Goal: Task Accomplishment & Management: Complete application form

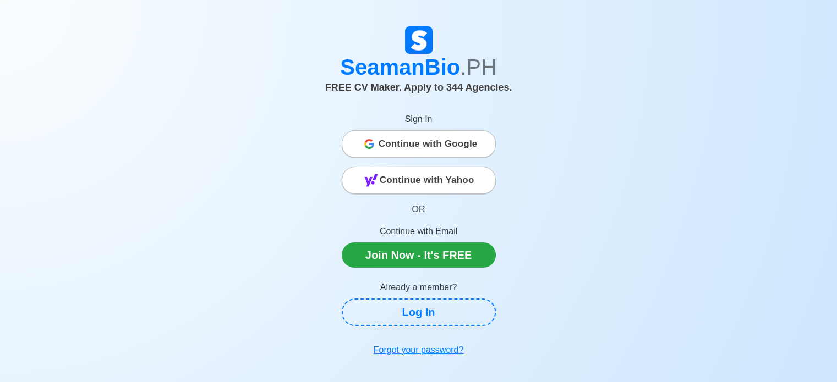
click at [277, 192] on div "SeamanBio .PH FREE CV Maker. Apply to 344 Agencies. Sign In Continue with Googl…" at bounding box center [418, 193] width 627 height 335
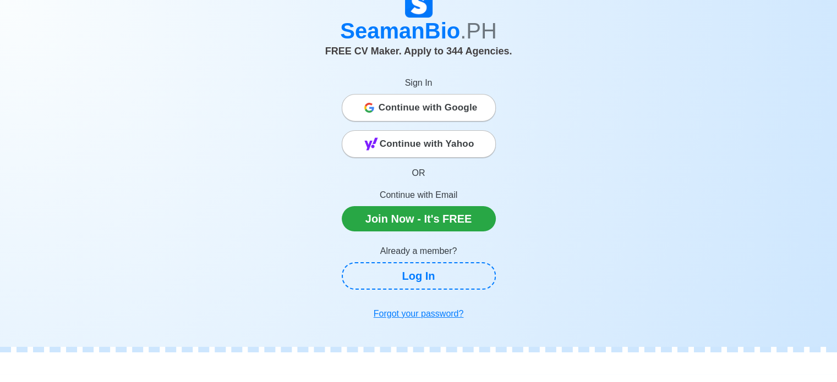
scroll to position [37, 0]
click at [429, 105] on span "Continue with Google" at bounding box center [427, 107] width 99 height 22
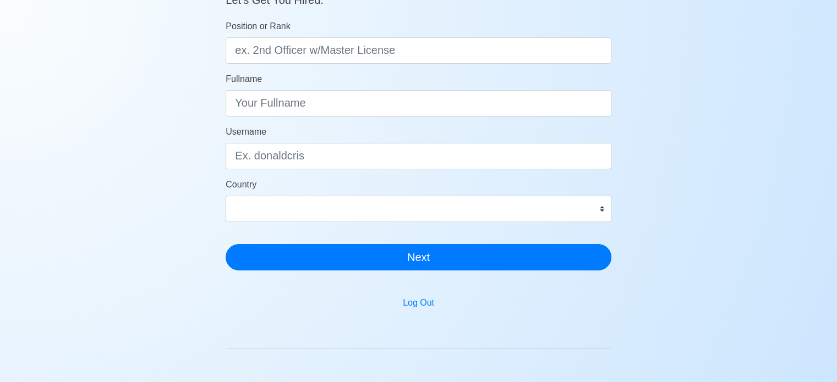
scroll to position [153, 0]
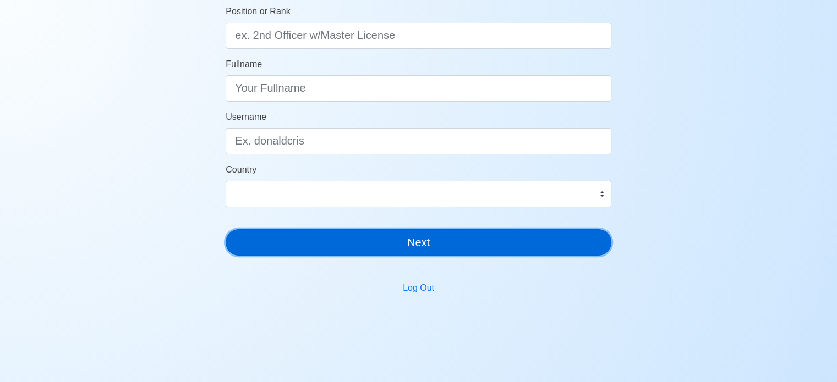
click at [472, 250] on button "Next" at bounding box center [418, 242] width 386 height 26
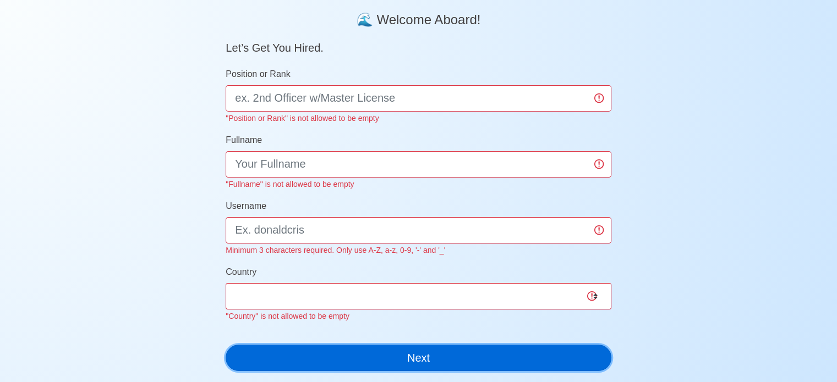
scroll to position [90, 0]
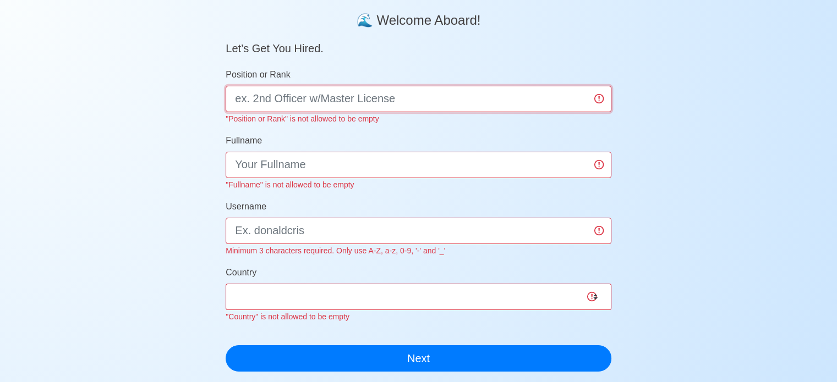
click at [287, 96] on input "Position or Rank" at bounding box center [418, 99] width 386 height 26
type input "Deck Cadet or OS"
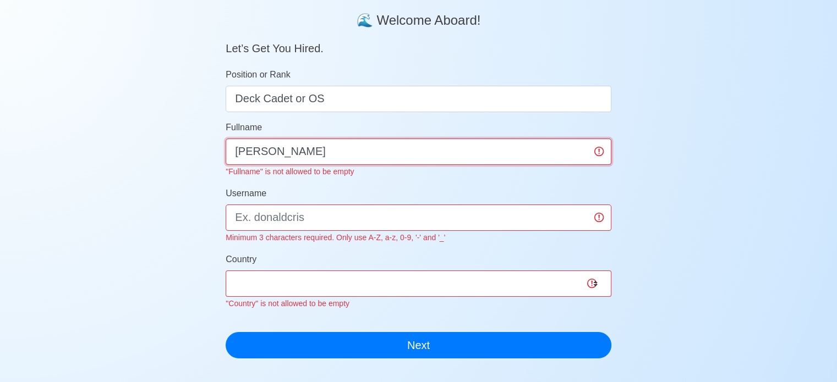
type input "Francis Rabulan Campit"
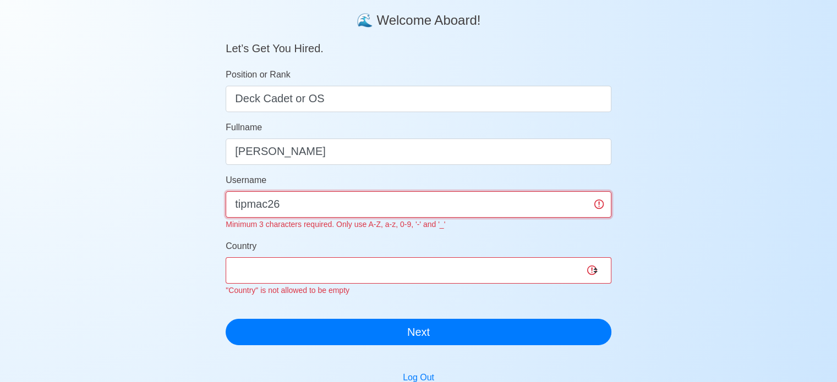
type input "tipmac26"
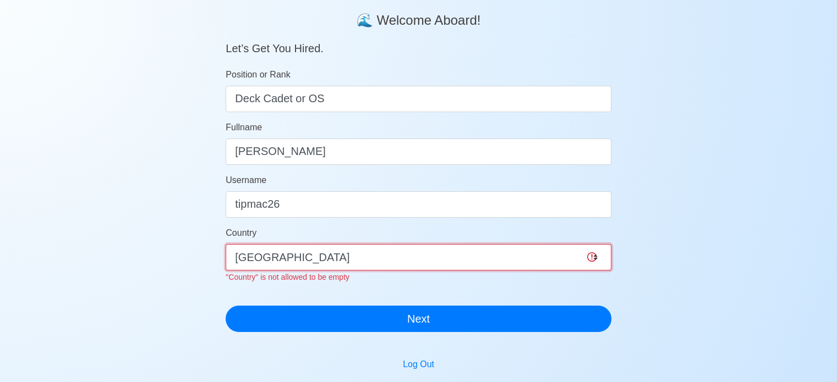
select select "PH"
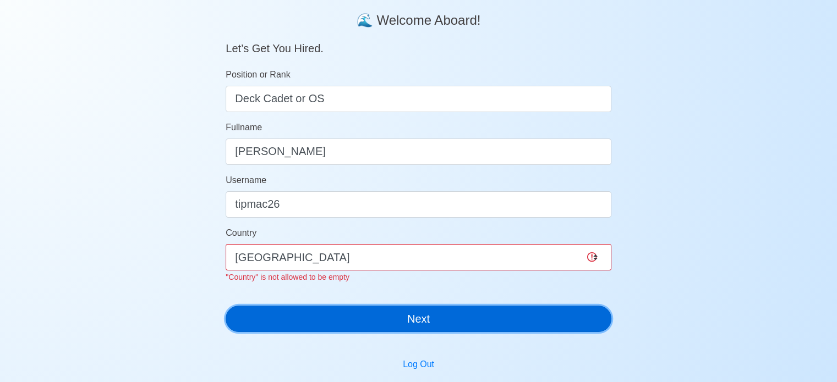
click at [344, 316] on button "Next" at bounding box center [418, 319] width 386 height 26
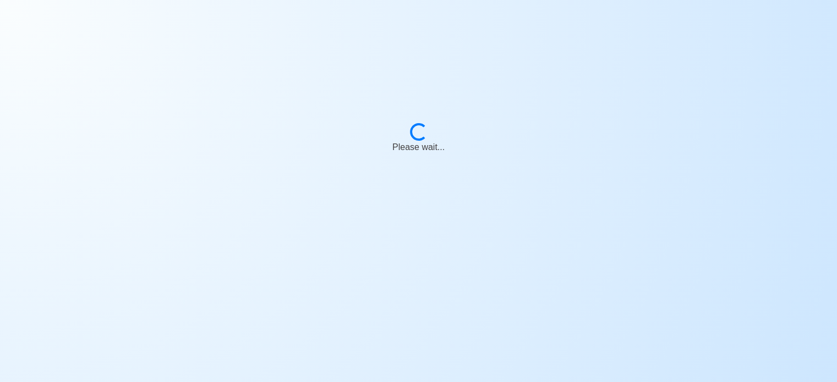
scroll to position [13, 0]
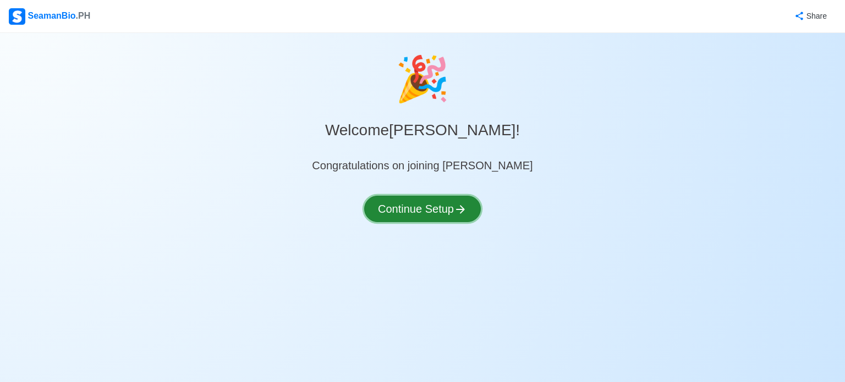
click at [417, 212] on button "Continue Setup" at bounding box center [422, 209] width 117 height 26
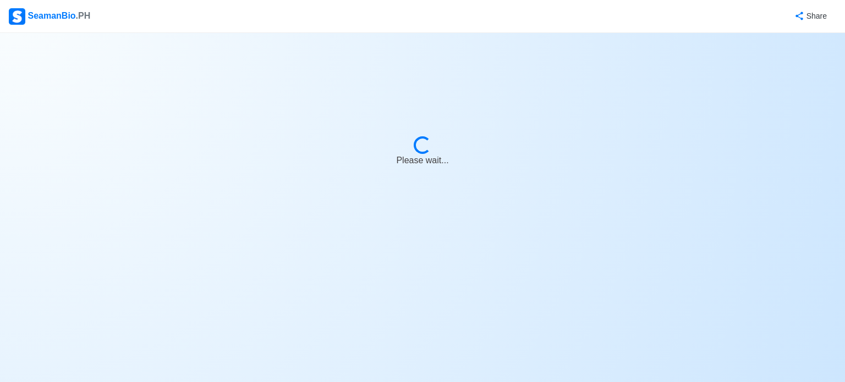
select select "Visible for Hiring"
select select "PH"
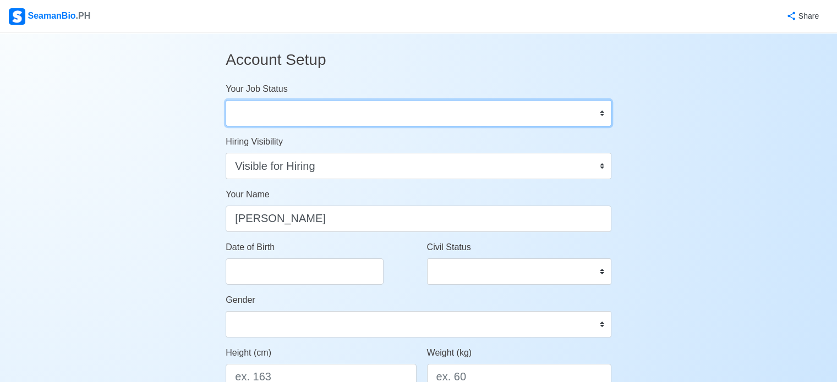
click at [398, 112] on select "Onboard Actively Looking for Job Not Looking for Job" at bounding box center [418, 113] width 386 height 26
select select "Actively Looking for Job"
click at [225, 100] on select "Onboard Actively Looking for Job Not Looking for Job" at bounding box center [418, 113] width 386 height 26
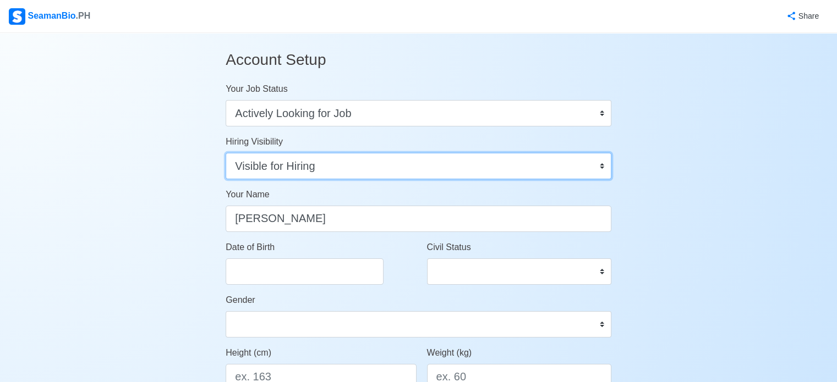
click at [364, 160] on select "Visible for Hiring Not Visible for Hiring" at bounding box center [418, 166] width 386 height 26
click at [225, 153] on select "Visible for Hiring Not Visible for Hiring" at bounding box center [418, 166] width 386 height 26
click at [360, 163] on select "Visible for Hiring Not Visible for Hiring" at bounding box center [418, 166] width 386 height 26
click at [225, 153] on select "Visible for Hiring Not Visible for Hiring" at bounding box center [418, 166] width 386 height 26
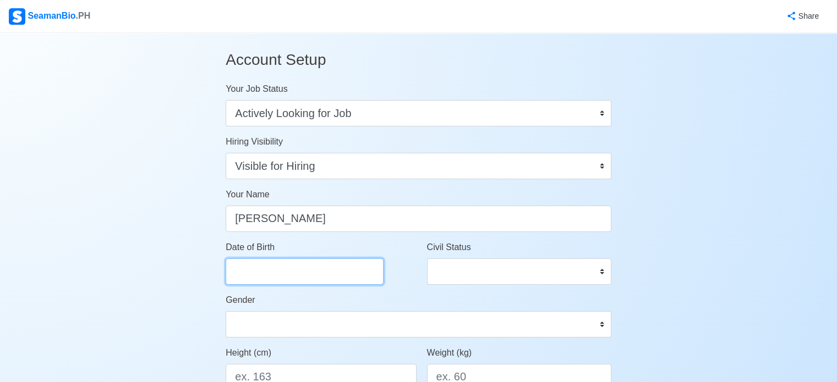
select select "****"
select select "*******"
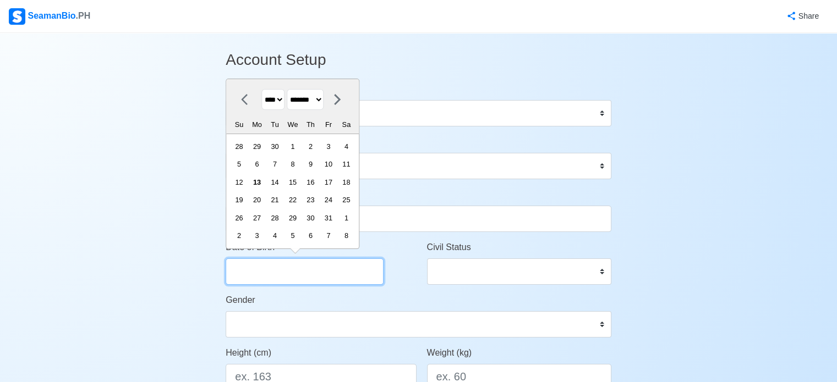
click at [332, 280] on input "Date of Birth" at bounding box center [304, 271] width 158 height 26
type input "0"
select select "****"
select select "*******"
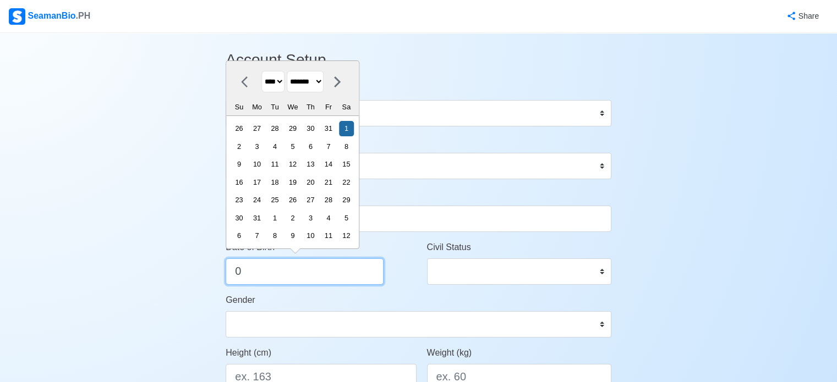
type input "08"
select select "****"
select select "******"
type input "082"
select select "****"
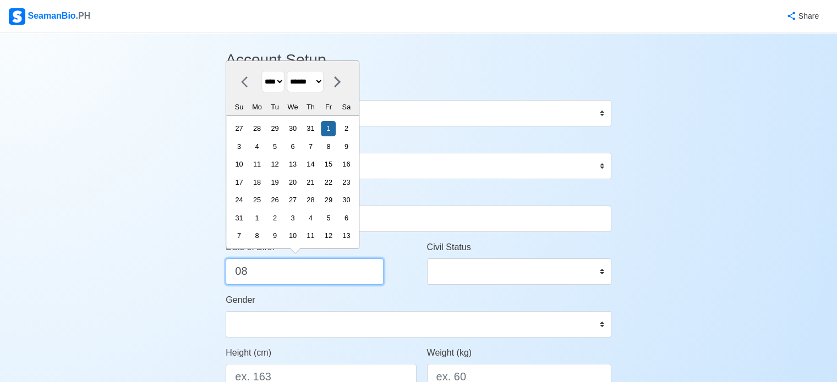
select select "*******"
type input "08"
select select "****"
select select "******"
type input "0"
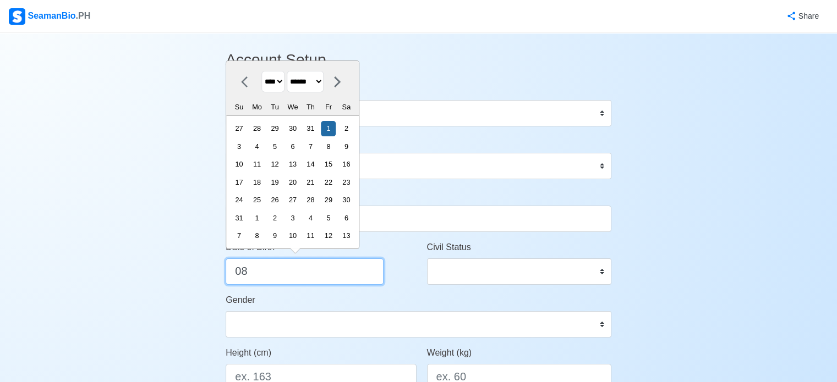
select select "****"
select select "*******"
type input "1"
select select "****"
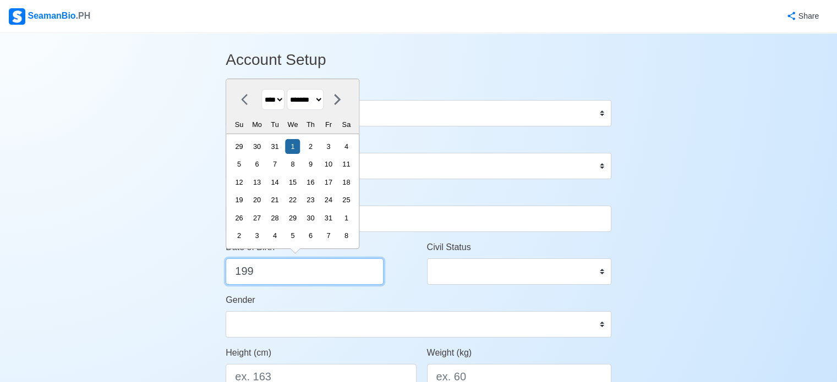
type input "1997"
select select "****"
type input "1997 08"
select select "******"
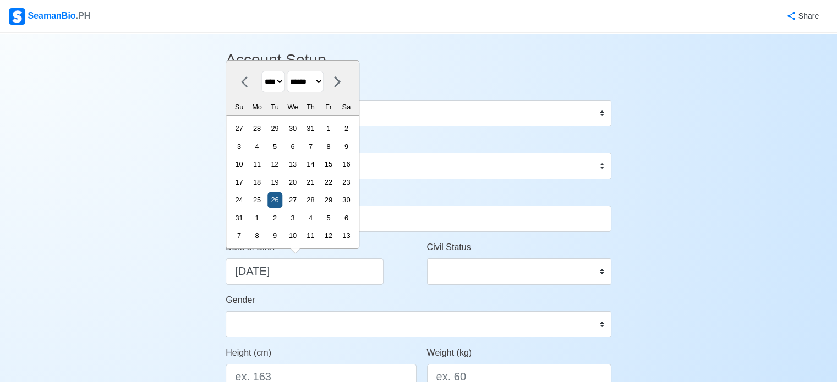
click at [280, 202] on div "26" at bounding box center [274, 199] width 15 height 15
type input "08/26/1997"
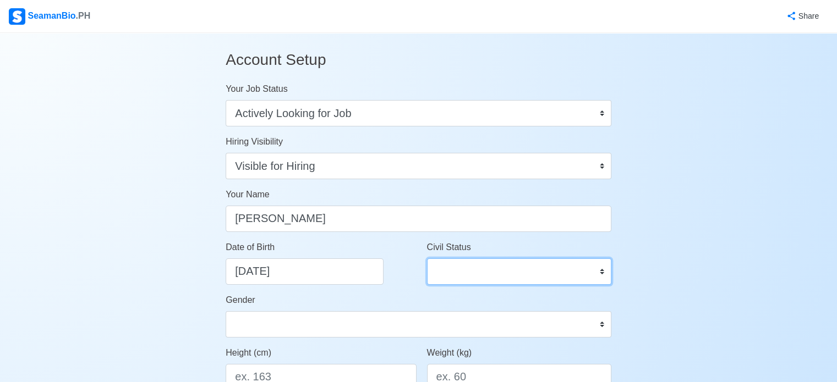
click at [473, 266] on select "Single Married Widowed Separated" at bounding box center [519, 271] width 184 height 26
select select "Single"
click at [427, 258] on select "Single Married Widowed Separated" at bounding box center [519, 271] width 184 height 26
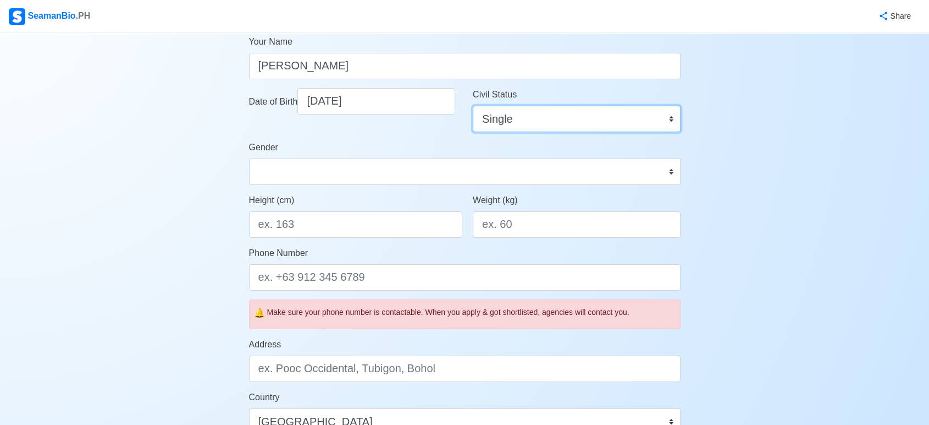
scroll to position [155, 0]
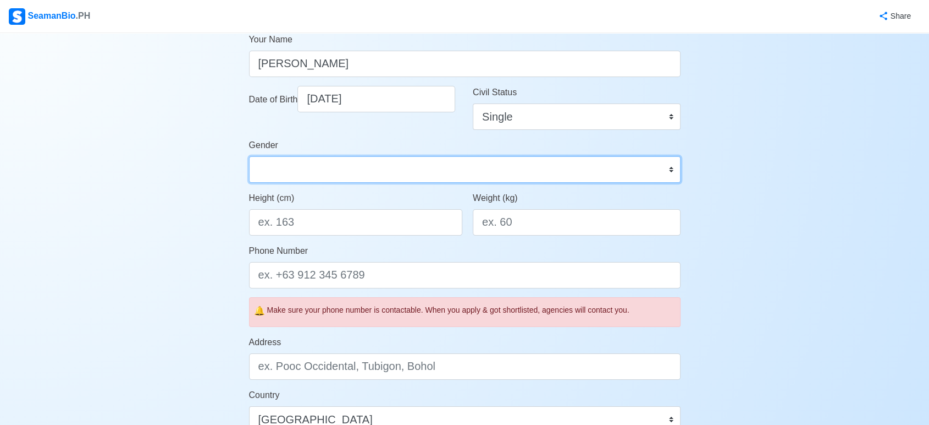
click at [578, 165] on select "Male Female" at bounding box center [465, 169] width 432 height 26
select select "[DEMOGRAPHIC_DATA]"
click at [249, 156] on select "Male Female" at bounding box center [465, 169] width 432 height 26
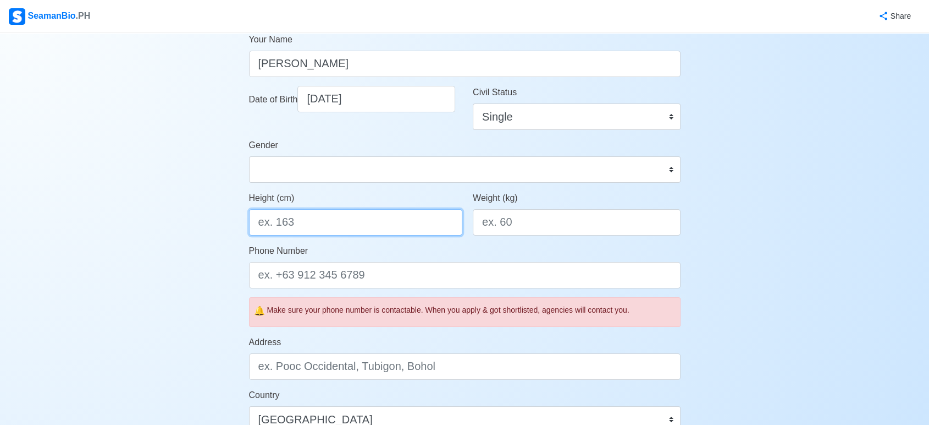
click at [380, 219] on input "Height (cm)" at bounding box center [356, 222] width 214 height 26
type input "169cm"
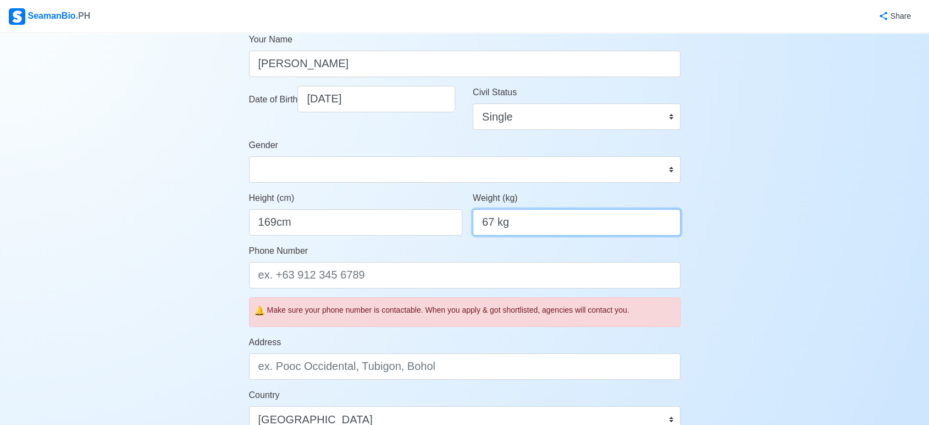
type input "67 kg"
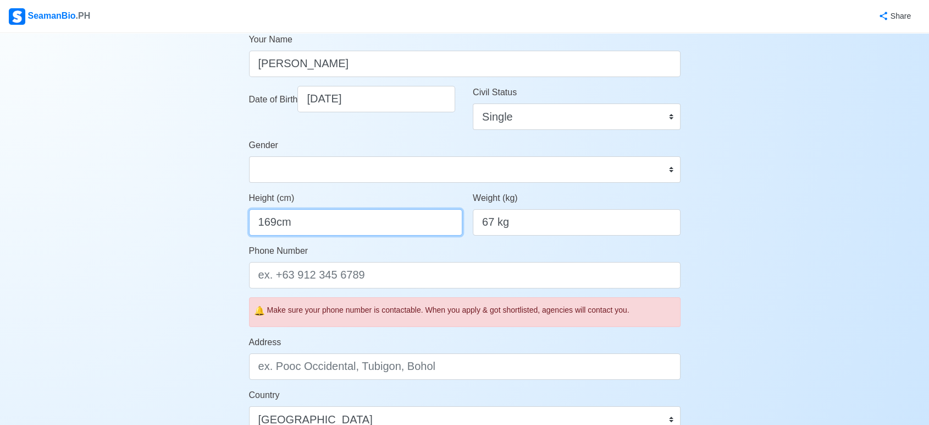
click at [360, 223] on input "169cm" at bounding box center [356, 222] width 214 height 26
type input "169 cm"
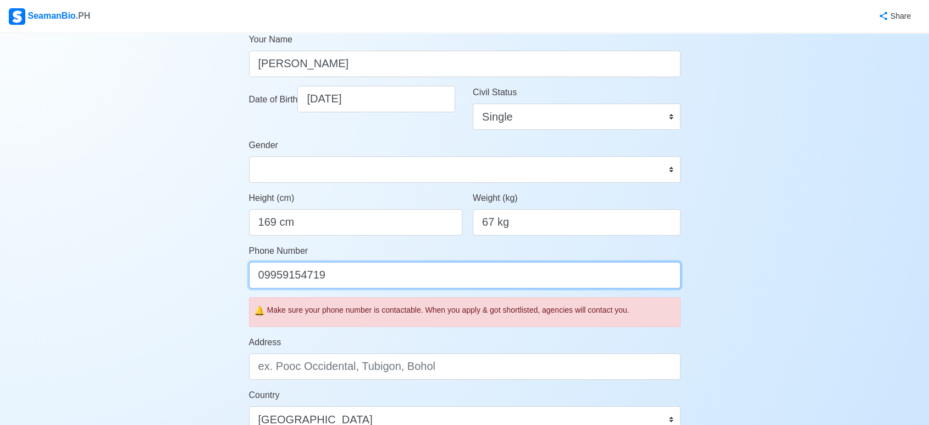
type input "09959154719"
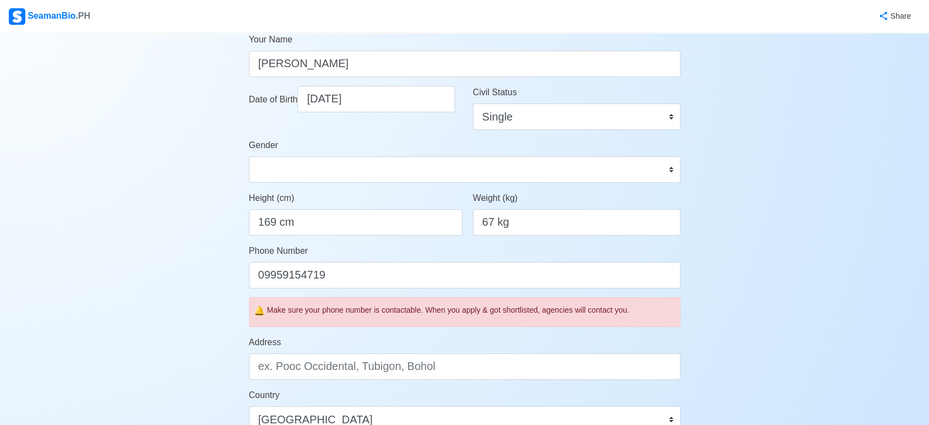
click at [177, 250] on div "Account Setup Your Job Status Onboard Actively Looking for Job Not Looking for …" at bounding box center [464, 355] width 929 height 954
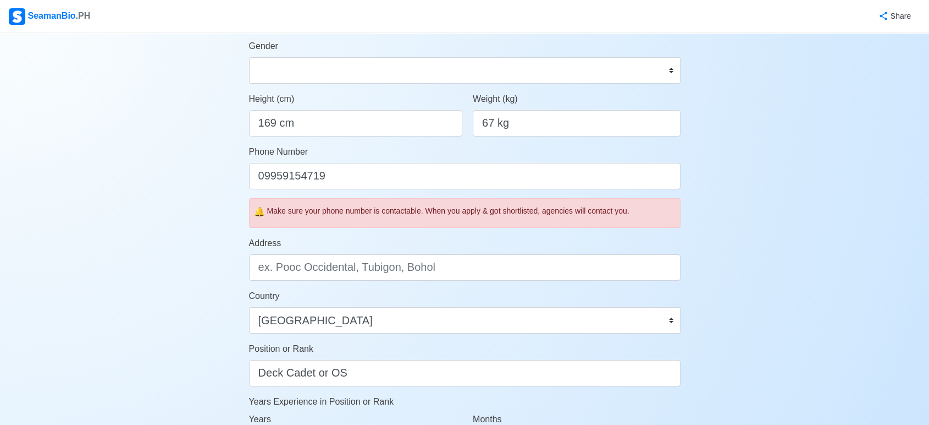
scroll to position [262, 0]
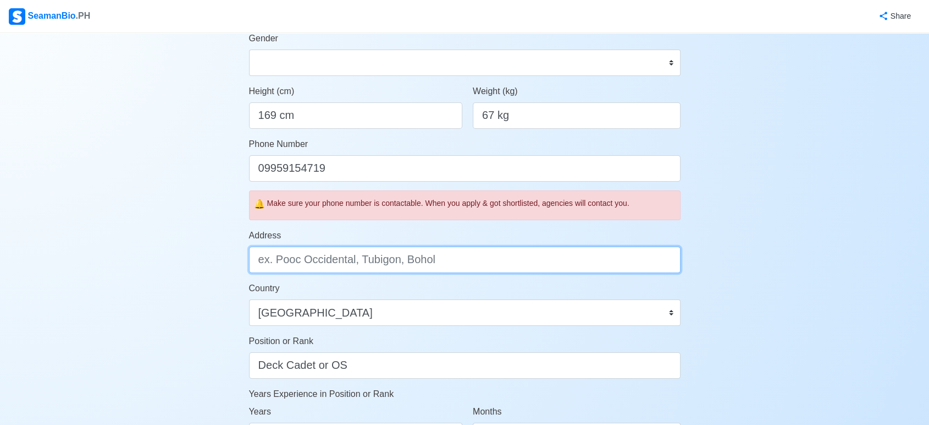
click at [285, 262] on input "Address" at bounding box center [465, 259] width 432 height 26
type input "35B Sunflower St. Talon Kuatro Talon Village Las Piñas City"
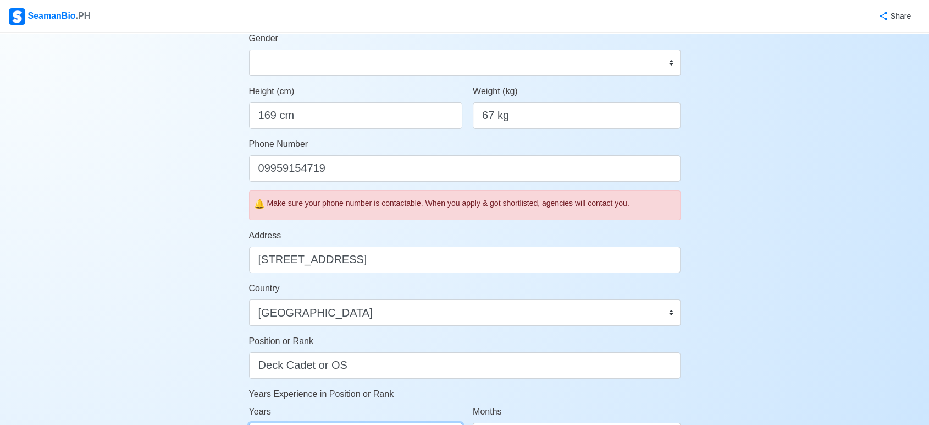
scroll to position [285, 0]
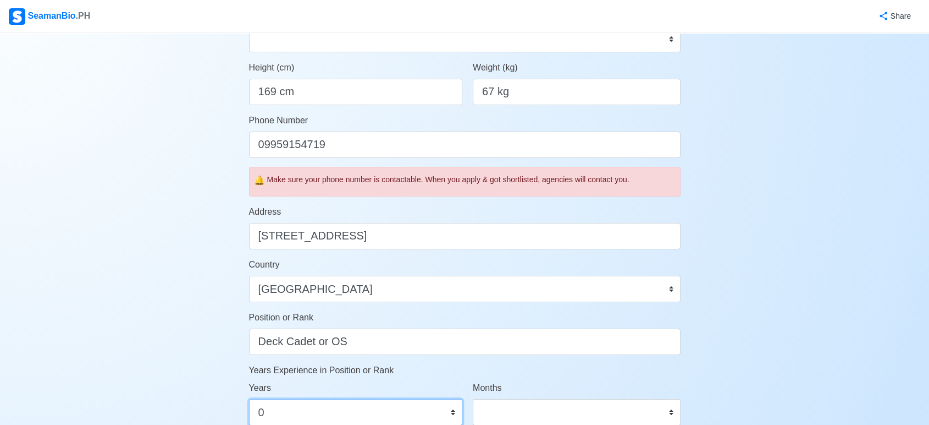
select select "1"
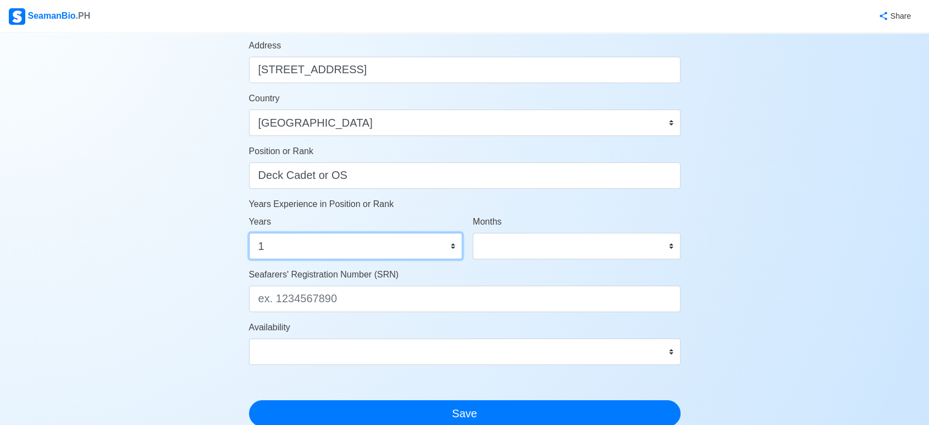
scroll to position [452, 0]
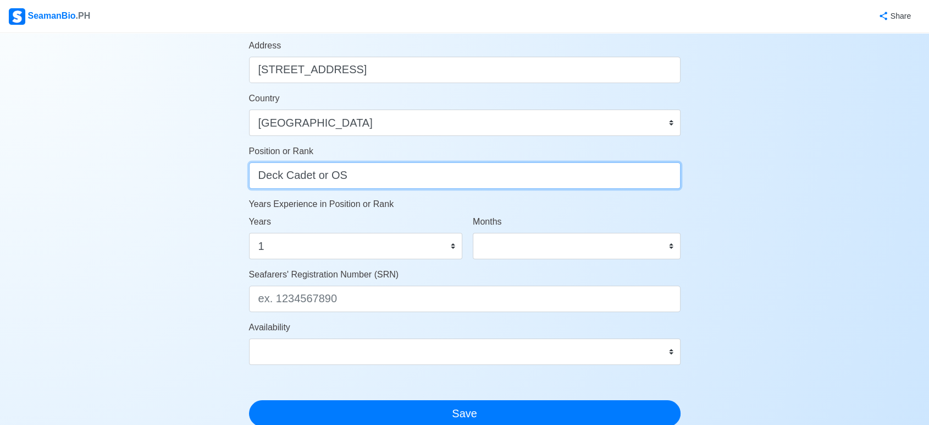
click at [425, 180] on input "Deck Cadet or OS" at bounding box center [465, 175] width 432 height 26
type input "Deck Cadet"
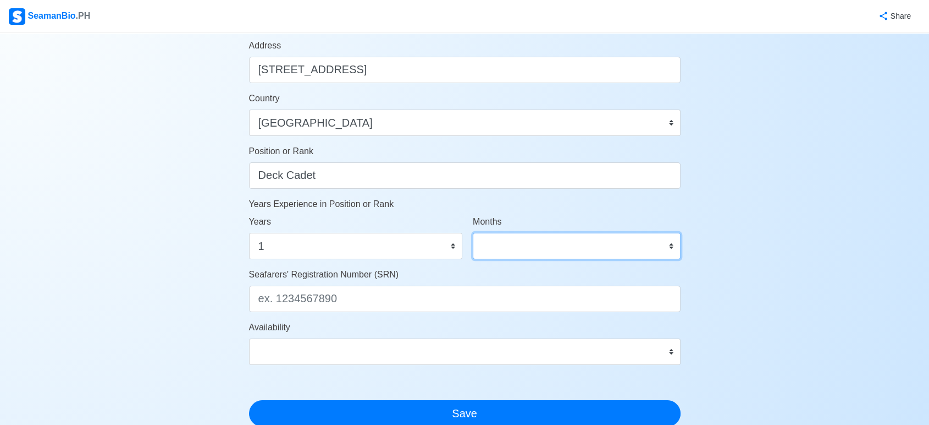
click at [494, 233] on select "0 1 2 3 4 5 6 7 8 9 10 11" at bounding box center [577, 246] width 208 height 26
select select "2"
click at [473, 233] on select "0 1 2 3 4 5 6 7 8 9 10 11" at bounding box center [577, 246] width 208 height 26
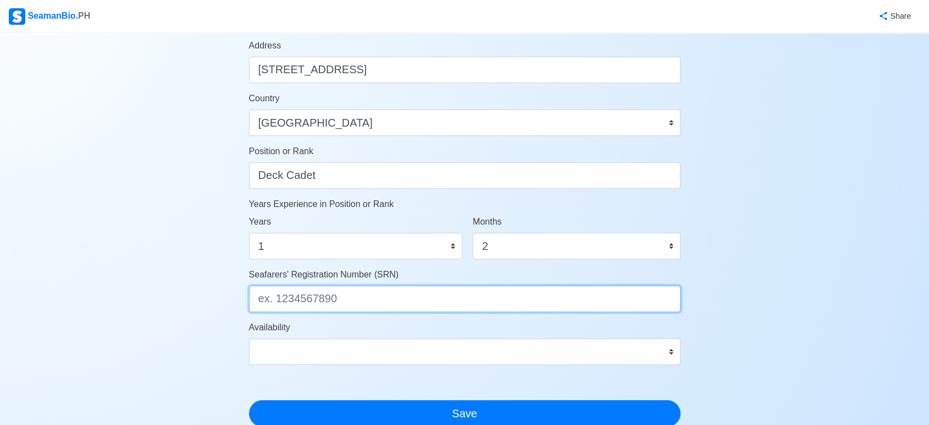
click at [346, 298] on input "Seafarers' Registration Number (SRN)" at bounding box center [465, 298] width 432 height 26
type input "9708260086"
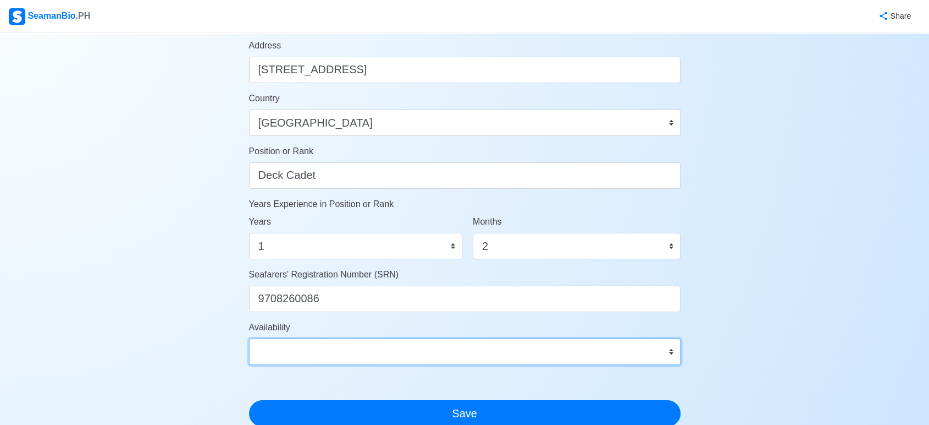
click at [350, 356] on select "Immediate Nov 2025 Dec 2025 Jan 2026 Feb 2026 Mar 2026 Apr 2026 May 2026 Jun 20…" at bounding box center [465, 351] width 432 height 26
select select "4102416000000"
click at [249, 338] on select "Immediate Nov 2025 Dec 2025 Jan 2026 Feb 2026 Mar 2026 Apr 2026 May 2026 Jun 20…" at bounding box center [465, 351] width 432 height 26
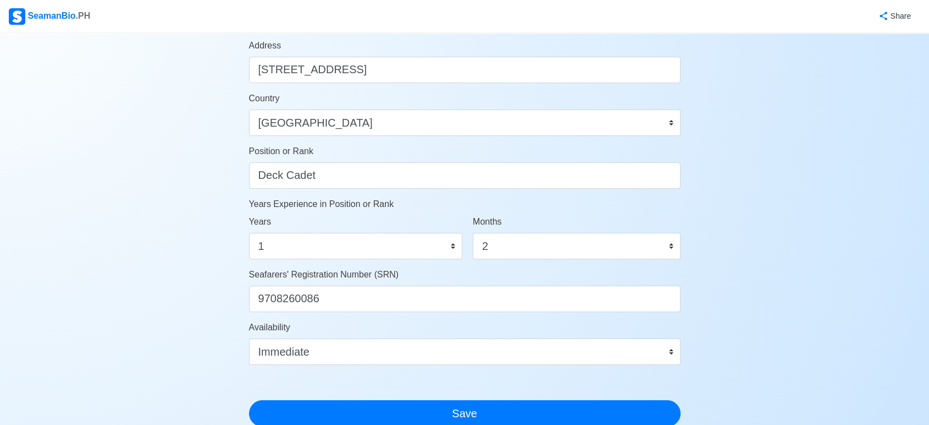
click at [148, 233] on div "Account Setup Your Job Status Onboard Actively Looking for Job Not Looking for …" at bounding box center [464, 58] width 929 height 954
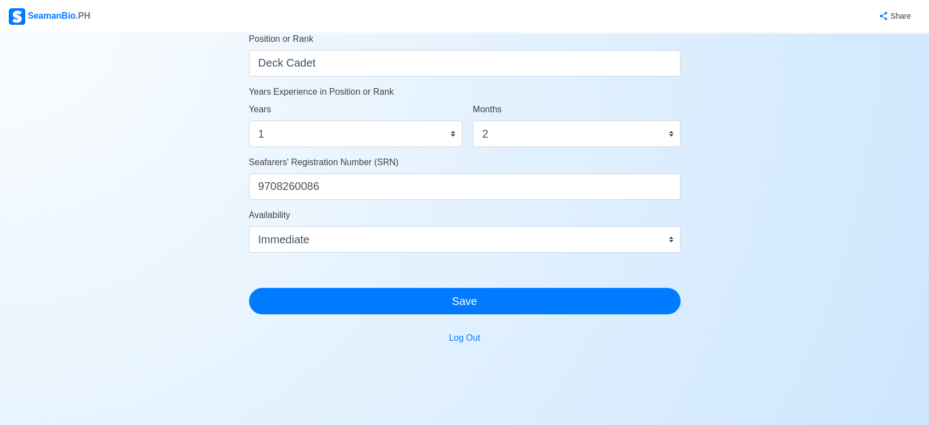
scroll to position [565, 0]
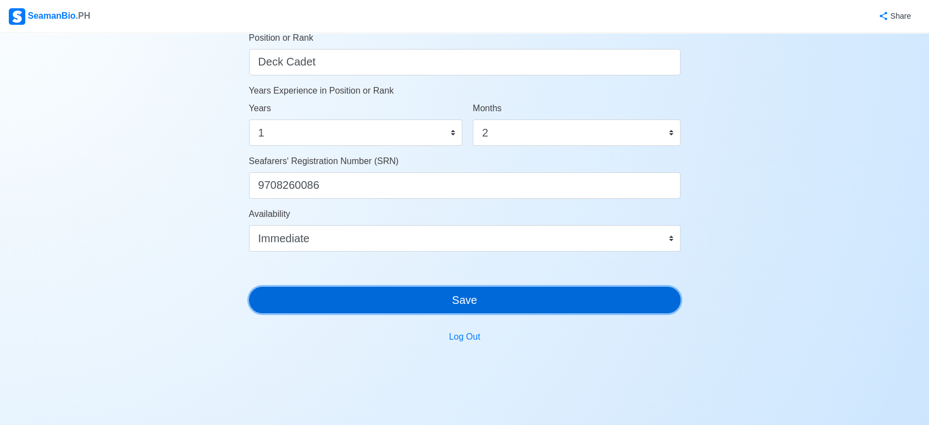
click at [268, 295] on button "Save" at bounding box center [465, 300] width 432 height 26
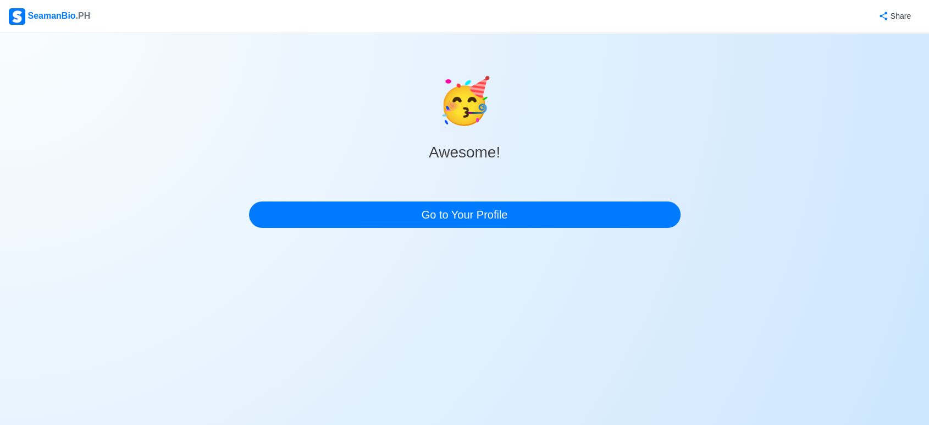
scroll to position [0, 0]
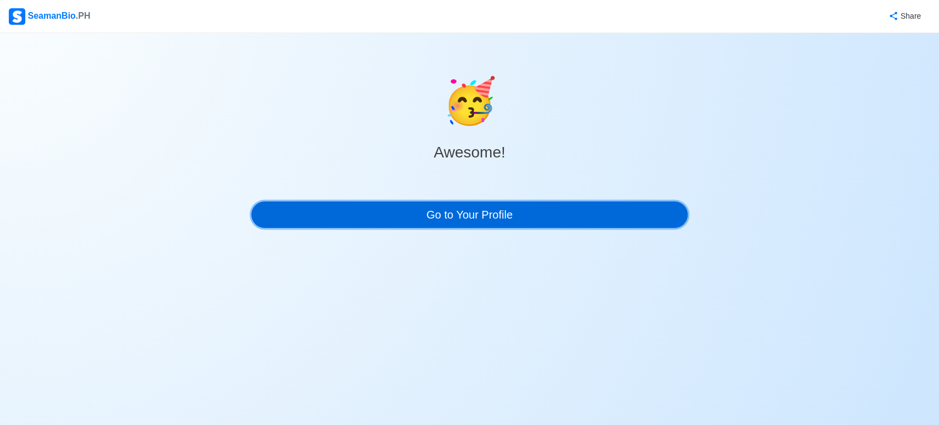
click at [330, 207] on link "Go to Your Profile" at bounding box center [469, 214] width 437 height 26
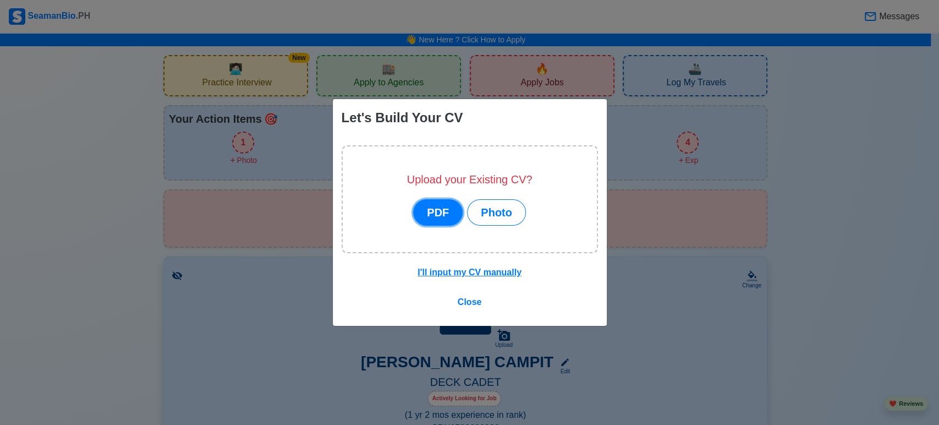
click at [438, 217] on button "PDF" at bounding box center [437, 212] width 49 height 26
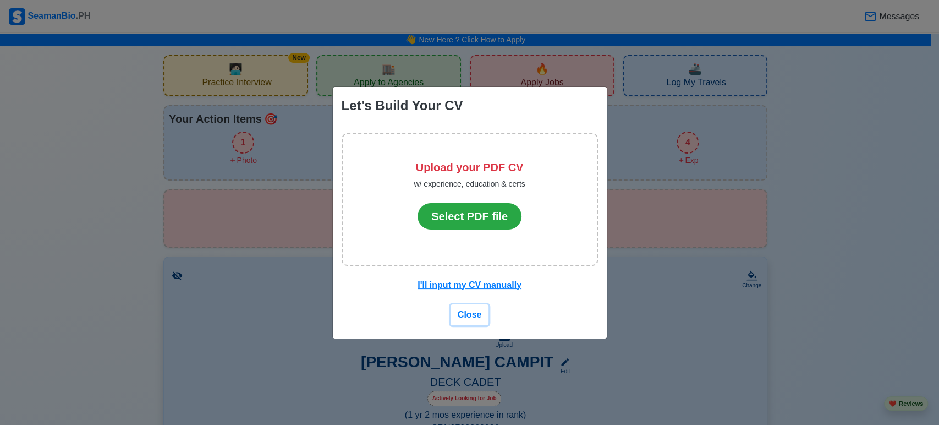
click at [468, 316] on span "Close" at bounding box center [470, 314] width 24 height 9
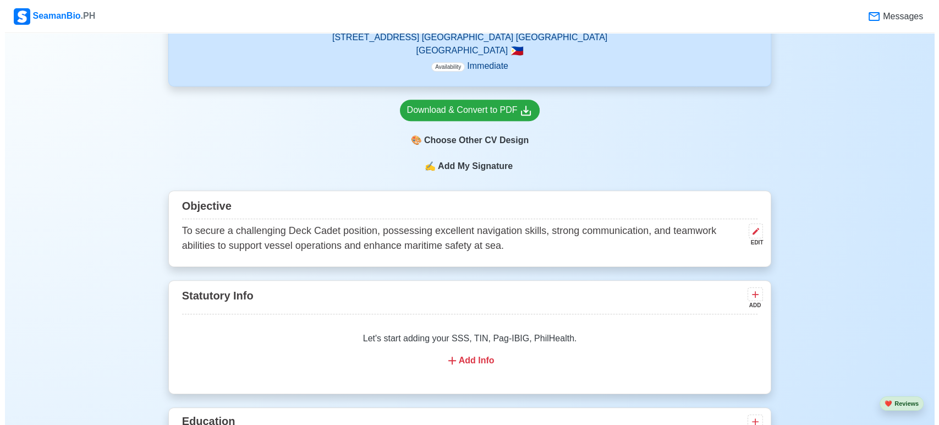
scroll to position [469, 0]
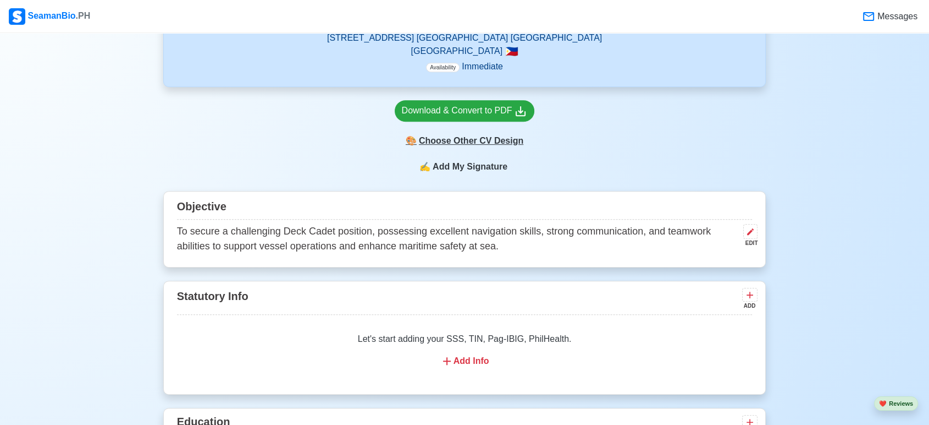
click at [487, 144] on div "🎨 Choose Other CV Design" at bounding box center [465, 140] width 140 height 21
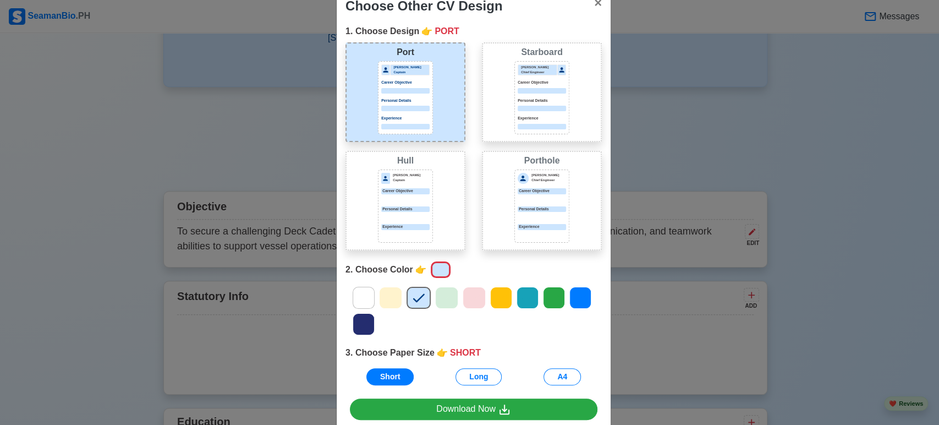
scroll to position [43, 0]
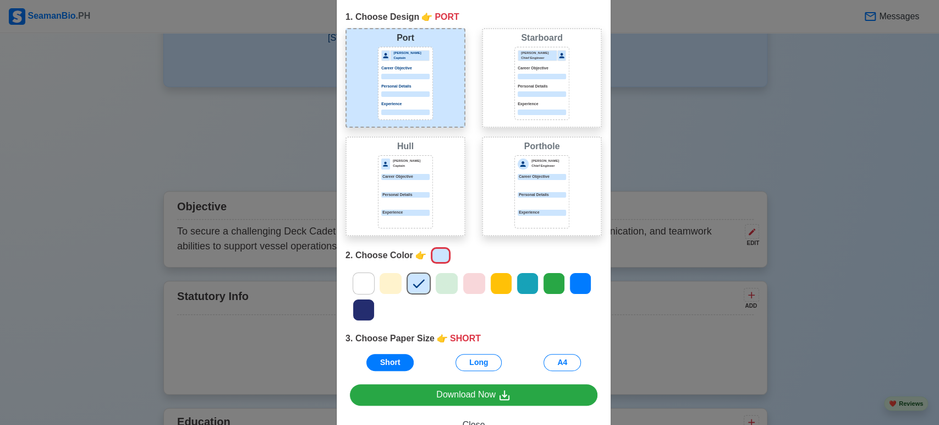
click at [356, 282] on icon at bounding box center [363, 283] width 16 height 16
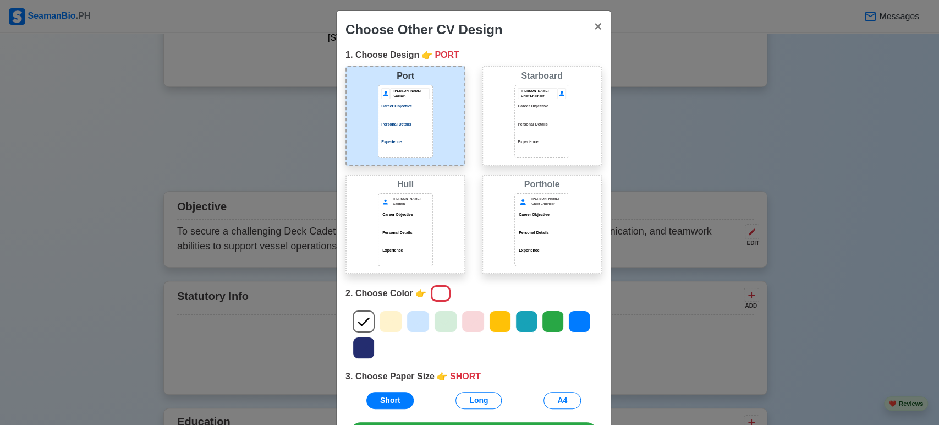
scroll to position [1, 0]
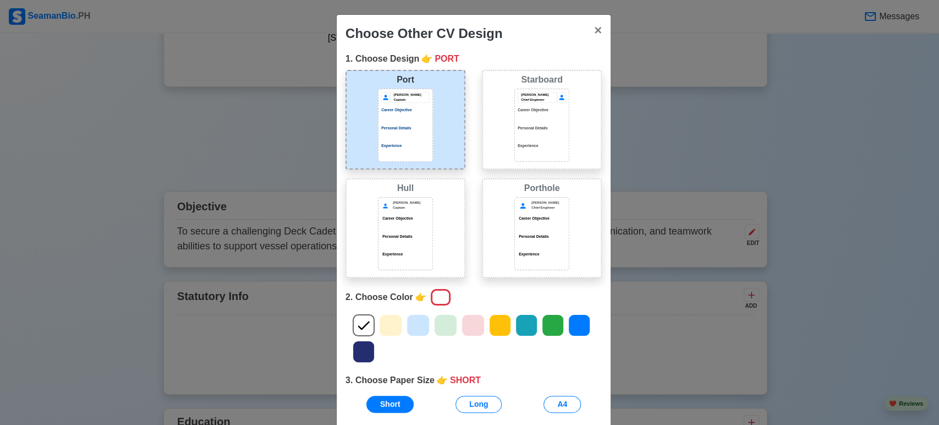
click at [522, 243] on div at bounding box center [542, 243] width 48 height 5
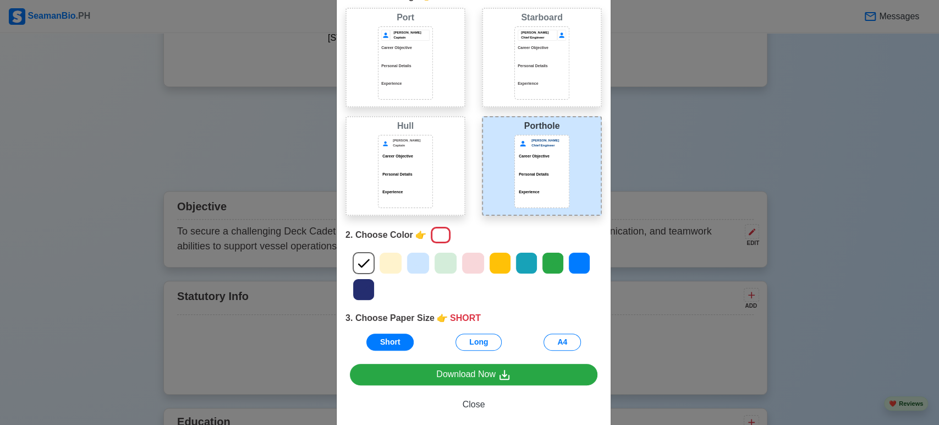
scroll to position [62, 0]
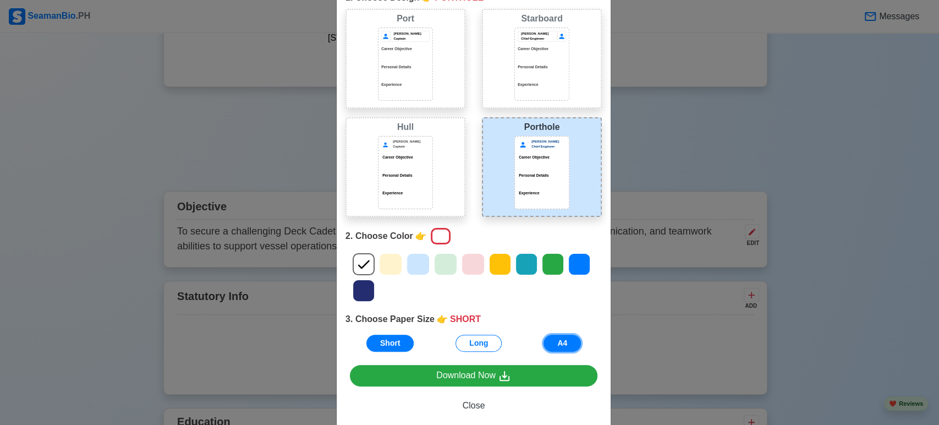
click at [564, 342] on button "A4" at bounding box center [561, 342] width 37 height 17
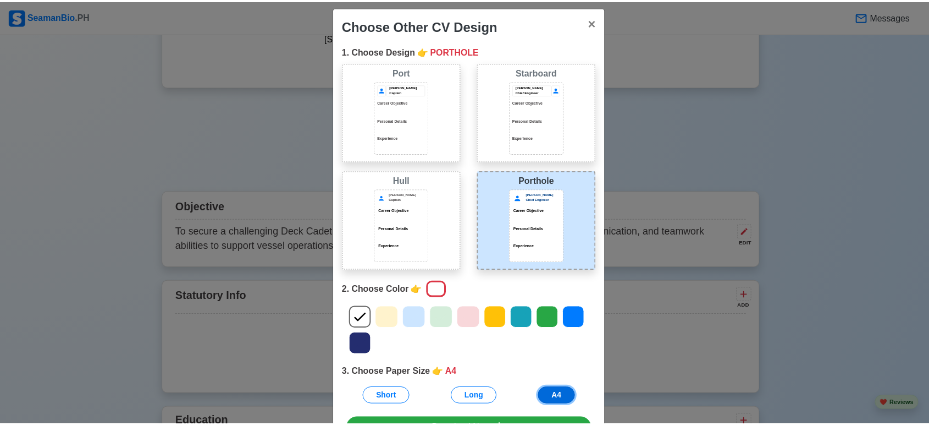
scroll to position [8, 0]
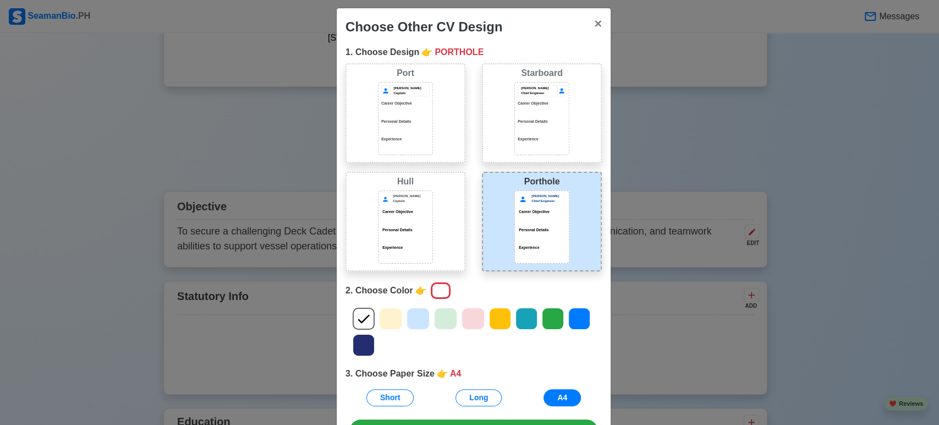
click at [844, 173] on div "Choose Other CV Design × Close 1. Choose Design 👉 PORTHOLE Port Donald Cris Cap…" at bounding box center [469, 212] width 939 height 425
click at [594, 25] on span "×" at bounding box center [598, 23] width 8 height 15
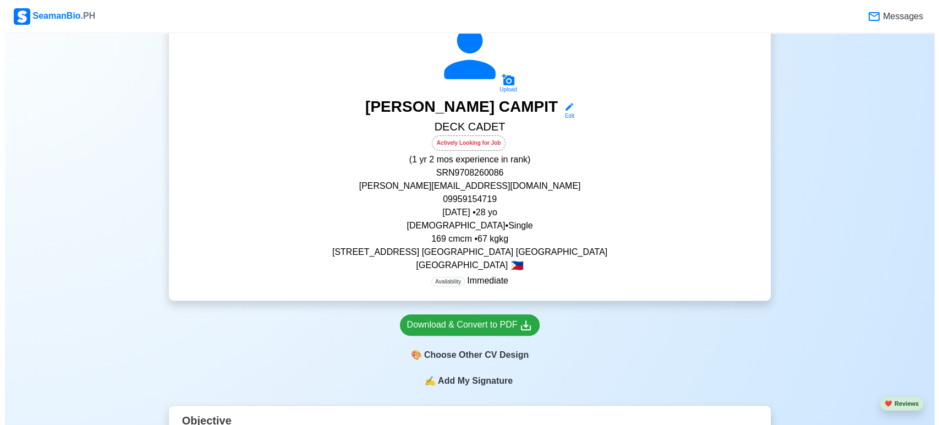
scroll to position [0, 0]
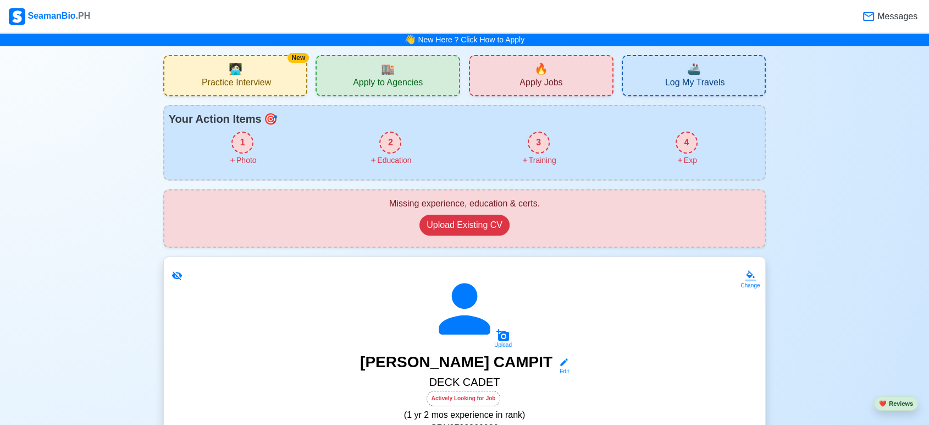
click at [246, 145] on div "1" at bounding box center [243, 142] width 22 height 22
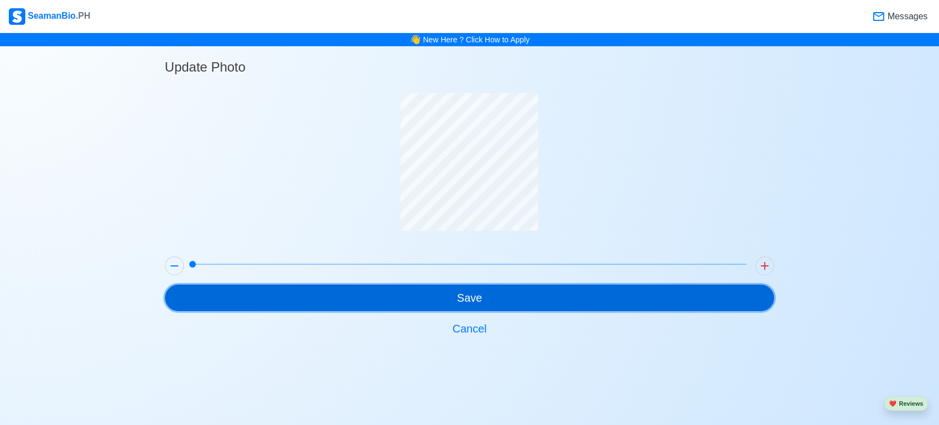
click at [473, 293] on button "Save" at bounding box center [469, 297] width 609 height 26
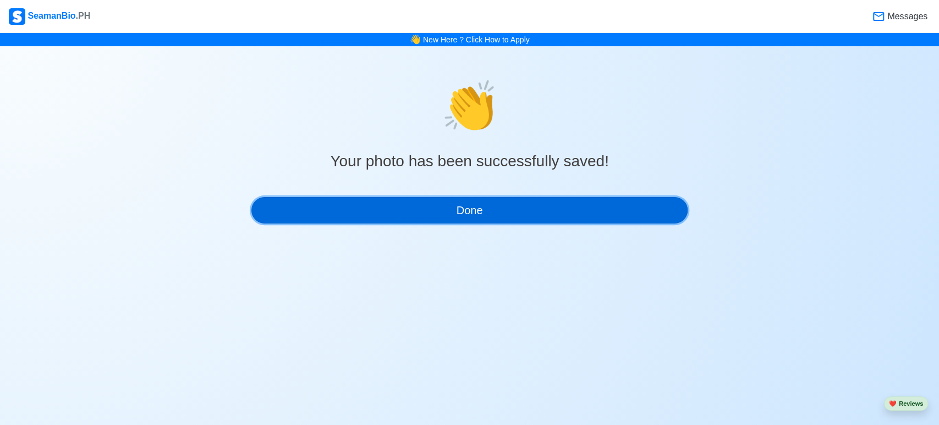
click at [498, 200] on button "Done" at bounding box center [469, 210] width 437 height 26
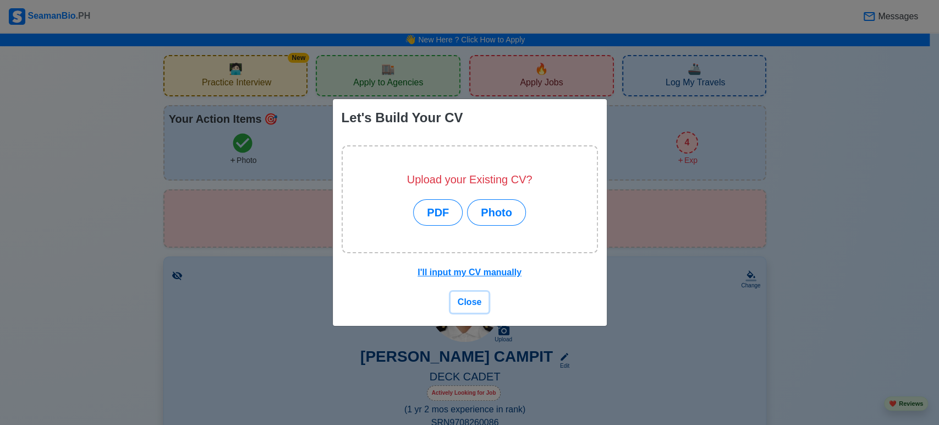
click at [459, 299] on span "Close" at bounding box center [470, 301] width 24 height 9
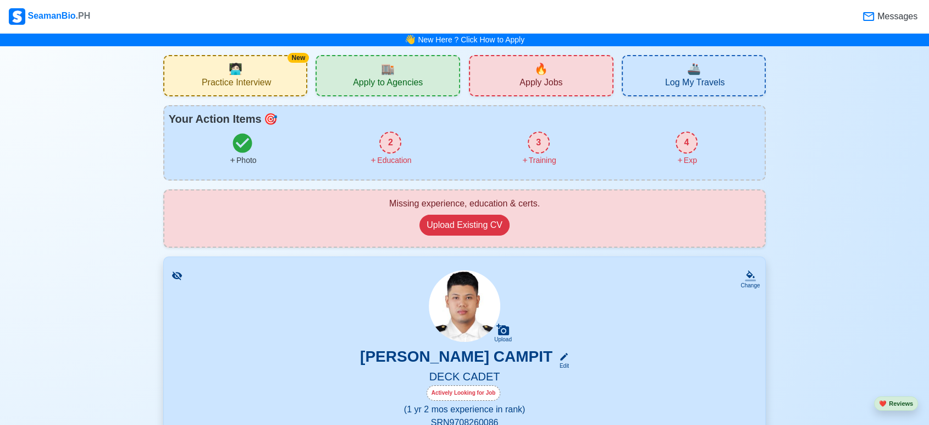
click at [240, 141] on icon at bounding box center [242, 142] width 19 height 19
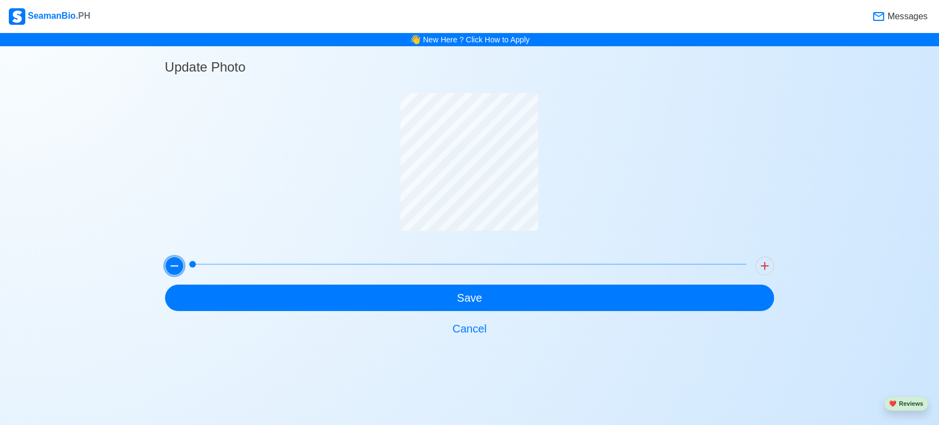
click at [178, 263] on icon at bounding box center [174, 265] width 13 height 13
click at [469, 175] on div "Update Photo Save Cancel" at bounding box center [469, 193] width 609 height 295
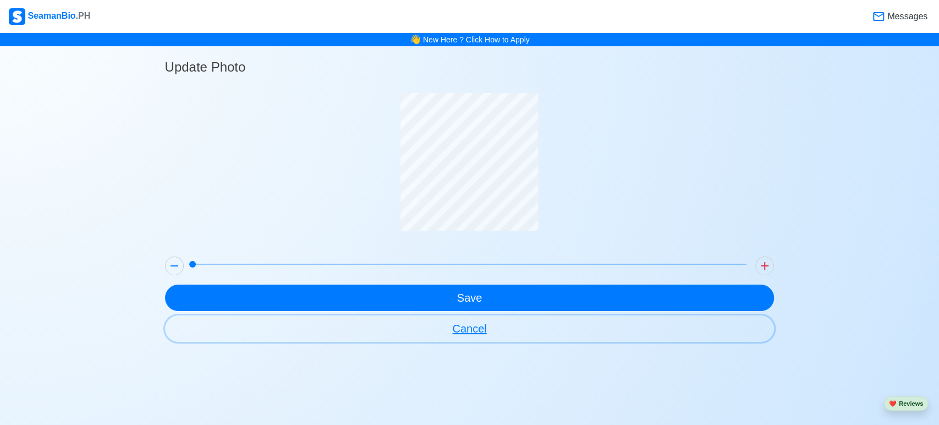
click at [478, 332] on button "Cancel" at bounding box center [469, 328] width 609 height 26
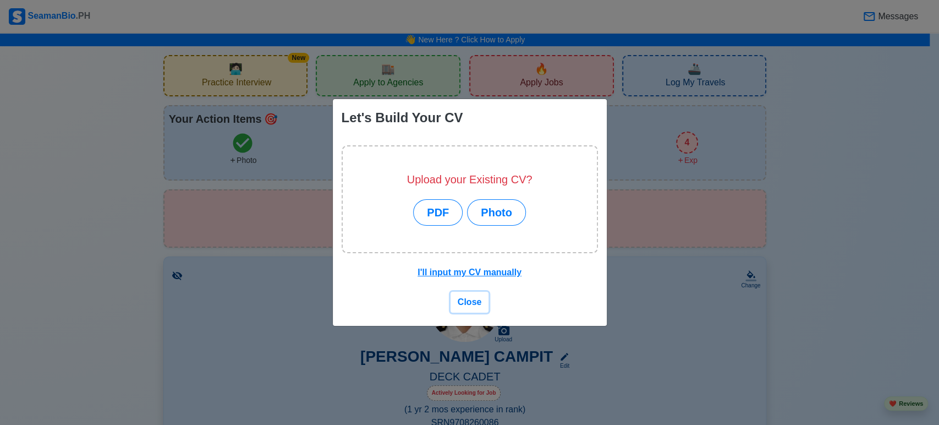
click at [467, 305] on span "Close" at bounding box center [470, 301] width 24 height 9
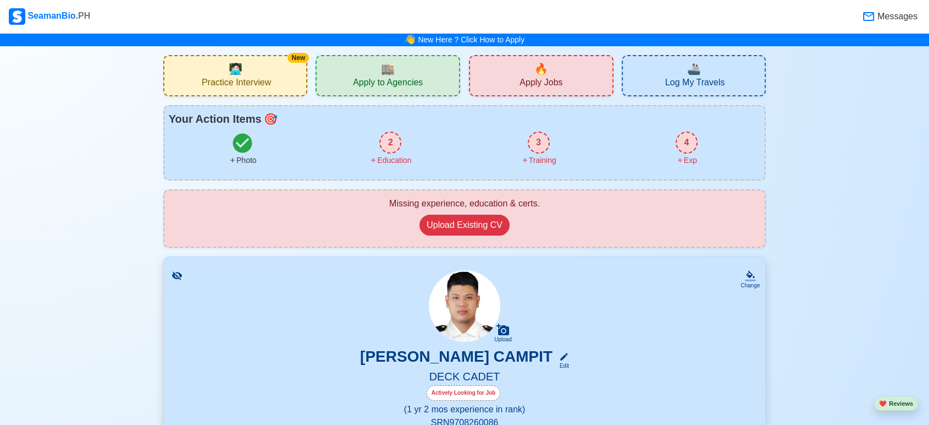
click at [380, 144] on div "2" at bounding box center [390, 142] width 22 height 22
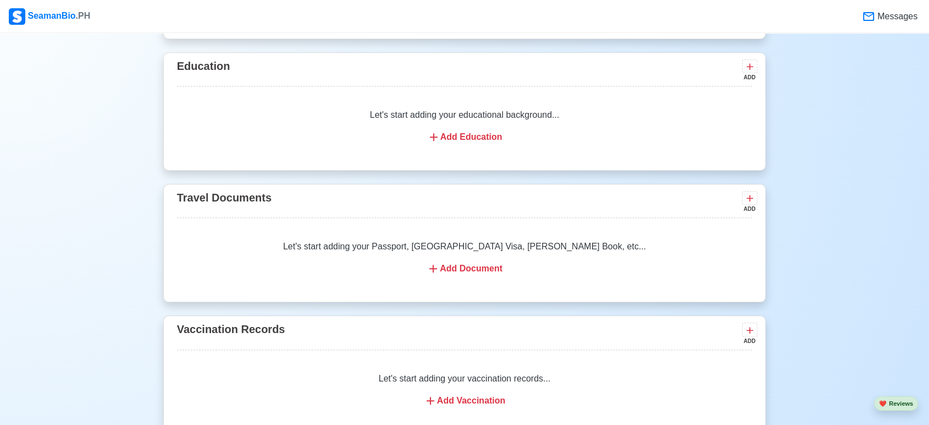
scroll to position [826, 0]
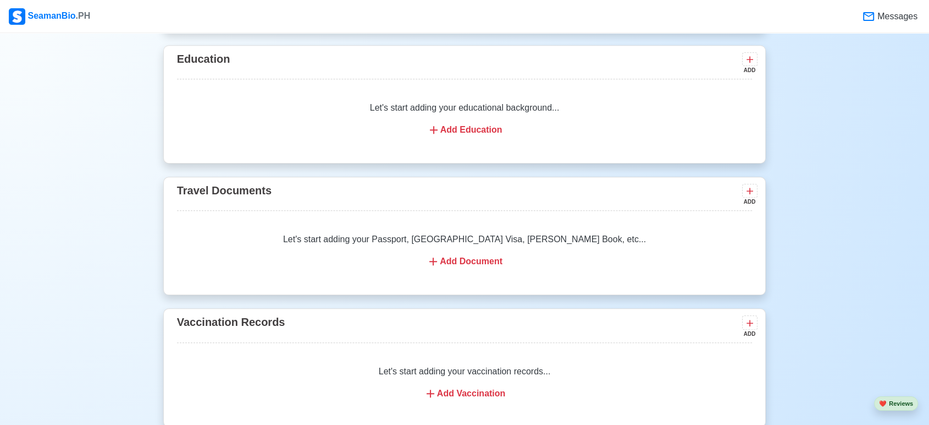
click at [446, 132] on div "Add Education" at bounding box center [464, 129] width 549 height 13
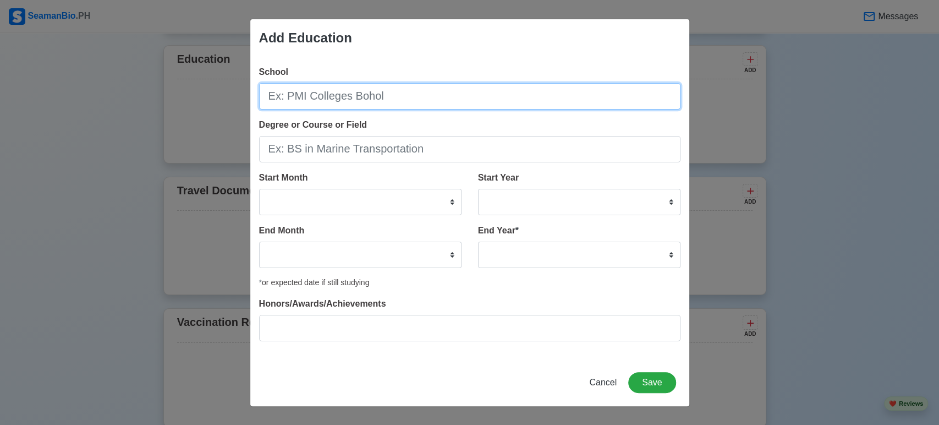
click at [404, 95] on input "School" at bounding box center [469, 96] width 421 height 26
type input "Mariners Polytechnic Colleges Foundation [GEOGRAPHIC_DATA]"
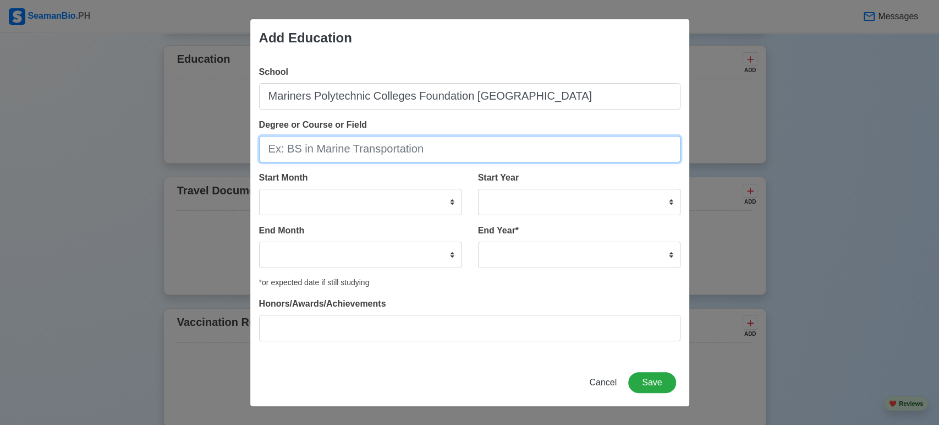
click at [392, 144] on input "Degree or Course or Field" at bounding box center [469, 149] width 421 height 26
type input "M"
type input "B"
type input "Marine Transportation"
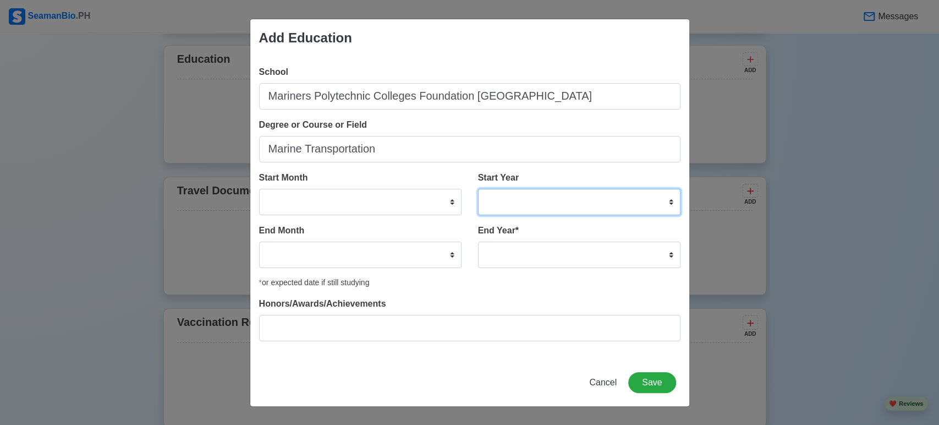
click at [527, 203] on select "2025 2024 2023 2022 2021 2020 2019 2018 2017 2016 2015 2014 2013 2012 2011 2010…" at bounding box center [579, 202] width 202 height 26
select select "2014"
click at [478, 189] on select "2025 2024 2023 2022 2021 2020 2019 2018 2017 2016 2015 2014 2013 2012 2011 2010…" at bounding box center [579, 202] width 202 height 26
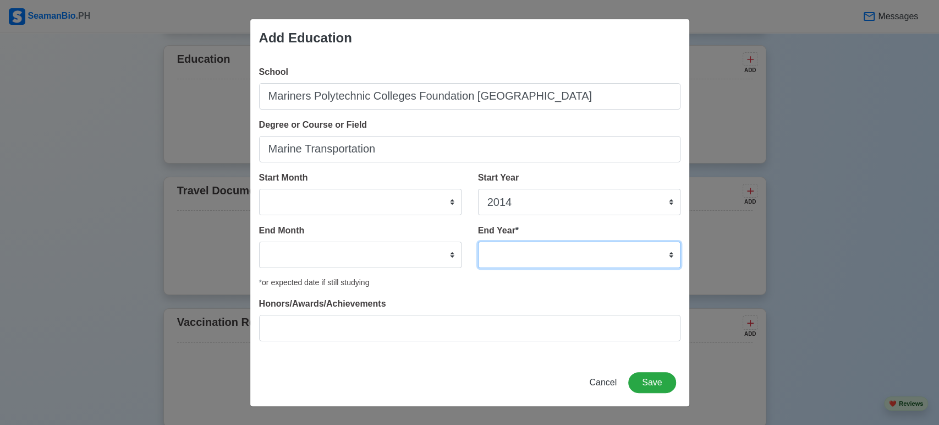
click at [523, 252] on select "2035 2034 2033 2032 2031 2030 2029 2028 2027 2026 2025 2024 2023 2022 2021 2020…" at bounding box center [579, 254] width 202 height 26
select select "2017"
click at [478, 241] on select "2035 2034 2033 2032 2031 2030 2029 2028 2027 2026 2025 2024 2023 2022 2021 2020…" at bounding box center [579, 254] width 202 height 26
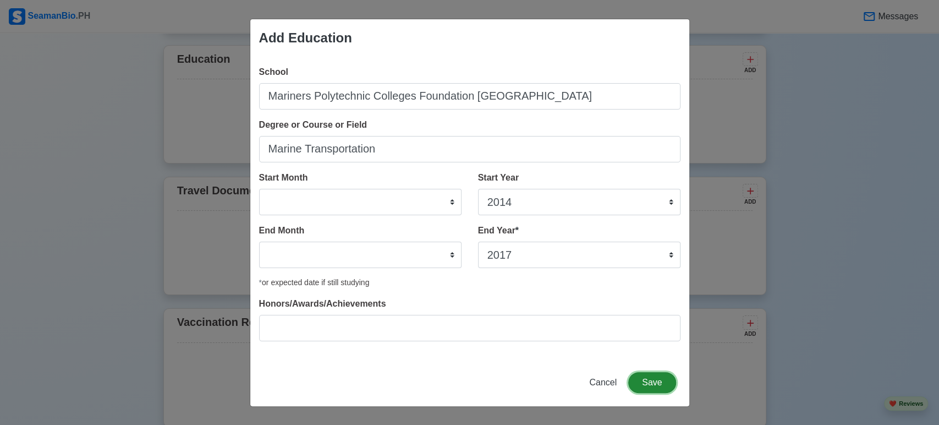
click at [648, 379] on button "Save" at bounding box center [651, 382] width 47 height 21
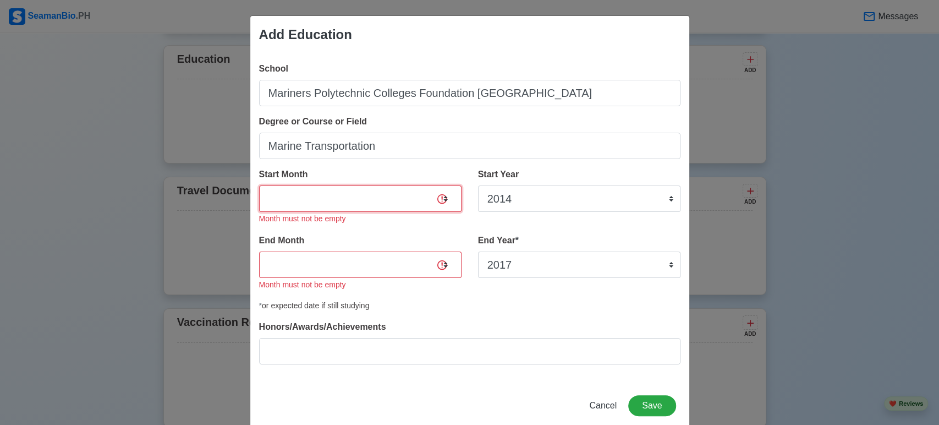
click at [397, 198] on select "January February March April May June July August September October November De…" at bounding box center [360, 198] width 202 height 26
select select "June"
click at [259, 185] on select "January February March April May June July August September October November De…" at bounding box center [360, 198] width 202 height 26
click at [330, 271] on select "January February March April May June July August September October November De…" at bounding box center [360, 264] width 202 height 26
select select "April"
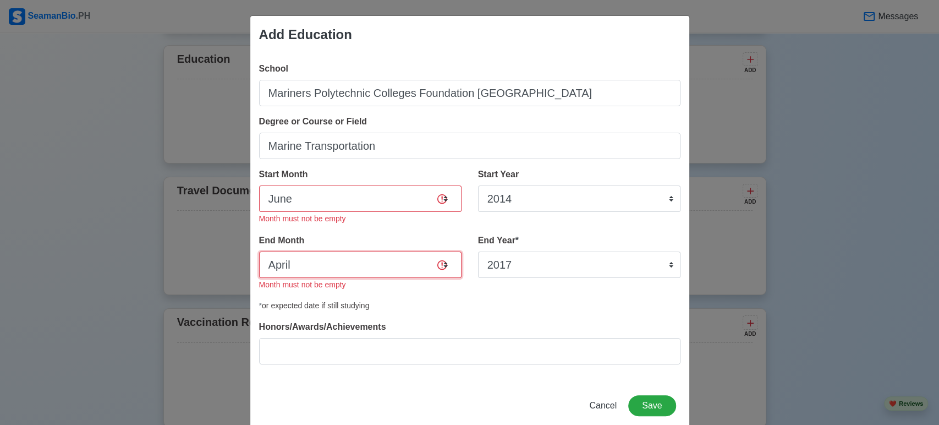
click at [259, 251] on select "January February March April May June July August September October November De…" at bounding box center [360, 264] width 202 height 26
click at [643, 406] on button "Save" at bounding box center [651, 405] width 47 height 21
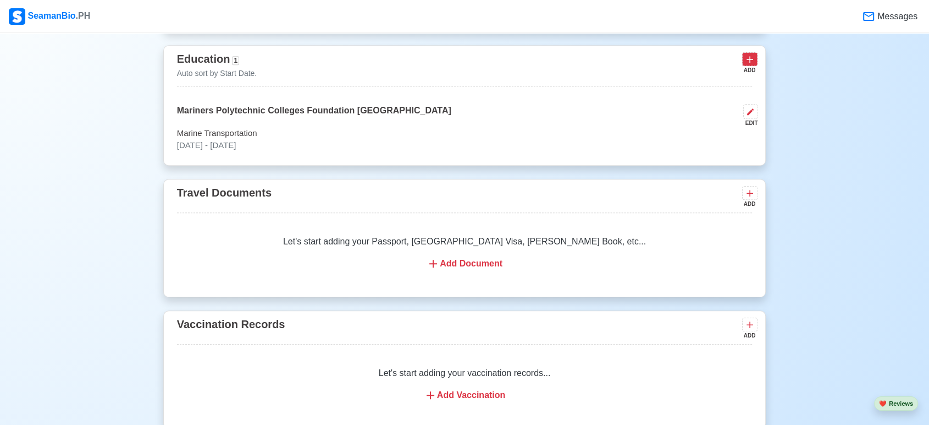
click at [752, 65] on icon at bounding box center [750, 59] width 11 height 11
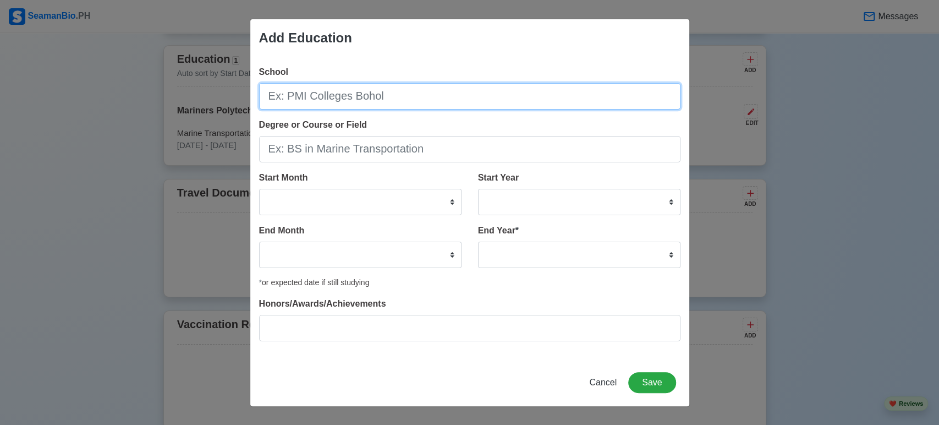
click at [501, 97] on input "School" at bounding box center [469, 96] width 421 height 26
type input "Divine Word College of [GEOGRAPHIC_DATA]"
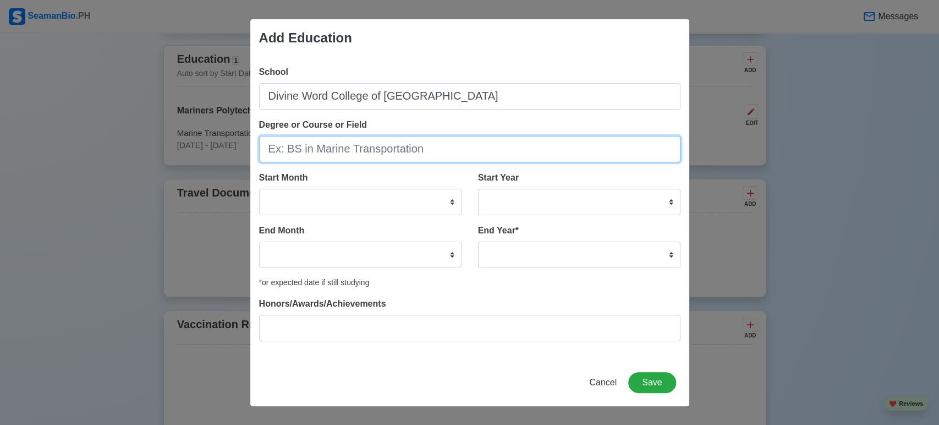
click at [430, 146] on input "Degree or Course or Field" at bounding box center [469, 149] width 421 height 26
type input "Highschool"
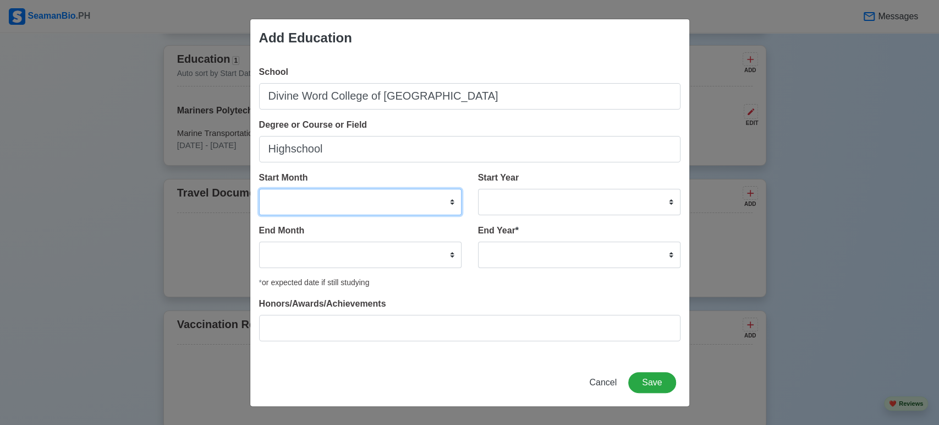
click at [437, 199] on select "January February March April May June July August September October November De…" at bounding box center [360, 202] width 202 height 26
select select "June"
click at [259, 189] on select "January February March April May June July August September October November De…" at bounding box center [360, 202] width 202 height 26
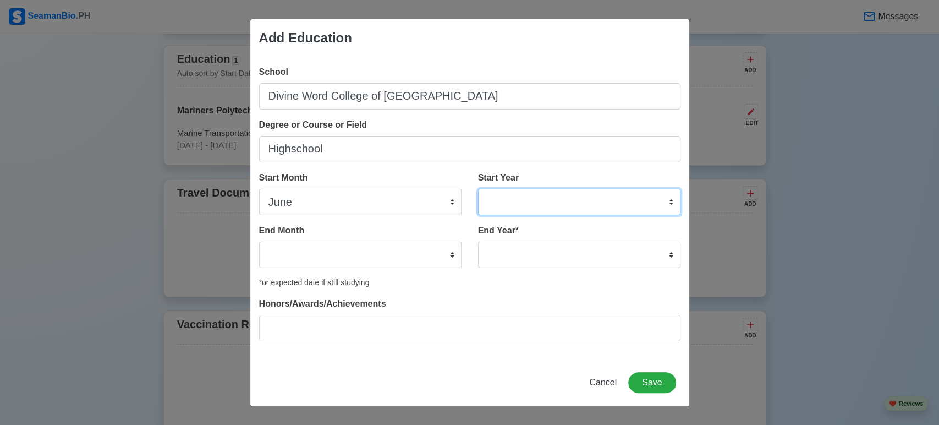
click at [508, 203] on select "2025 2024 2023 2022 2021 2020 2019 2018 2017 2016 2015 2014 2013 2012 2011 2010…" at bounding box center [579, 202] width 202 height 26
click at [564, 199] on select "2025 2024 2023 2022 2021 2020 2019 2018 2017 2016 2015 2014 2013 2012 2011 2010…" at bounding box center [579, 202] width 202 height 26
select select "2010"
click at [478, 189] on select "2025 2024 2023 2022 2021 2020 2019 2018 2017 2016 2015 2014 2013 2012 2011 2010…" at bounding box center [579, 202] width 202 height 26
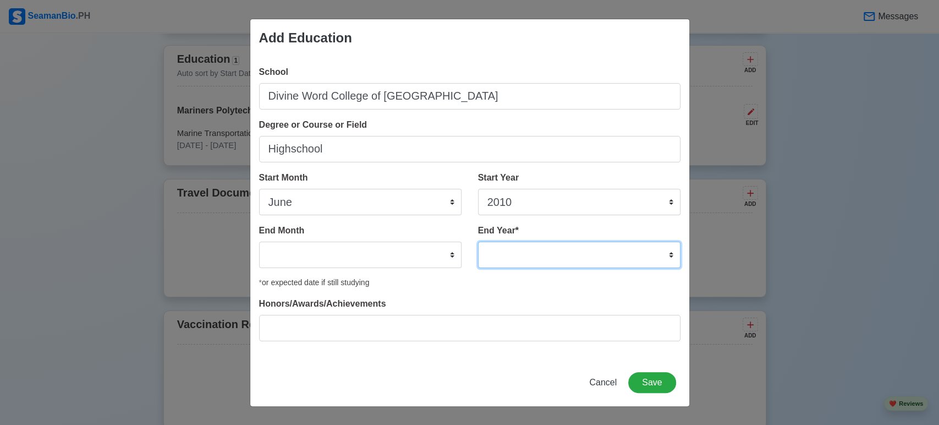
click at [512, 260] on select "2035 2034 2033 2032 2031 2030 2029 2028 2027 2026 2025 2024 2023 2022 2021 2020…" at bounding box center [579, 254] width 202 height 26
select select "2014"
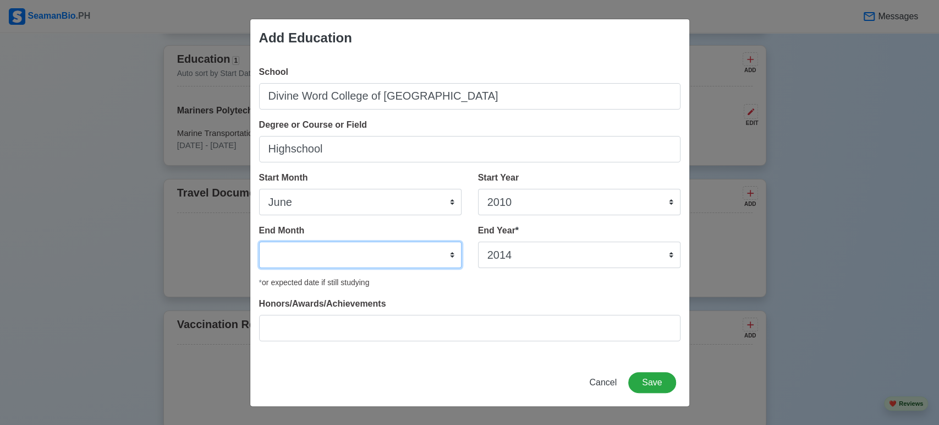
click at [343, 254] on select "January February March April May June July August September October November De…" at bounding box center [360, 254] width 202 height 26
click at [259, 241] on select "January February March April May June July August September October November De…" at bounding box center [360, 254] width 202 height 26
click at [346, 250] on select "January February March April May June July August September October November De…" at bounding box center [360, 254] width 202 height 26
select select "April"
click at [259, 241] on select "January February March April May June July August September October November De…" at bounding box center [360, 254] width 202 height 26
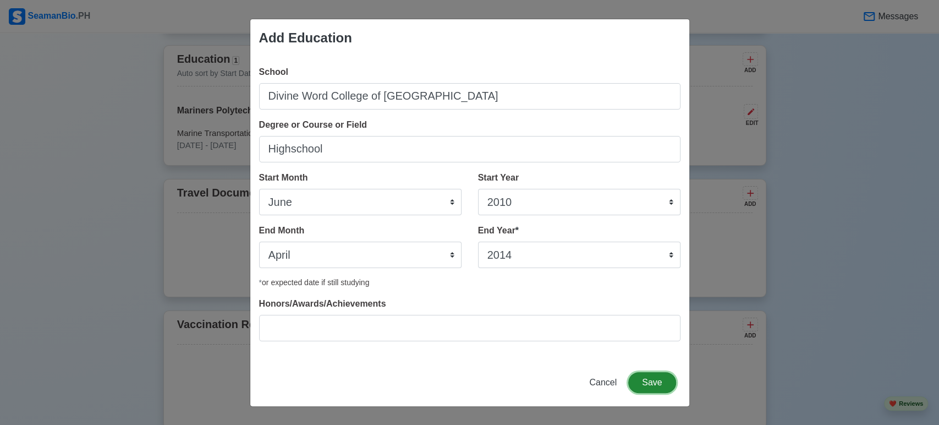
click at [656, 385] on button "Save" at bounding box center [651, 382] width 47 height 21
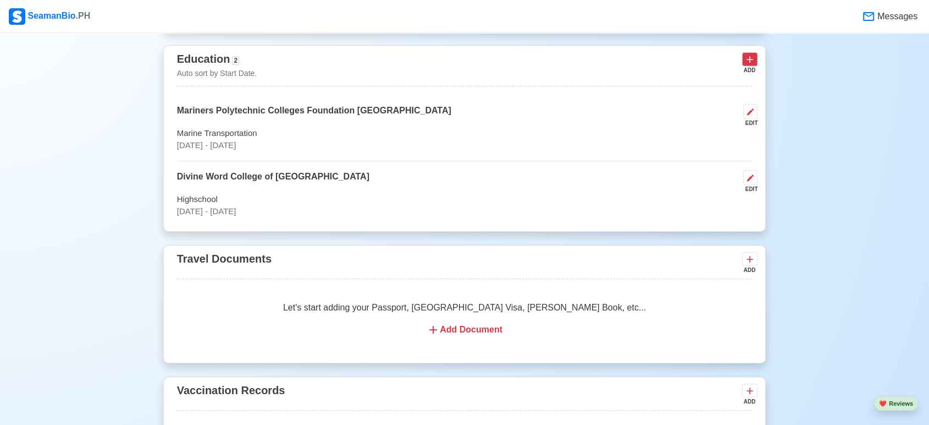
click at [751, 58] on icon at bounding box center [750, 59] width 11 height 11
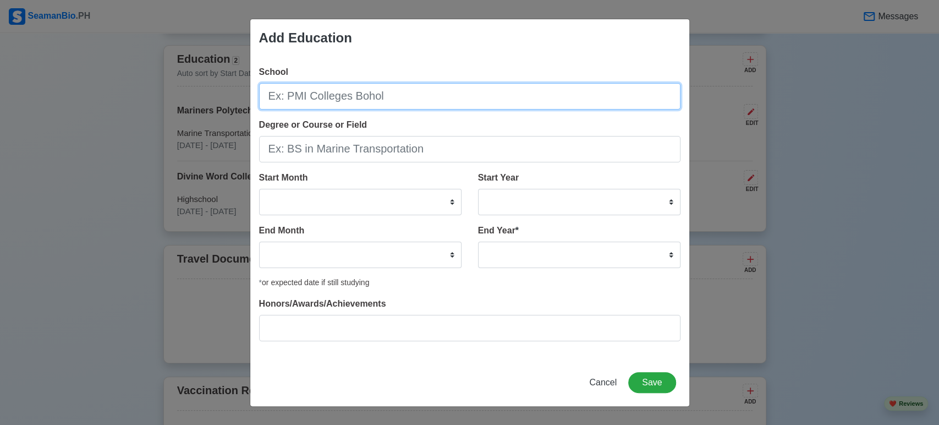
click at [477, 100] on input "School" at bounding box center [469, 96] width 421 height 26
type input "Ibalon"
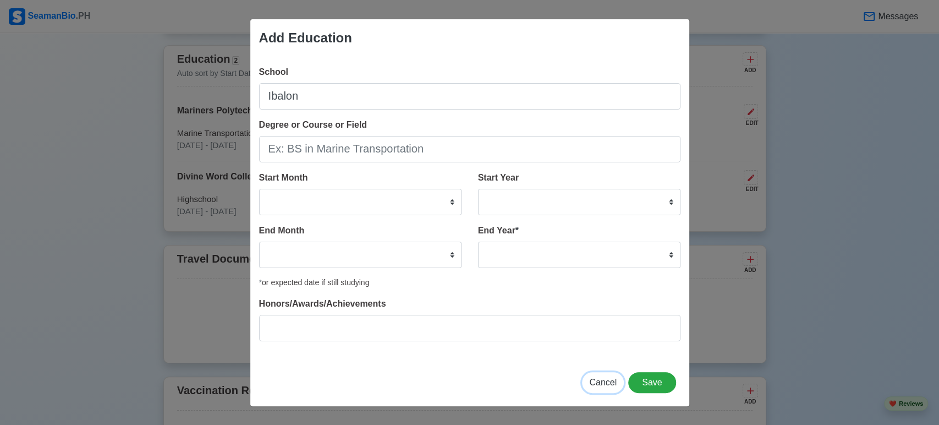
click at [598, 383] on span "Cancel" at bounding box center [602, 381] width 27 height 9
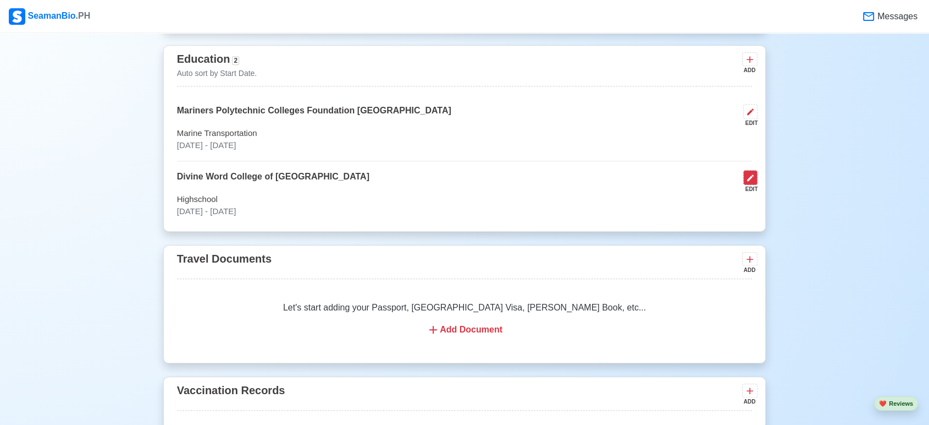
click at [755, 179] on icon at bounding box center [750, 177] width 9 height 9
select select "June"
select select "2010"
select select "April"
select select "2014"
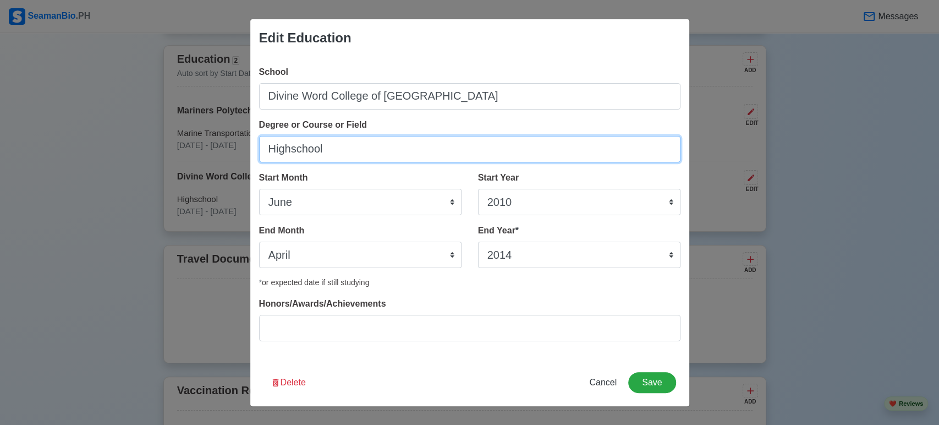
click at [381, 153] on input "Highschool" at bounding box center [469, 149] width 421 height 26
type input "H"
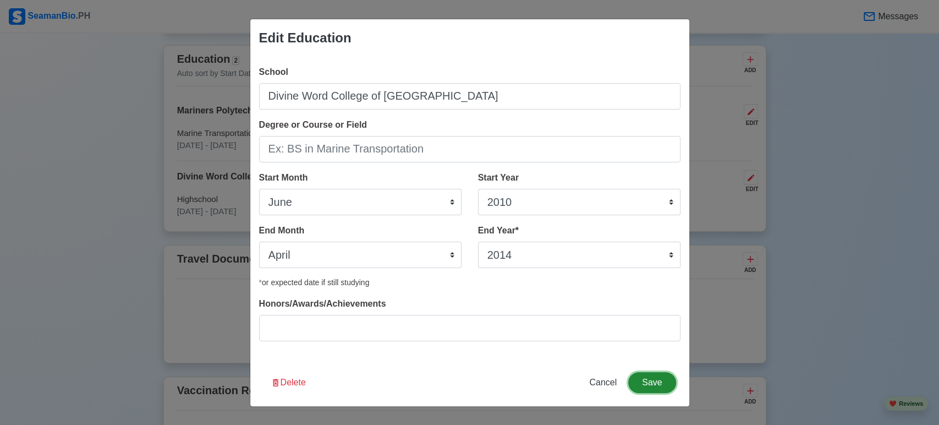
click at [661, 381] on button "Save" at bounding box center [651, 382] width 47 height 21
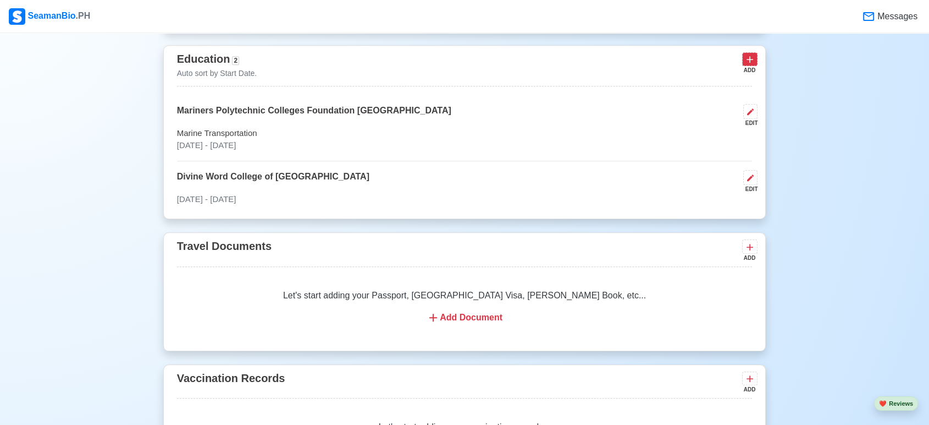
click at [752, 61] on icon at bounding box center [750, 59] width 11 height 11
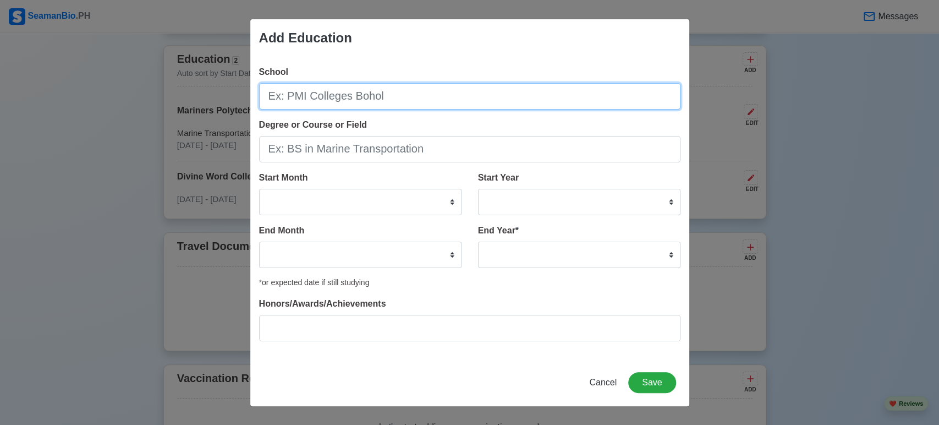
click at [343, 93] on input "School" at bounding box center [469, 96] width 421 height 26
type input "[GEOGRAPHIC_DATA]"
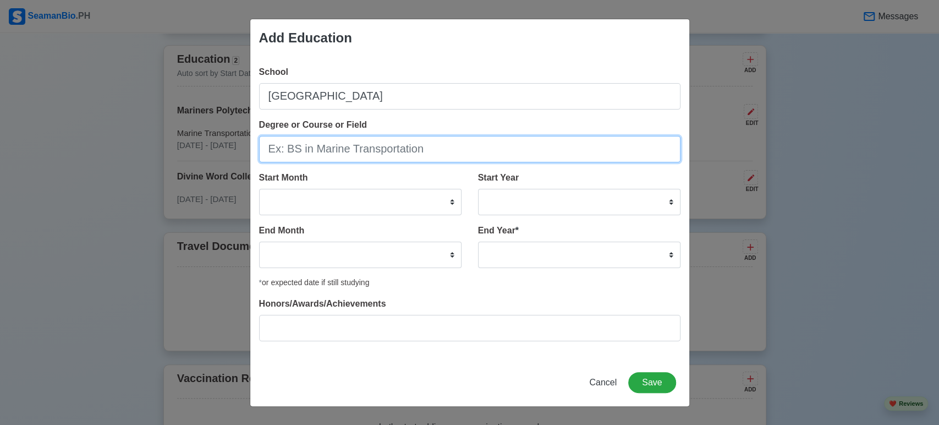
click at [327, 149] on input "Degree or Course or Field" at bounding box center [469, 149] width 421 height 26
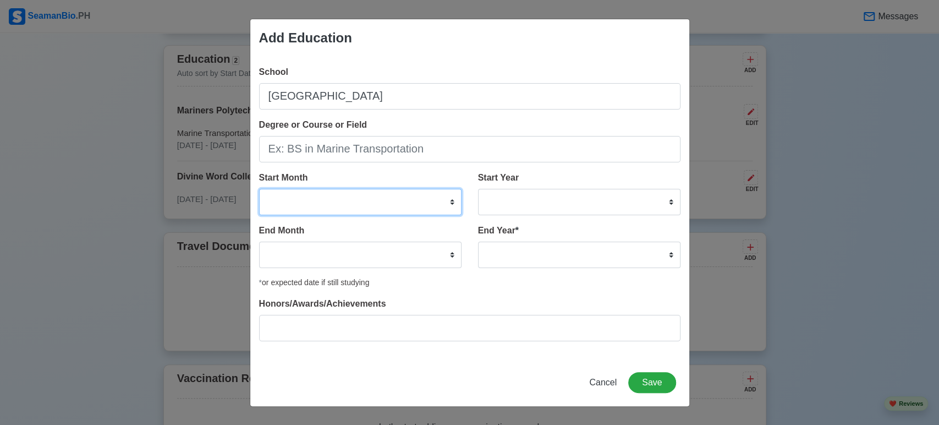
click at [355, 197] on select "January February March April May June July August September October November De…" at bounding box center [360, 202] width 202 height 26
select select "June"
click at [259, 189] on select "January February March April May June July August September October November De…" at bounding box center [360, 202] width 202 height 26
click at [364, 61] on div "School [GEOGRAPHIC_DATA] Degree or Course or Field Start Month January February…" at bounding box center [469, 208] width 439 height 302
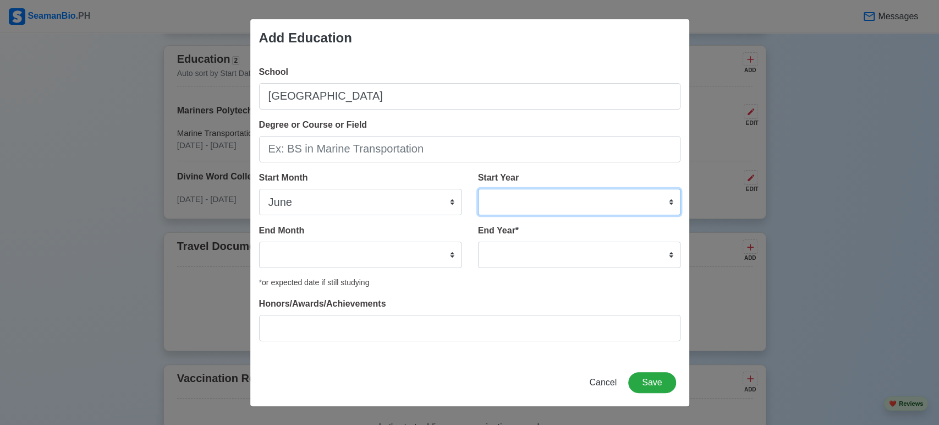
click at [522, 198] on select "2025 2024 2023 2022 2021 2020 2019 2018 2017 2016 2015 2014 2013 2012 2011 2010…" at bounding box center [579, 202] width 202 height 26
select select "2004"
click at [478, 189] on select "2025 2024 2023 2022 2021 2020 2019 2018 2017 2016 2015 2014 2013 2012 2011 2010…" at bounding box center [579, 202] width 202 height 26
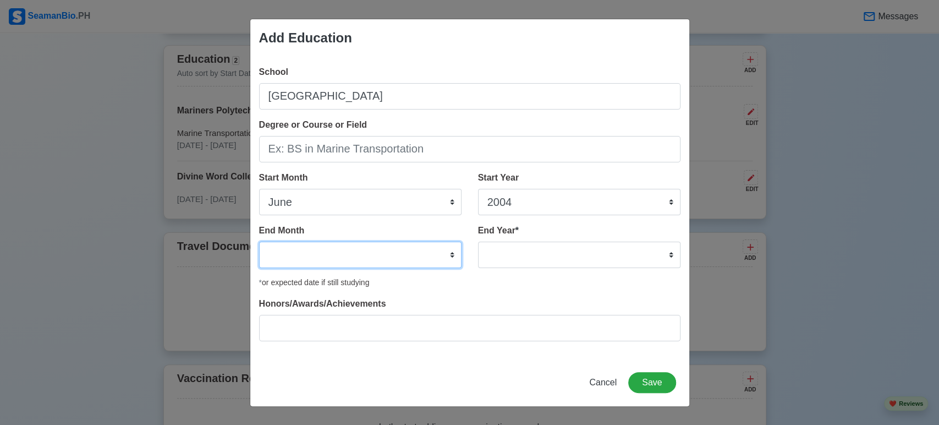
click at [295, 260] on select "January February March April May June July August September October November De…" at bounding box center [360, 254] width 202 height 26
click at [259, 241] on select "January February March April May June July August September October November De…" at bounding box center [360, 254] width 202 height 26
click at [295, 260] on select "January February March April May June July August September October November De…" at bounding box center [360, 254] width 202 height 26
select select "March"
click at [259, 241] on select "January February March April May June July August September October November De…" at bounding box center [360, 254] width 202 height 26
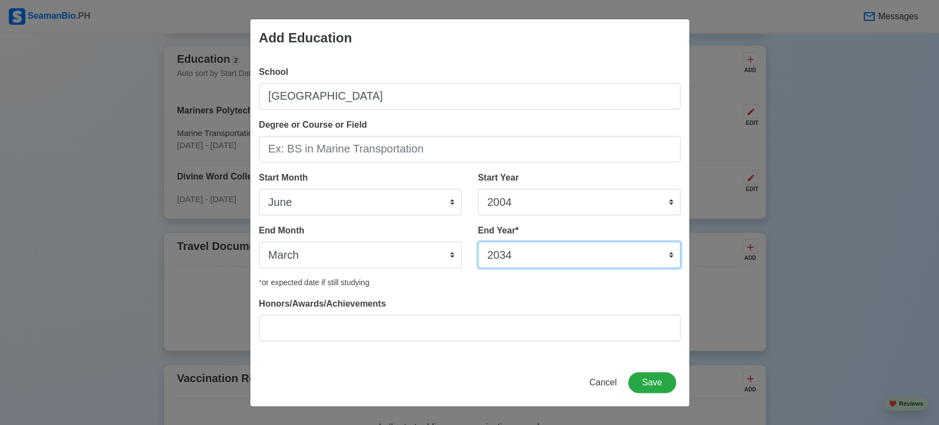
select select "2009"
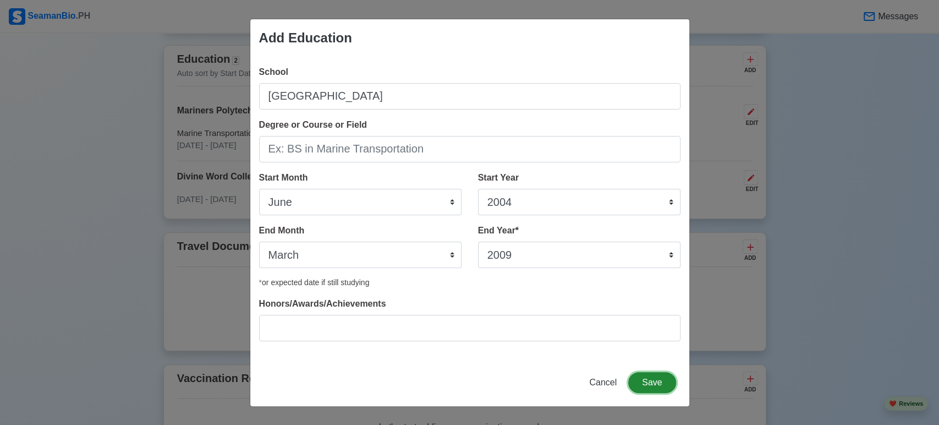
click at [648, 380] on button "Save" at bounding box center [651, 382] width 47 height 21
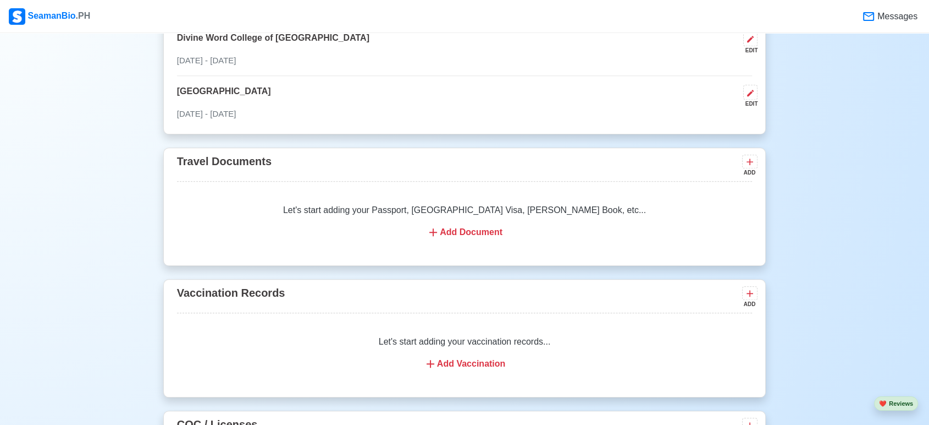
scroll to position [967, 0]
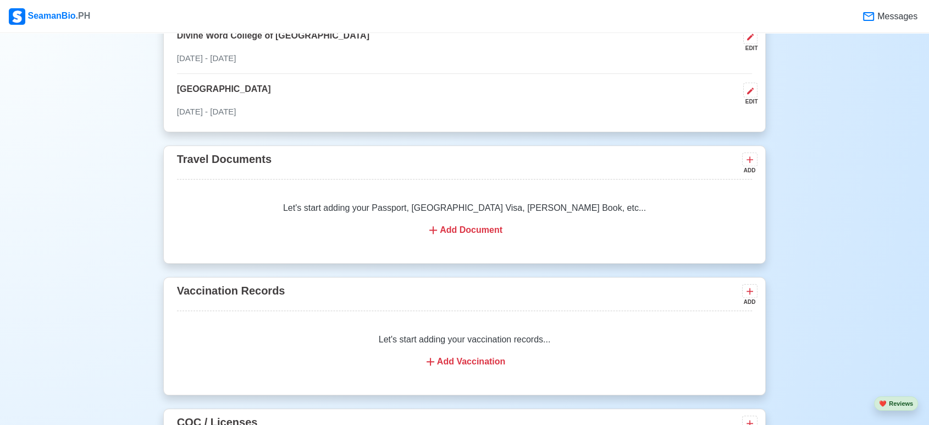
click at [483, 228] on div "Add Document" at bounding box center [464, 229] width 549 height 13
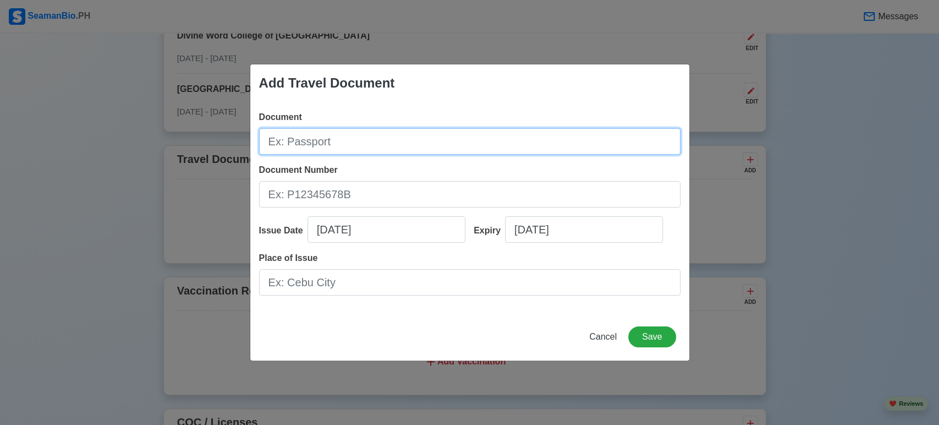
click at [535, 148] on input "Document" at bounding box center [469, 141] width 421 height 26
paste input "P8098377B"
type input "P"
type input "Passport"
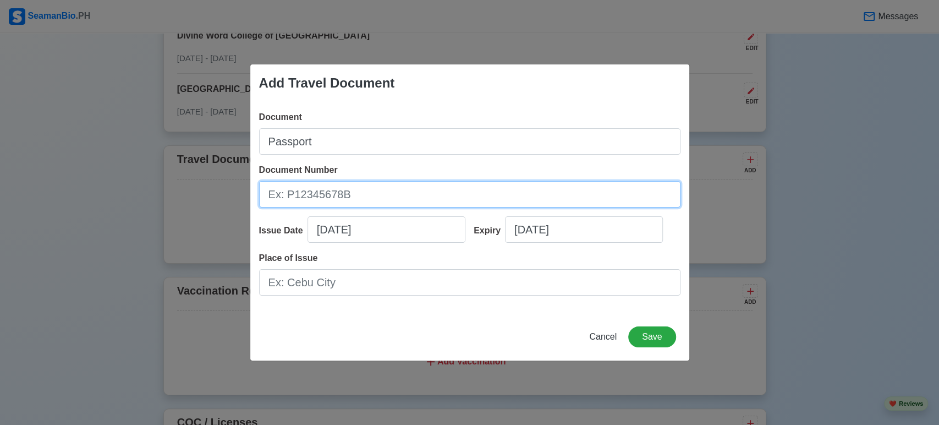
paste input "P8098377B"
type input "P8098377B"
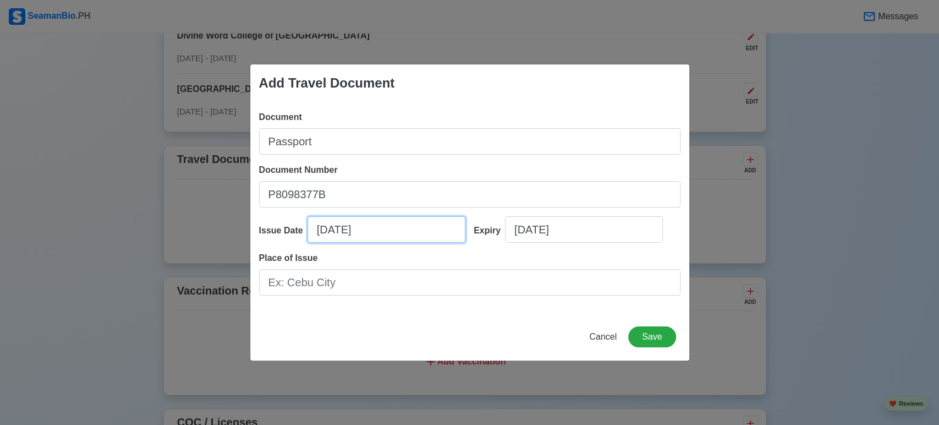
select select "****"
select select "*******"
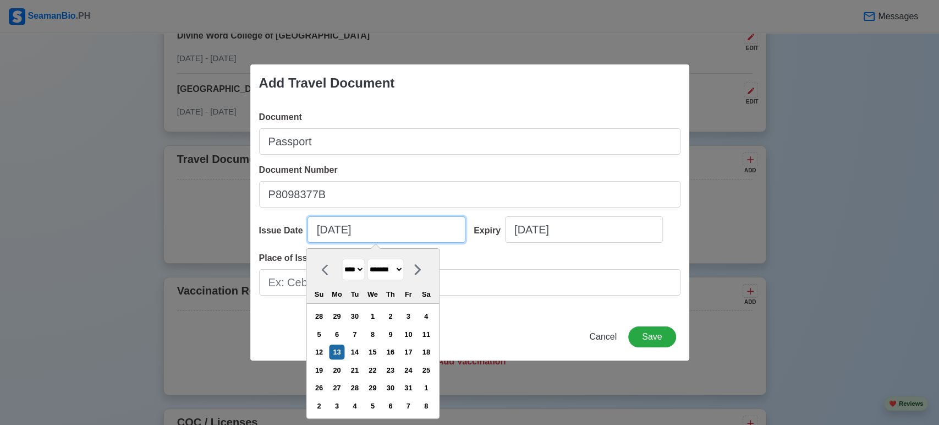
click at [422, 220] on input "[DATE]" at bounding box center [386, 229] width 158 height 26
type input "10/13/20251"
select select "****"
type input "10/13/202"
select select "****"
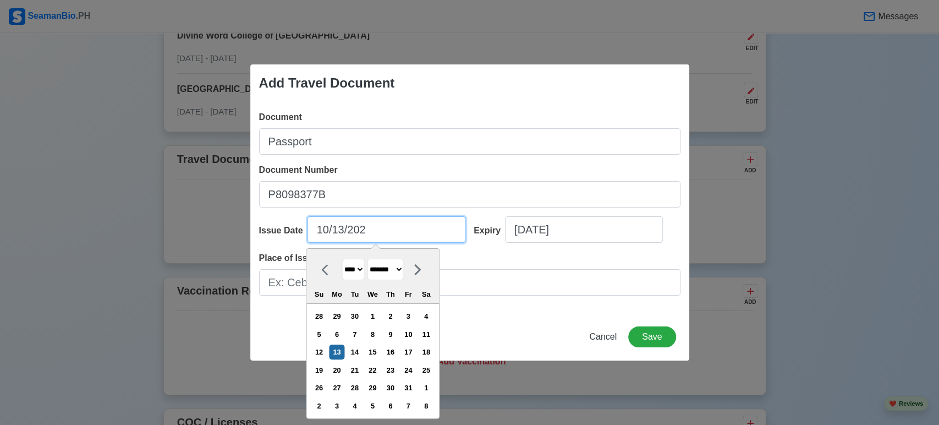
type input "[DATE]"
select select "****"
type input "10/13"
select select "****"
type input "1"
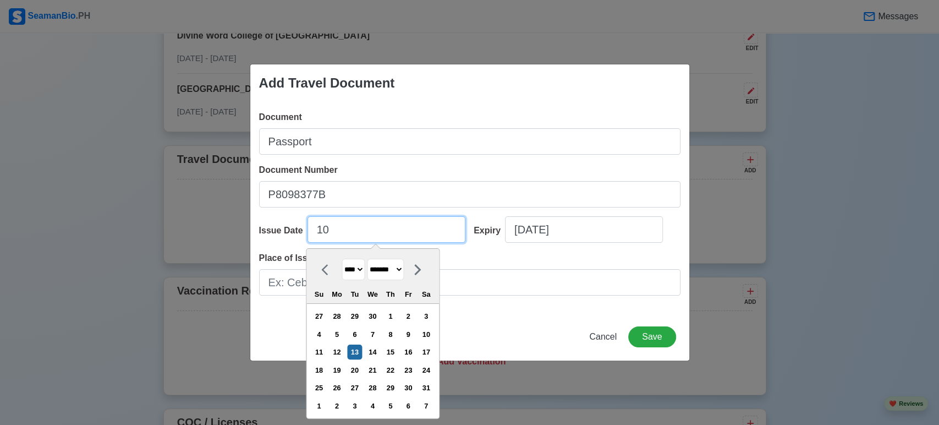
select select "*******"
type input "11"
select select "********"
type input "11/06/2"
select select "****"
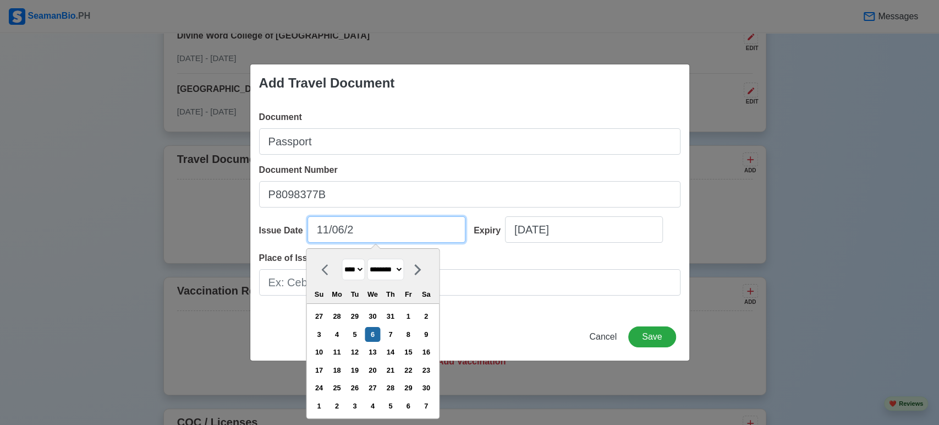
type input "[DATE]"
select select "****"
type input "[DATE]"
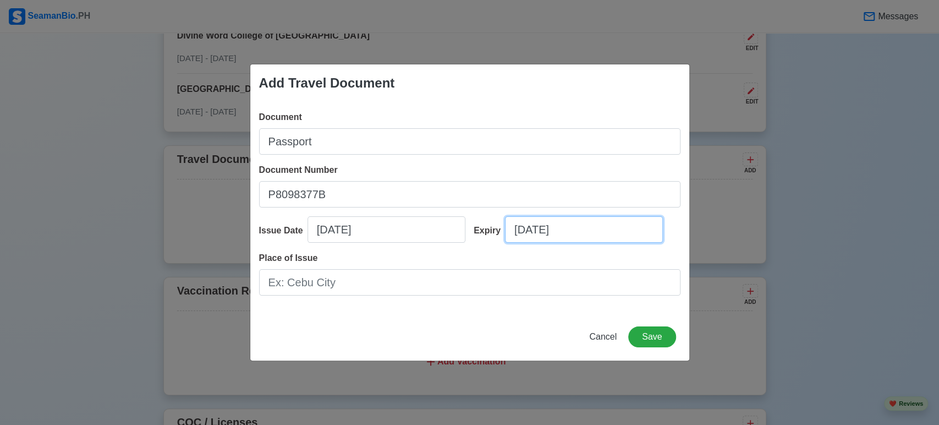
click at [579, 228] on input "[DATE]" at bounding box center [584, 229] width 158 height 26
select select "****"
select select "*******"
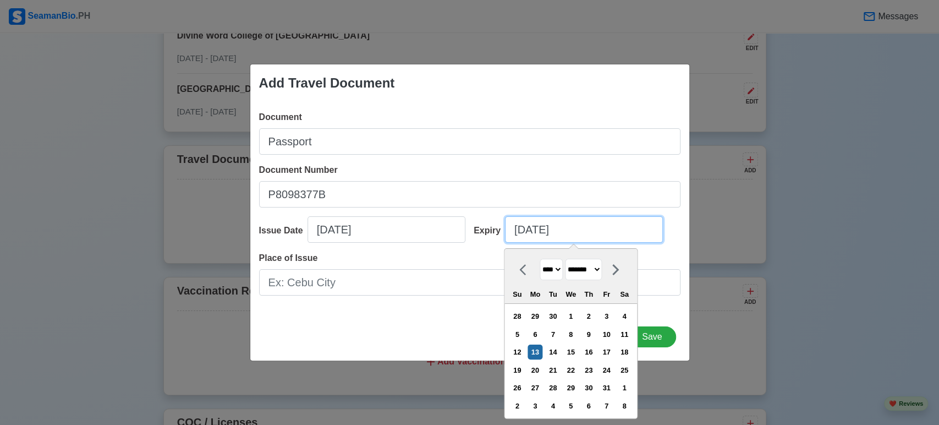
click at [579, 228] on input "[DATE]" at bounding box center [584, 229] width 158 height 26
type input "[DATE]"
select select "****"
type input "10/13/2"
select select "****"
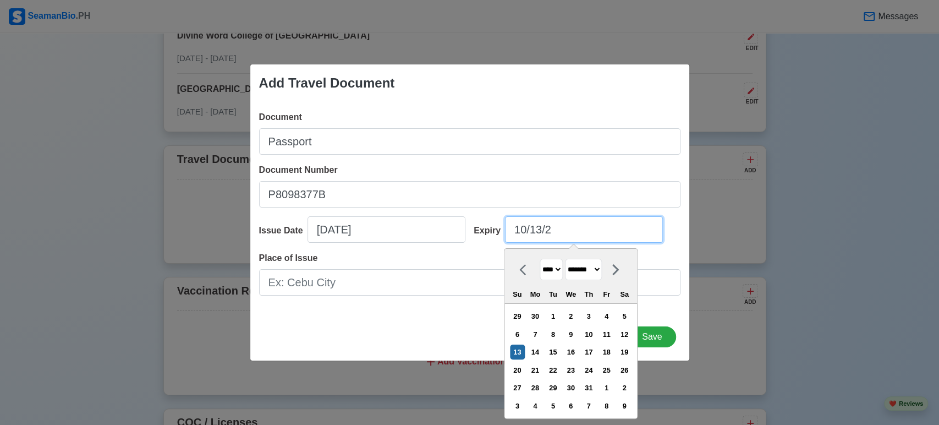
type input "10/13/"
select select "****"
type input "1"
select select "*******"
type input "11"
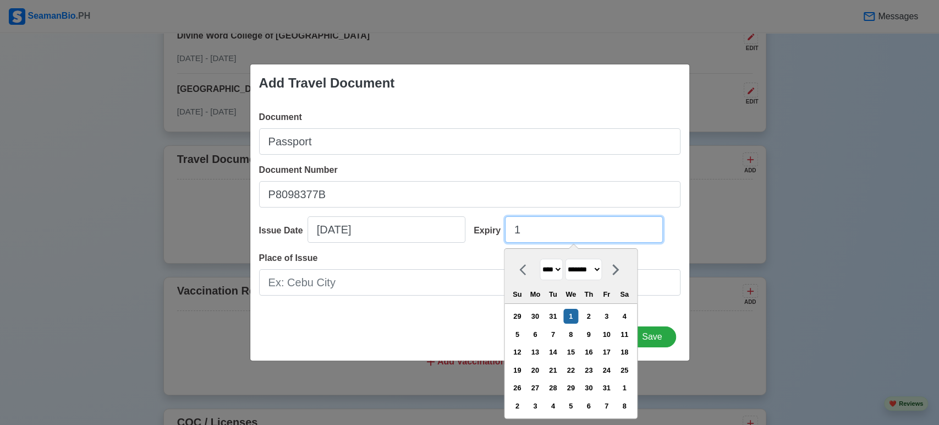
select select "********"
type input "1106"
select select "****"
select select "*******"
type input "11"
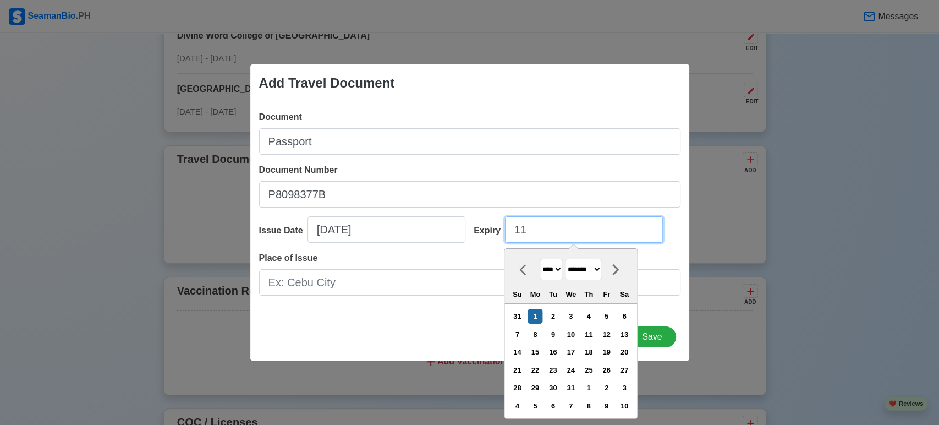
select select "****"
select select "********"
type input "11/05/2"
select select "****"
type input "[DATE]"
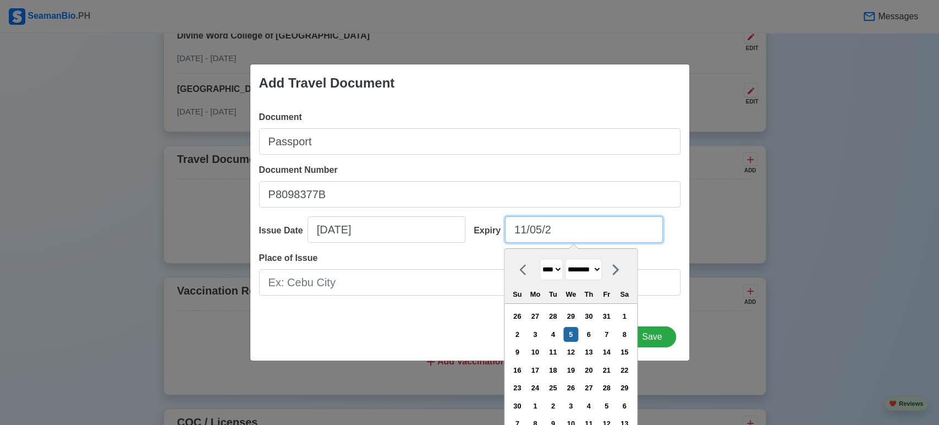
select select "****"
type input "[DATE]"
select select "****"
type input "[DATE]"
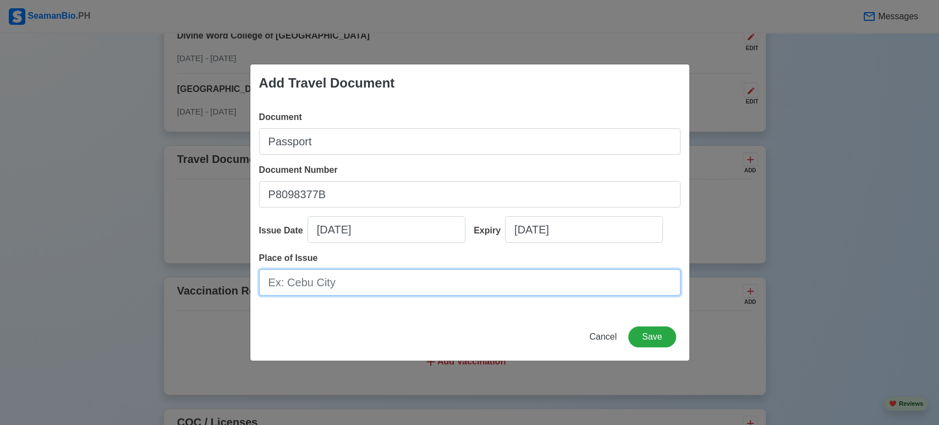
click at [427, 281] on input "Place of Issue" at bounding box center [469, 282] width 421 height 26
type input "M"
type input "DFA [GEOGRAPHIC_DATA]"
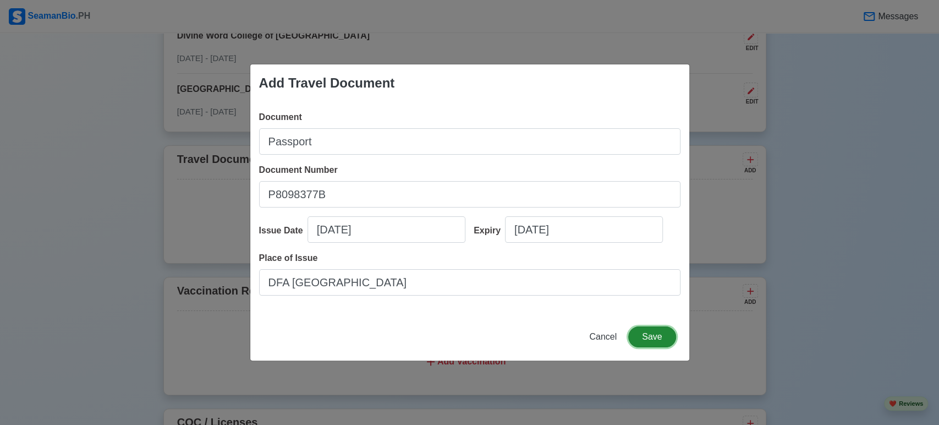
click at [664, 342] on button "Save" at bounding box center [651, 336] width 47 height 21
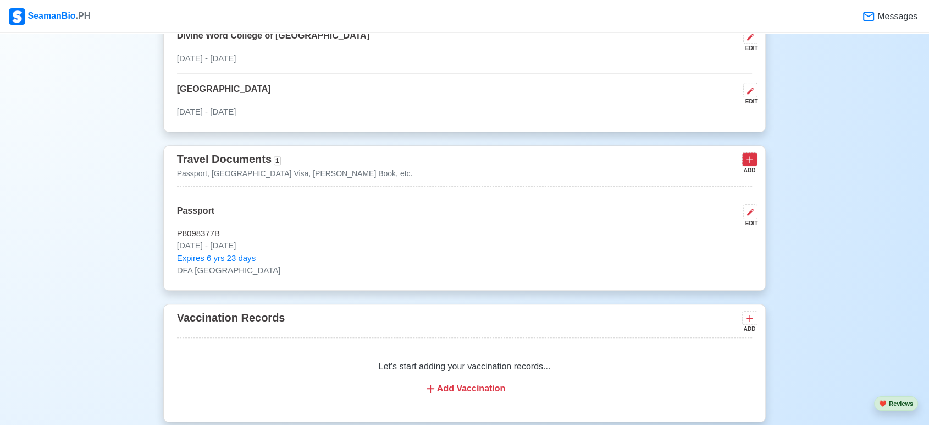
click at [745, 163] on icon at bounding box center [750, 159] width 11 height 11
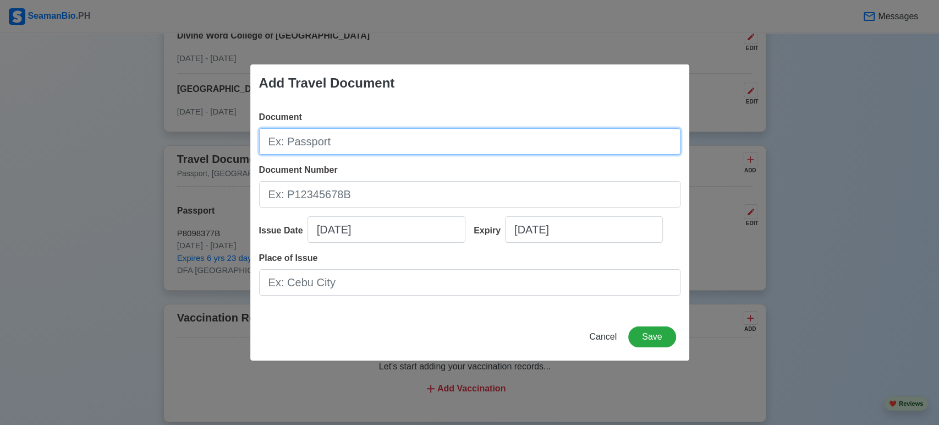
click at [619, 137] on input "Document" at bounding box center [469, 141] width 421 height 26
type input "[PERSON_NAME] Book"
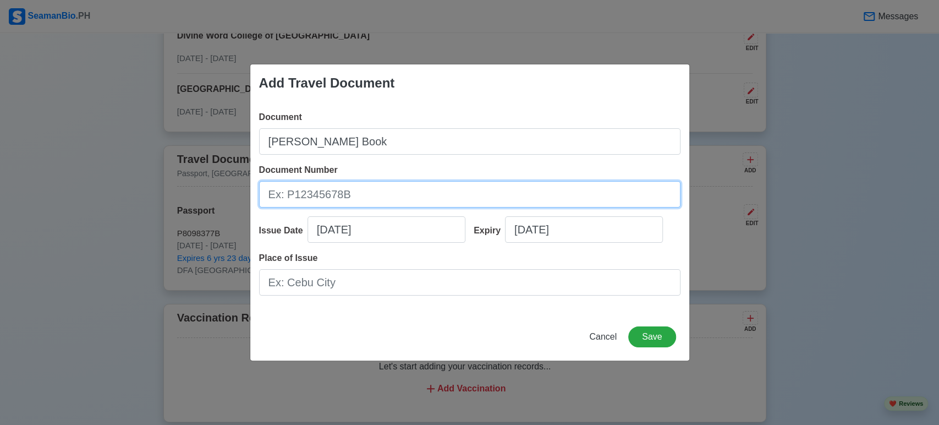
paste input "C1297654"
type input "C1297654"
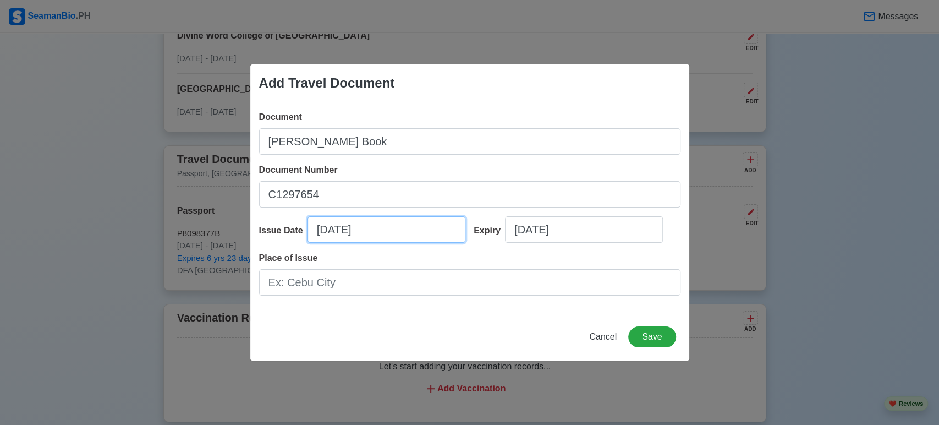
click at [384, 234] on input "[DATE]" at bounding box center [386, 229] width 158 height 26
select select "****"
select select "*******"
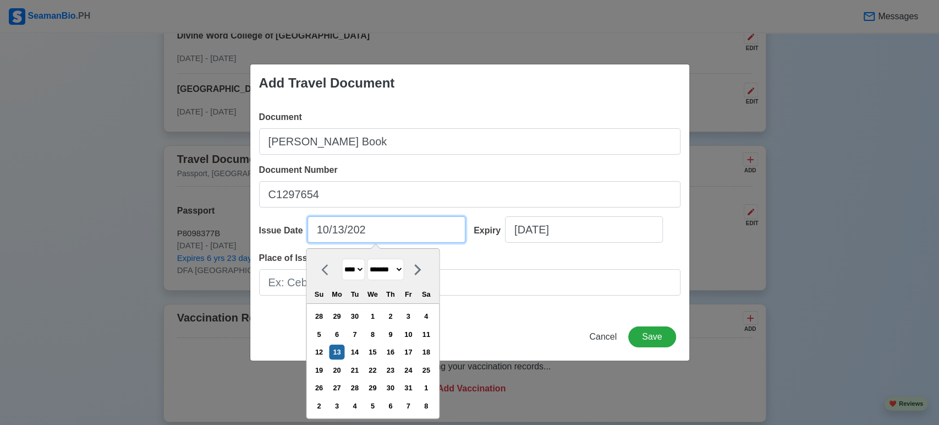
type input "[DATE]"
select select "****"
type input "10/13/2"
select select "****"
type input "10/13/"
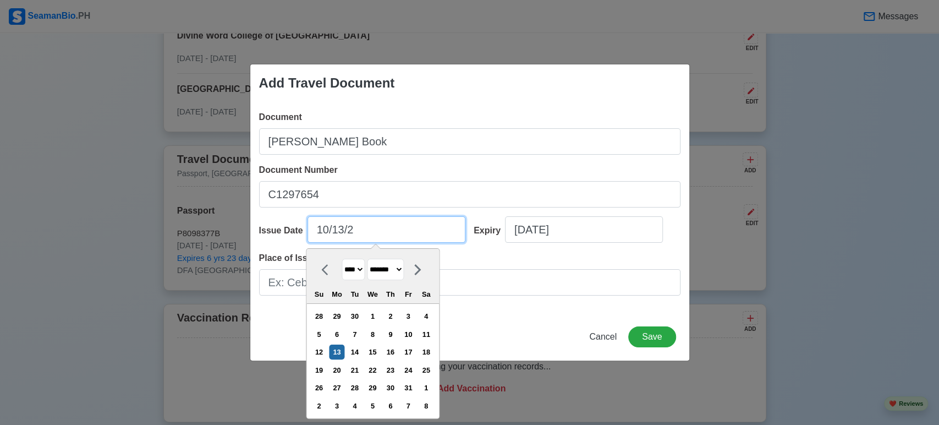
select select "****"
type input "1"
select select "*******"
type input "0"
select select "****"
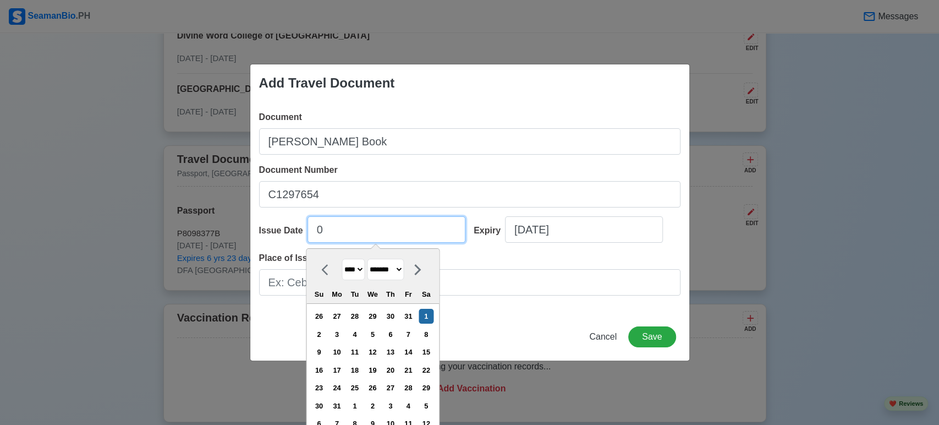
type input "06"
select select "****"
type input "06/29/2"
select select "****"
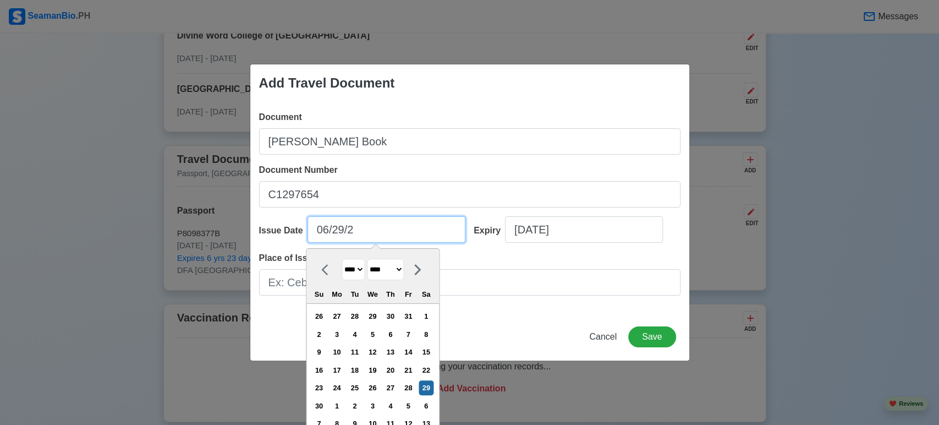
type input "[DATE]"
select select "****"
type input "[DATE]"
select select "****"
type input "[DATE]"
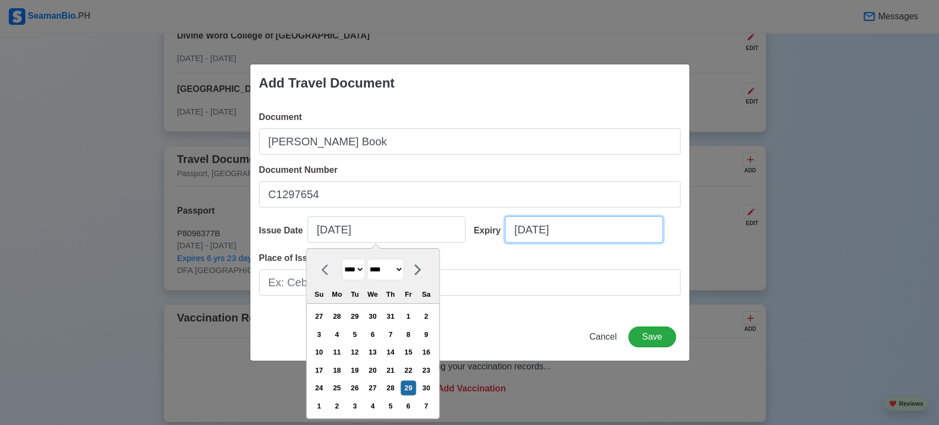
select select "****"
select select "*******"
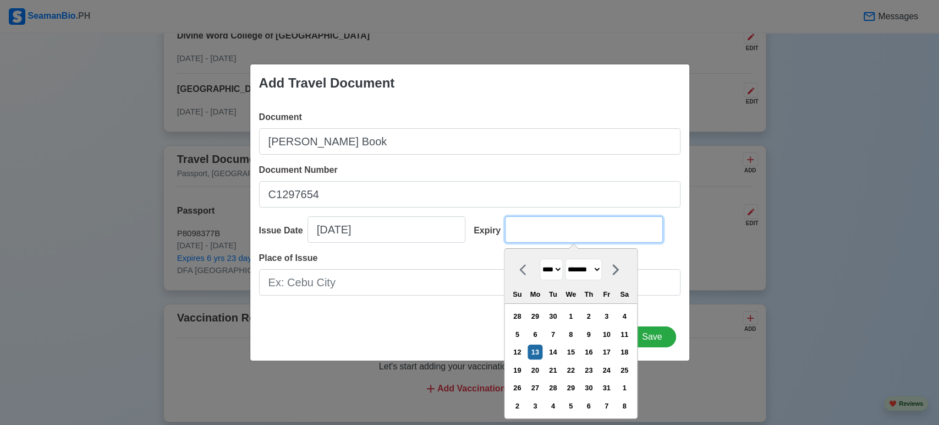
type input "0"
select select "****"
select select "*******"
type input "06"
select select "****"
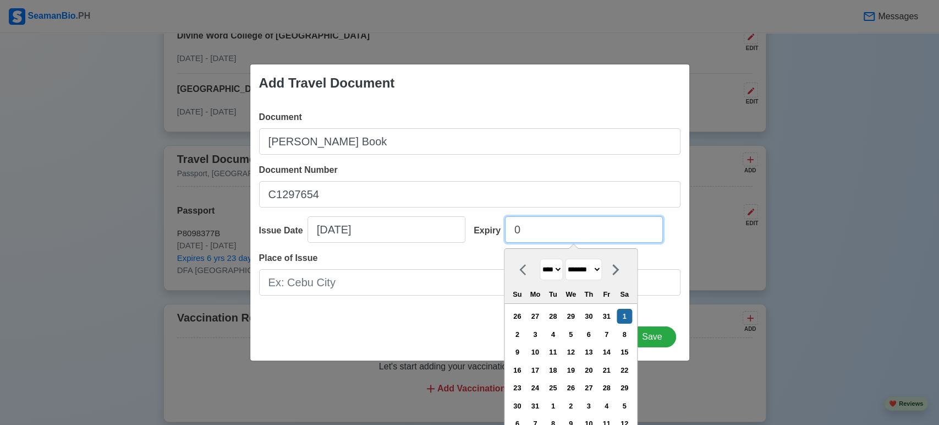
select select "****"
type input "06/26/2"
select select "****"
type input "[DATE]"
select select "****"
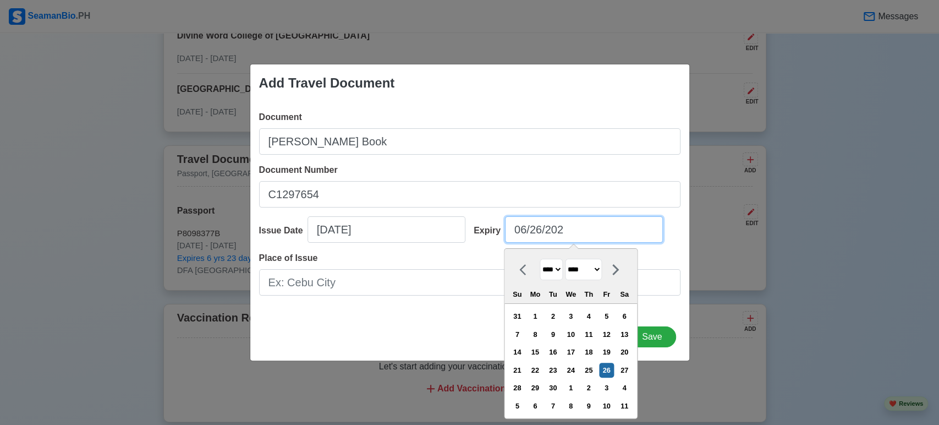
type input "[DATE]"
select select "****"
type input "[DATE]"
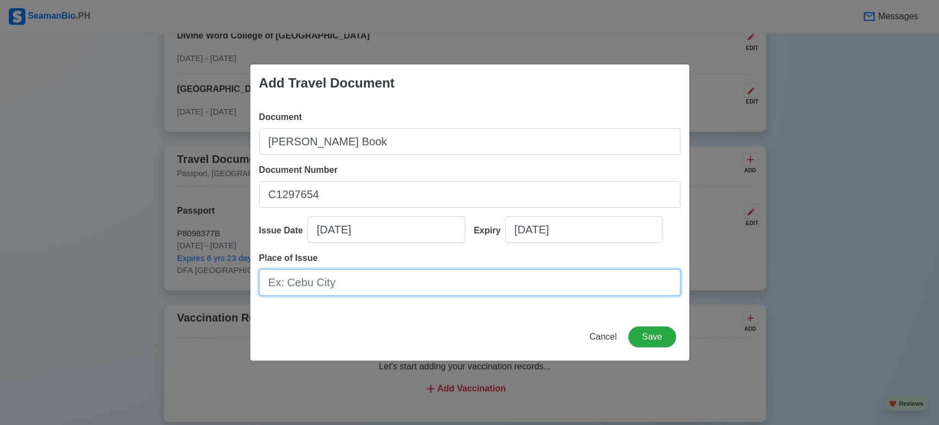
click at [443, 284] on input "Place of Issue" at bounding box center [469, 282] width 421 height 26
type input "[GEOGRAPHIC_DATA]"
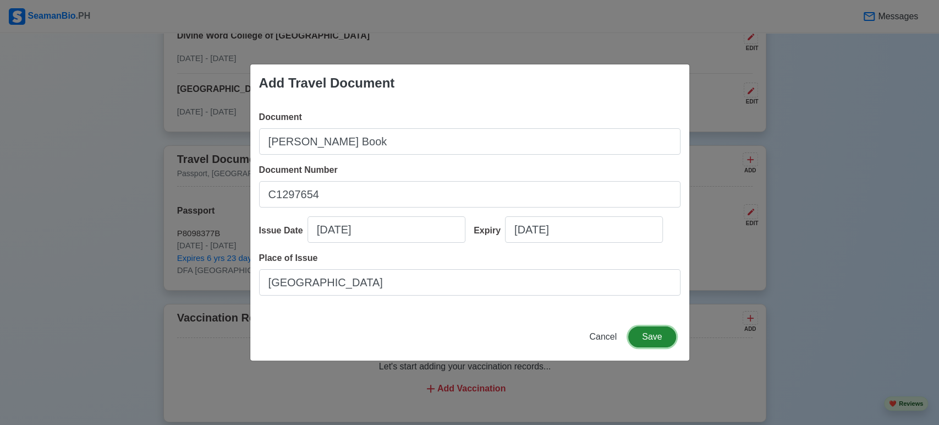
click at [643, 331] on button "Save" at bounding box center [651, 336] width 47 height 21
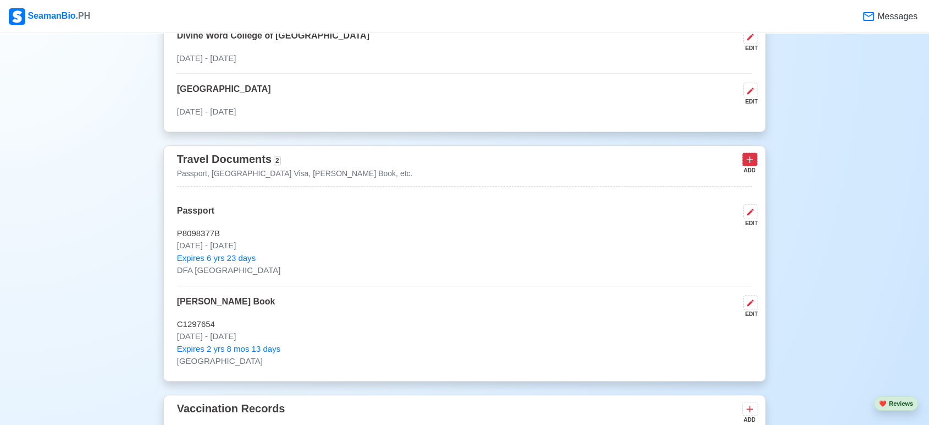
click at [750, 157] on icon at bounding box center [750, 159] width 7 height 7
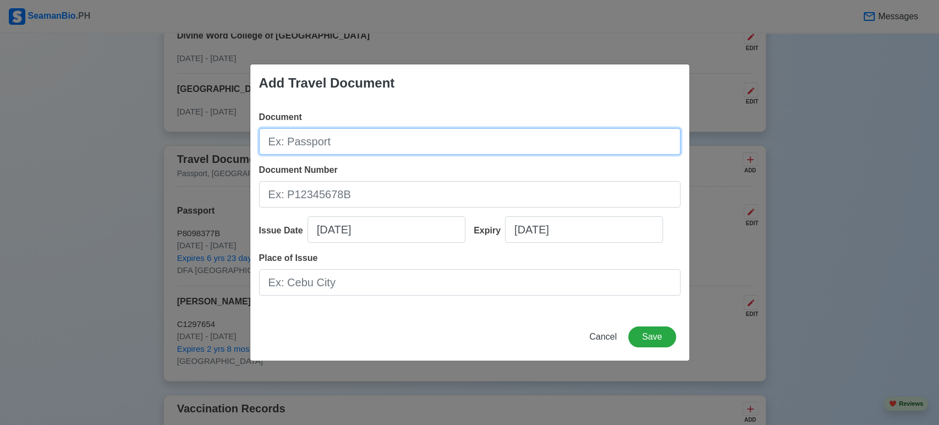
click at [557, 147] on input "Document" at bounding box center [469, 141] width 421 height 26
type input "SID"
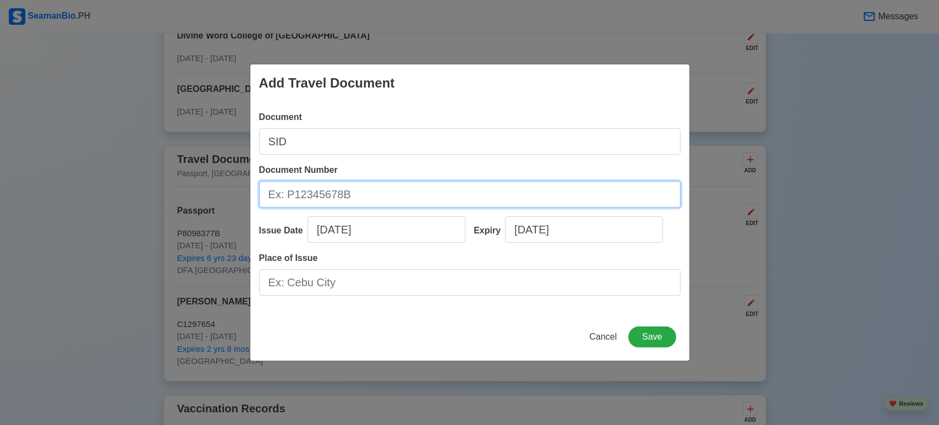
click at [549, 184] on input "Document Number" at bounding box center [469, 194] width 421 height 26
paste input "220052393"
type input "220052393"
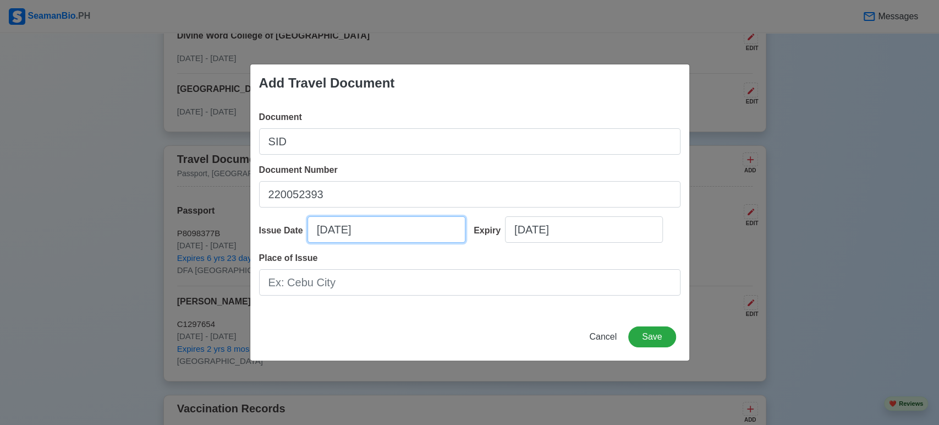
select select "****"
select select "*******"
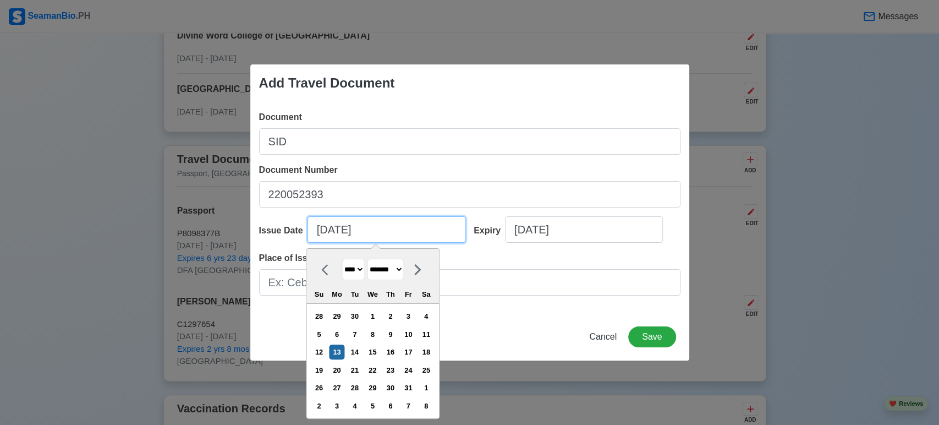
click at [403, 231] on input "[DATE]" at bounding box center [386, 229] width 158 height 26
type input "[DATE]"
select select "****"
type input "10/13/2"
select select "****"
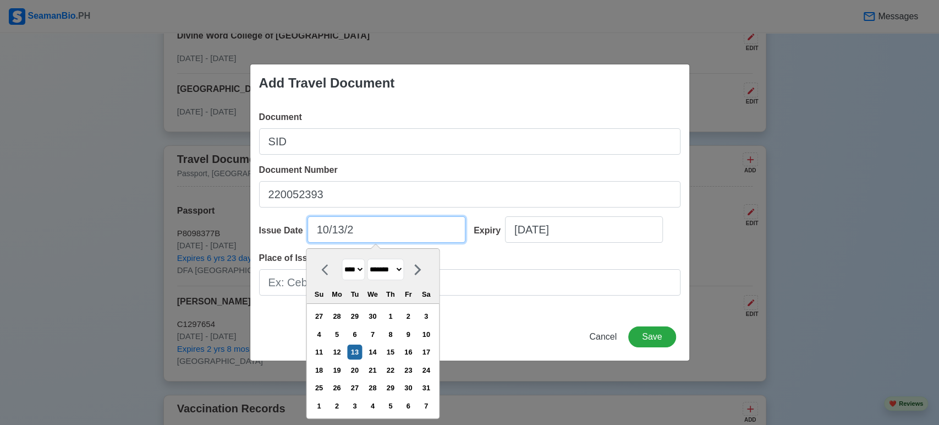
type input "10/13/"
select select "****"
type input "1"
select select "*******"
type input "0"
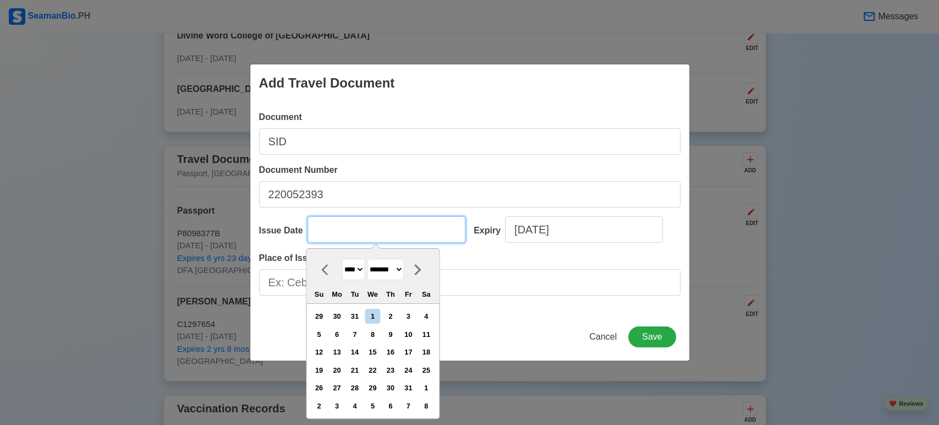
select select "****"
type input "06"
select select "****"
type input "06/23/2"
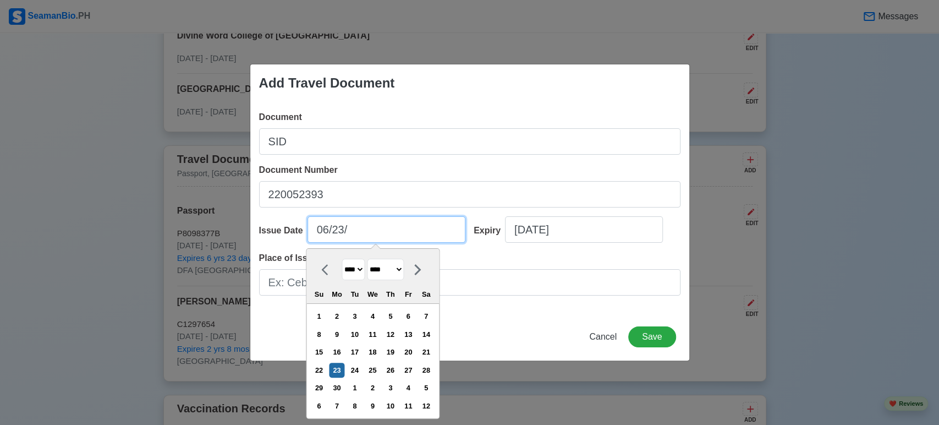
select select "****"
type input "[DATE]"
select select "****"
type input "06/23/2"
select select "****"
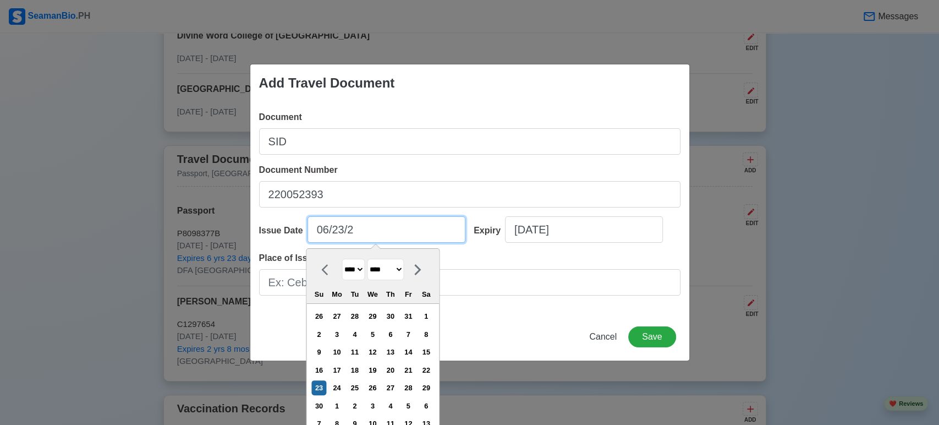
type input "[DATE]"
select select "****"
type input "[DATE]"
select select "****"
type input "[DATE]"
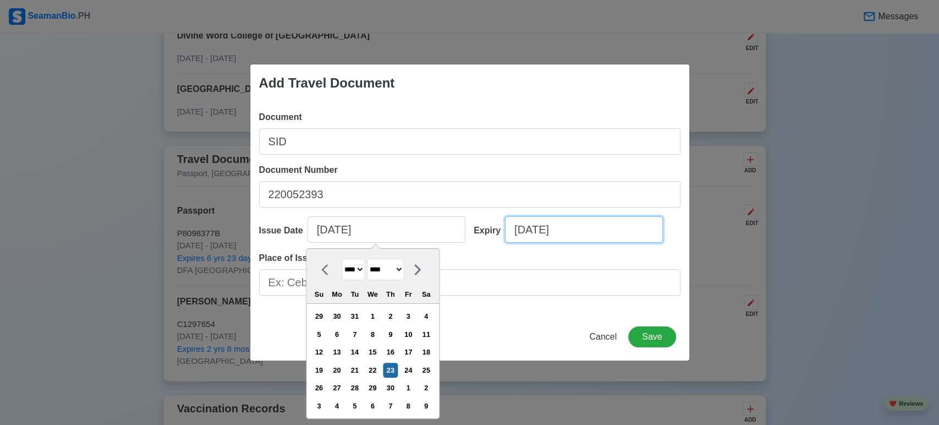
click at [575, 230] on input "[DATE]" at bounding box center [584, 229] width 158 height 26
select select "****"
select select "*******"
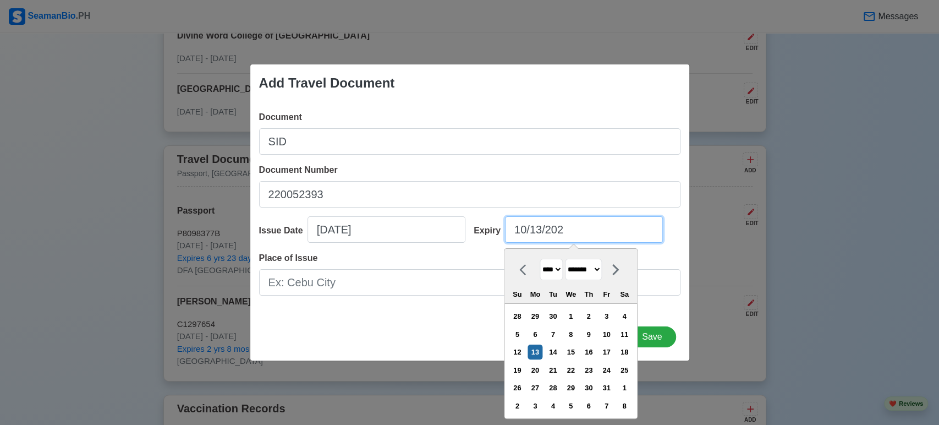
type input "[DATE]"
select select "****"
type input "10/13/2"
select select "****"
type input "10/13/"
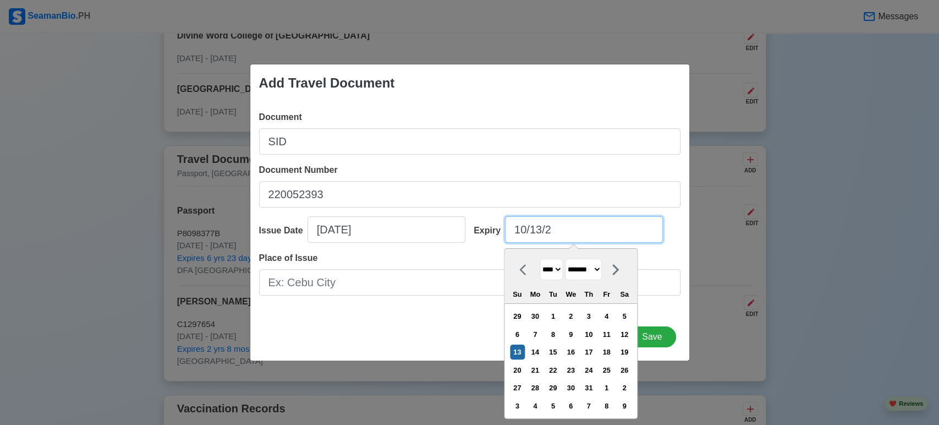
select select "****"
type input "1"
select select "*******"
type input "0"
select select "****"
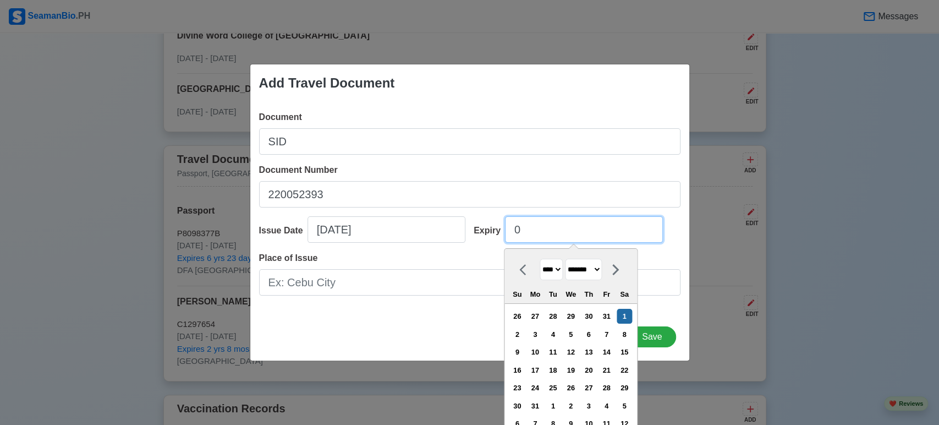
type input "06"
select select "****"
type input "06/23/2"
select select "****"
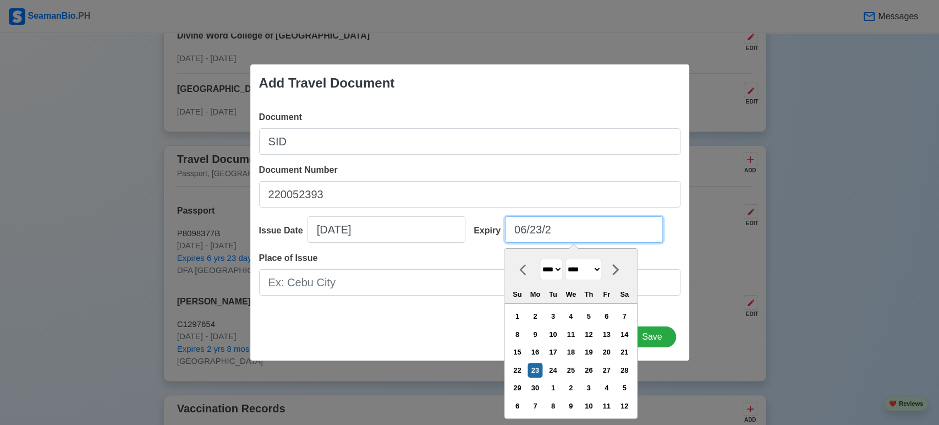
type input "[DATE]"
select select "****"
type input "[DATE]"
select select "****"
type input "[DATE]"
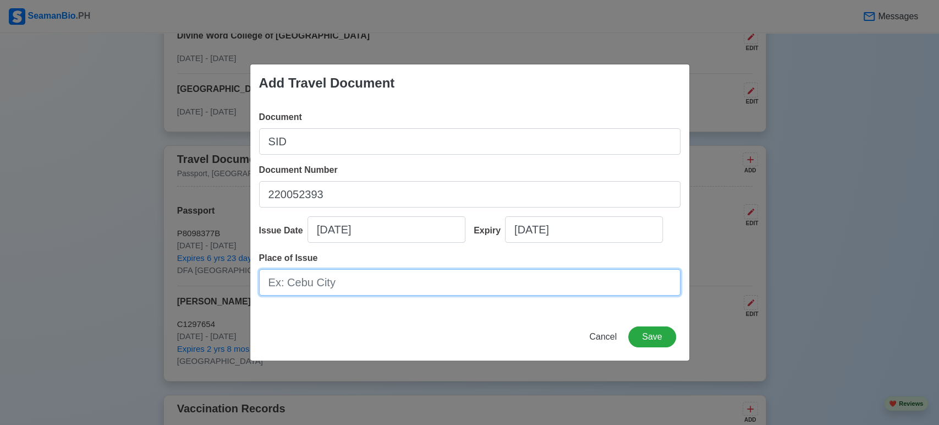
click at [529, 287] on input "Place of Issue" at bounding box center [469, 282] width 421 height 26
type input "Legazpi"
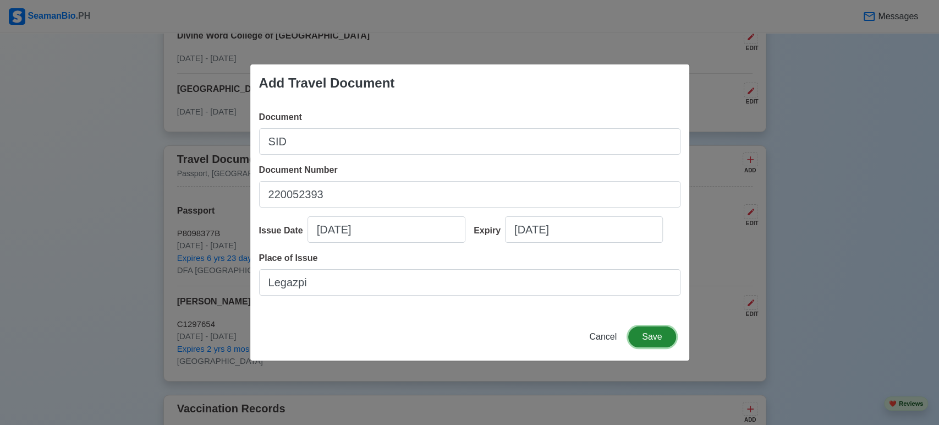
click at [650, 337] on button "Save" at bounding box center [651, 336] width 47 height 21
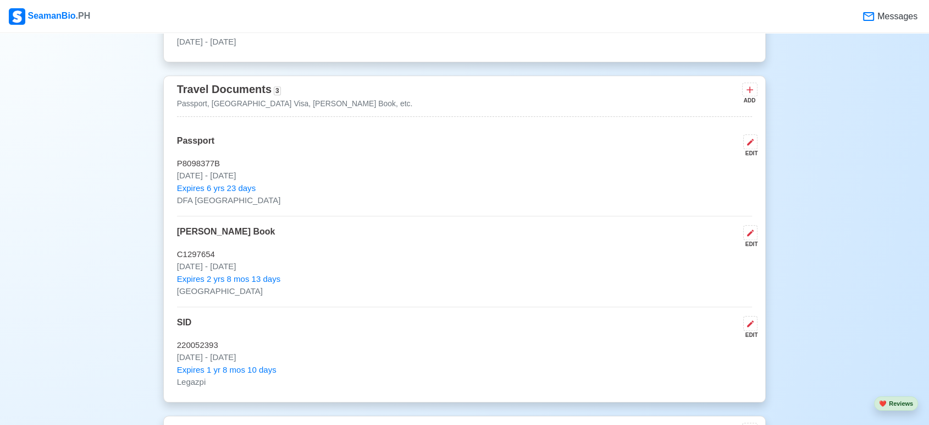
scroll to position [1043, 0]
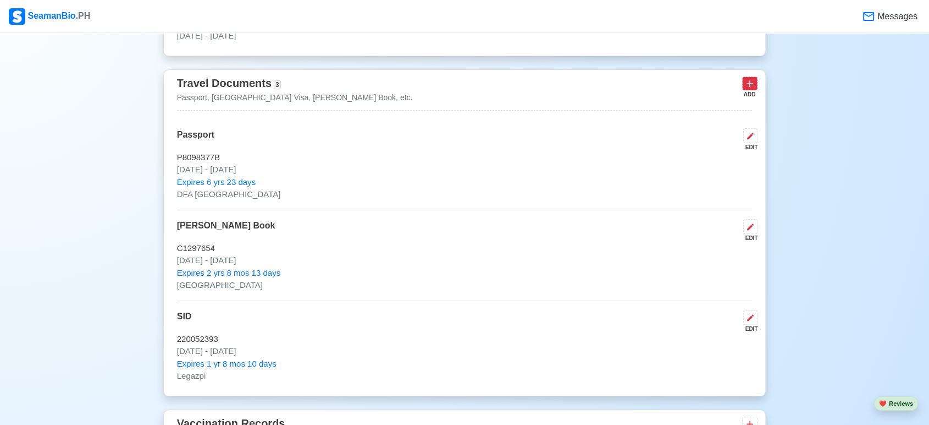
click at [744, 84] on button at bounding box center [749, 83] width 15 height 14
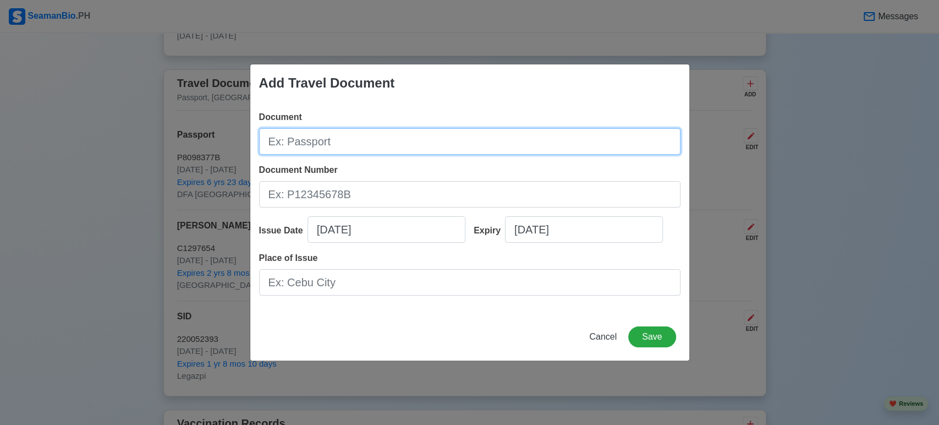
click at [554, 141] on input "Document" at bounding box center [469, 141] width 421 height 26
type input "[MEDICAL_DATA]"
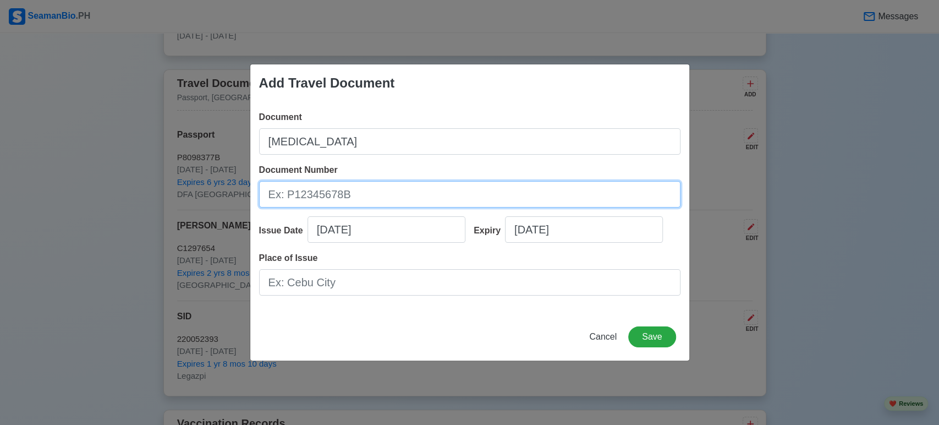
paste input "LOT# U3N15"
type input "LOT# U3N15"
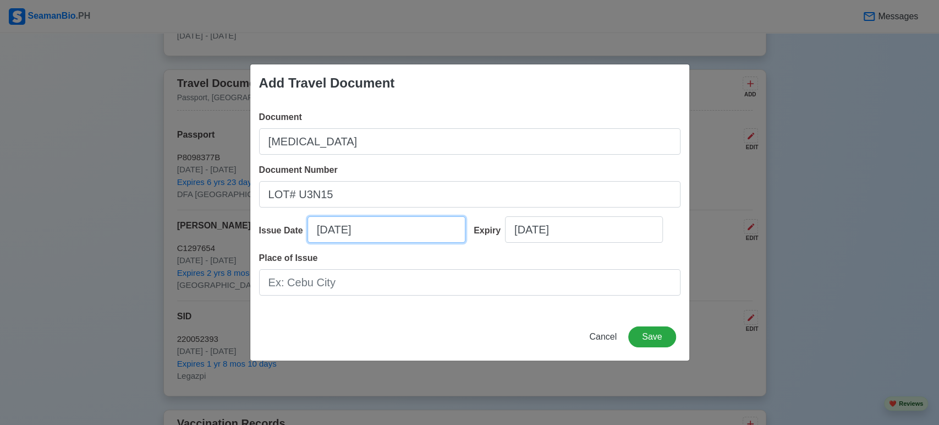
select select "****"
select select "*******"
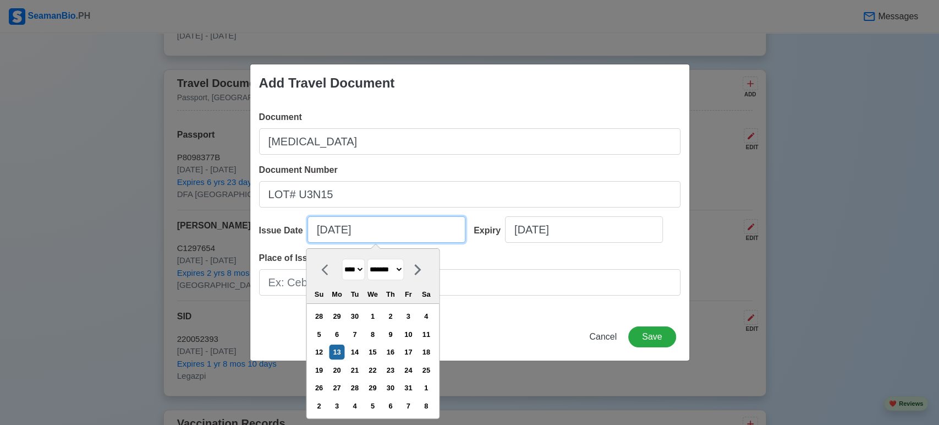
click at [392, 235] on input "[DATE]" at bounding box center [386, 229] width 158 height 26
type input "[DATE]"
select select "****"
type input "10/13/2"
select select "****"
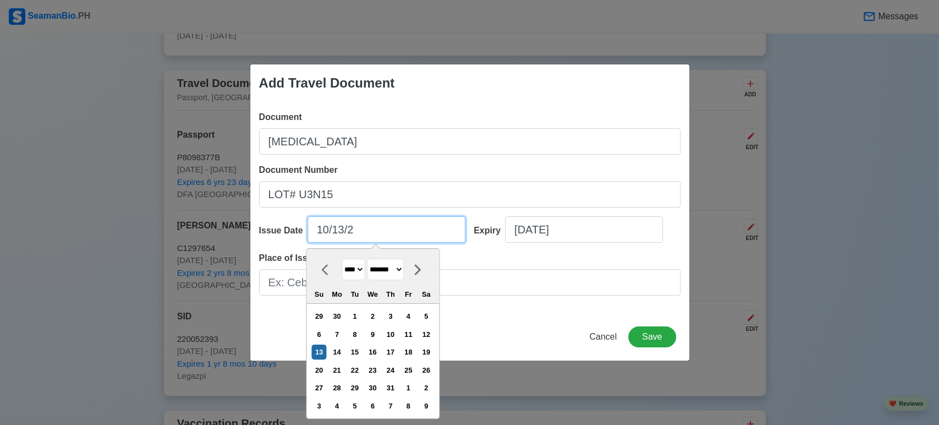
type input "10/13/"
select select "****"
type input "1"
select select "*******"
type input "J"
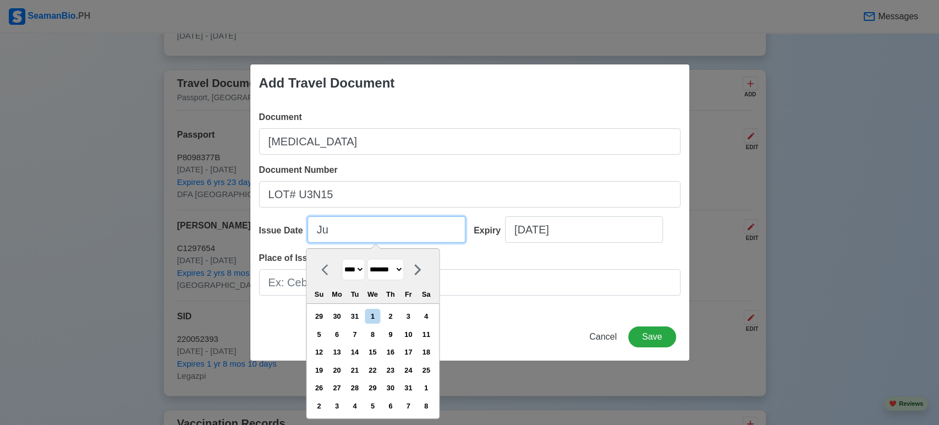
type input "J"
type input "0"
select select "****"
type input "07"
select select "****"
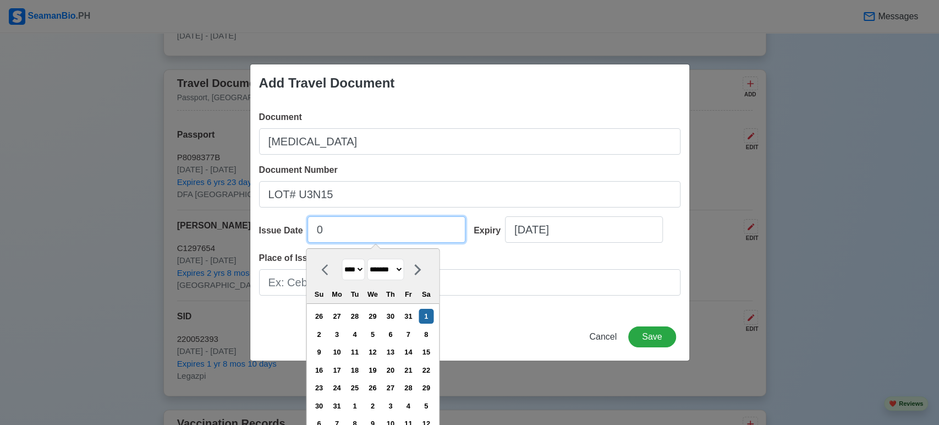
select select "****"
type input "07/22/2"
select select "****"
type input "[DATE]"
select select "****"
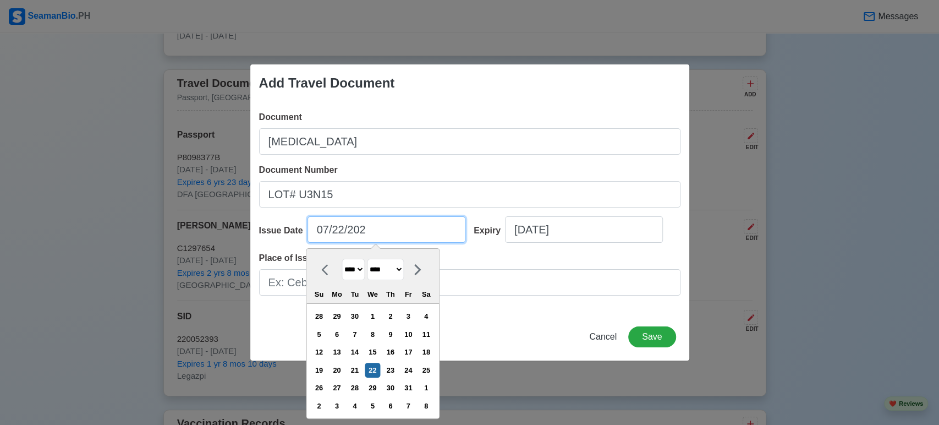
type input "[DATE]"
select select "****"
type input "[DATE]"
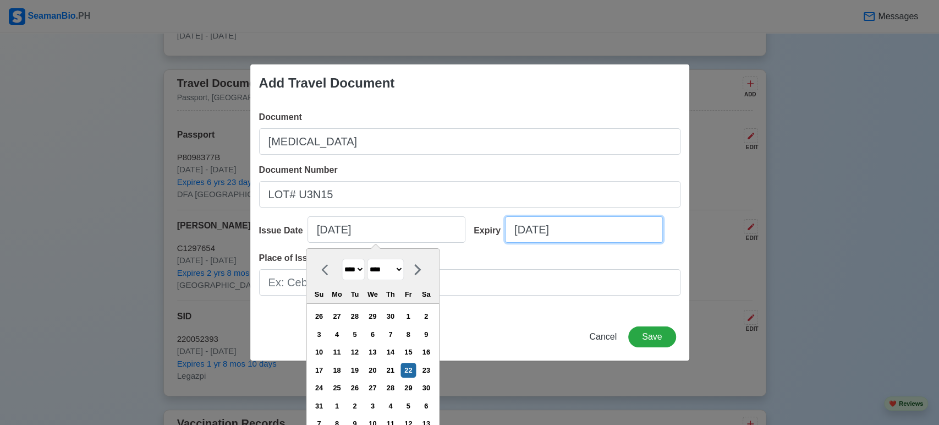
select select "****"
select select "*******"
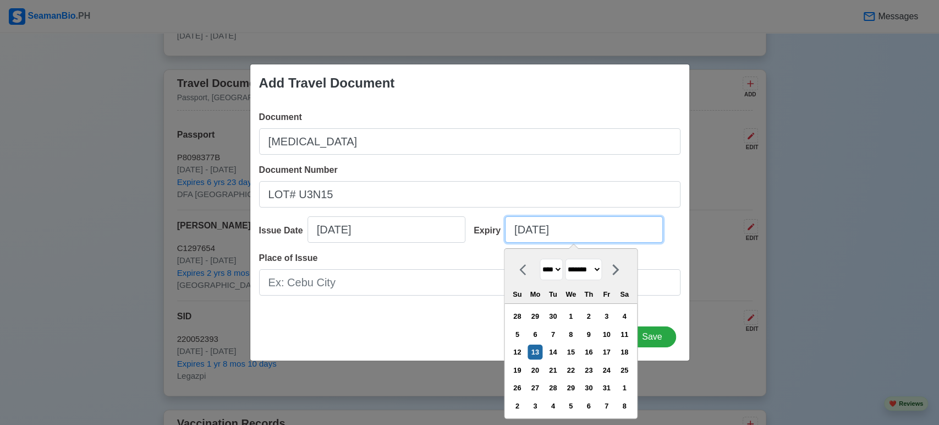
click at [585, 232] on input "[DATE]" at bounding box center [584, 229] width 158 height 26
type input "[DATE]"
select select "****"
type input "10/13/2"
select select "****"
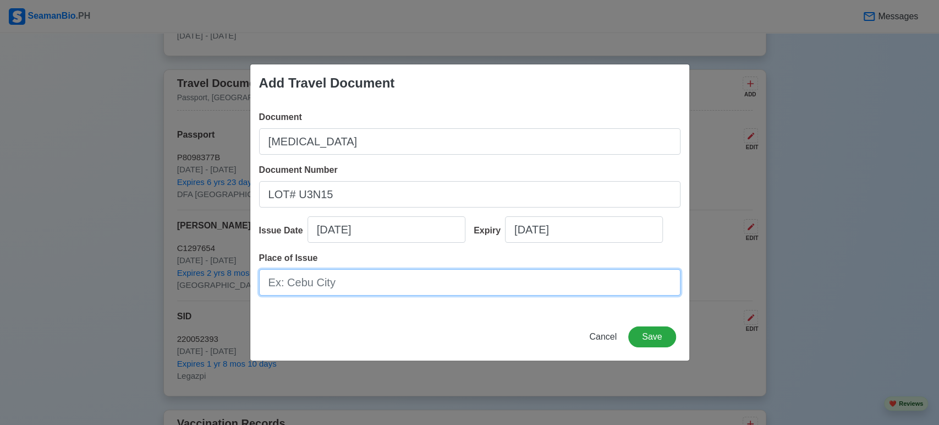
click at [478, 275] on input "Place of Issue" at bounding box center [469, 282] width 421 height 26
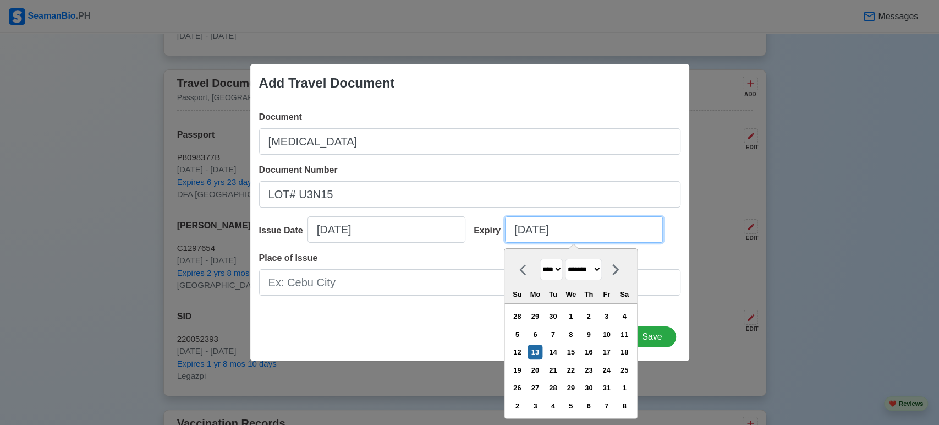
click at [604, 232] on input "[DATE]" at bounding box center [584, 229] width 158 height 26
click at [562, 272] on select "**** **** **** **** **** **** **** **** **** **** **** **** **** **** **** ****…" at bounding box center [551, 268] width 23 height 21
click at [593, 227] on input "[DATE]" at bounding box center [584, 229] width 158 height 26
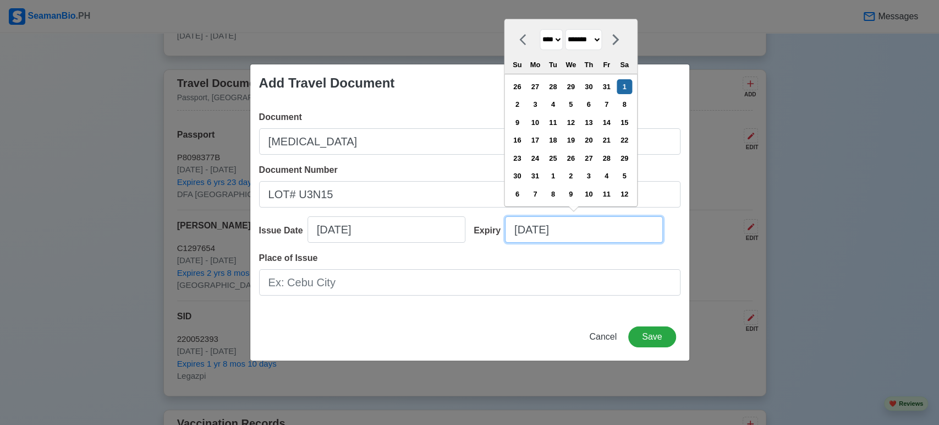
click at [593, 227] on input "[DATE]" at bounding box center [584, 229] width 158 height 26
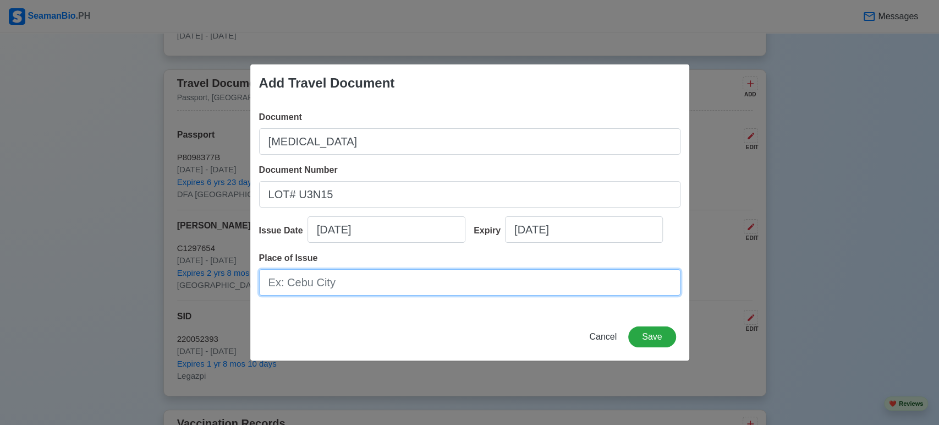
click at [502, 283] on input "Place of Issue" at bounding box center [469, 282] width 421 height 26
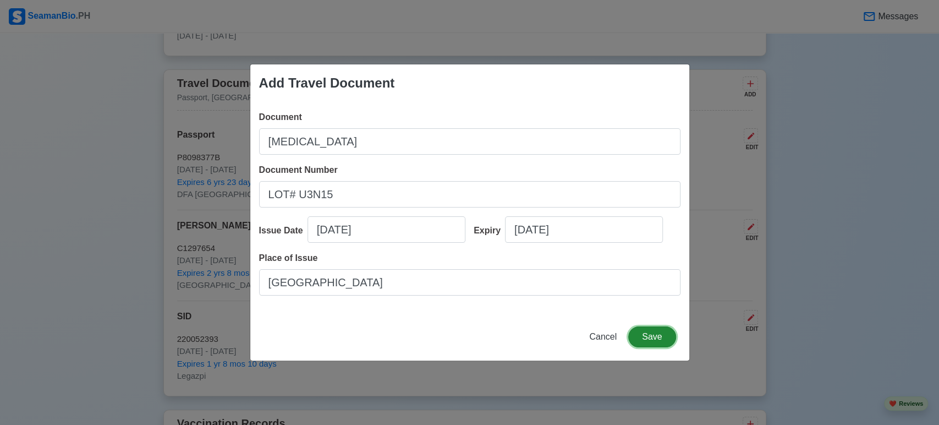
click at [642, 335] on button "Save" at bounding box center [651, 336] width 47 height 21
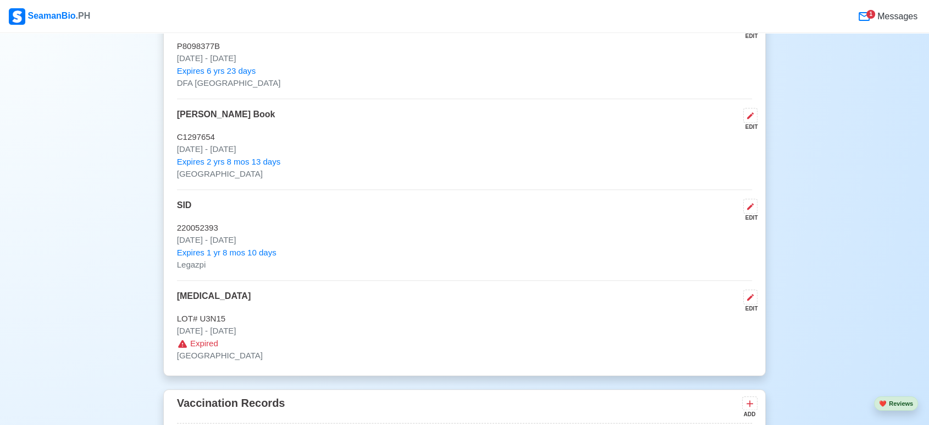
scroll to position [1157, 0]
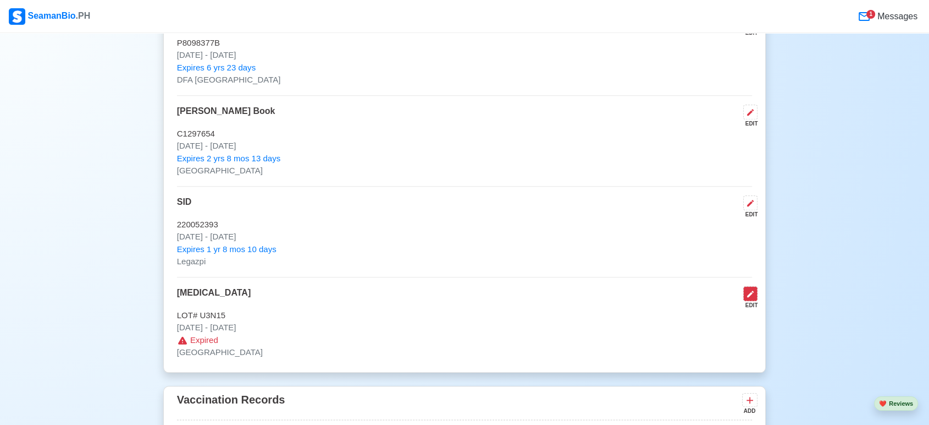
click at [752, 290] on icon at bounding box center [750, 293] width 9 height 9
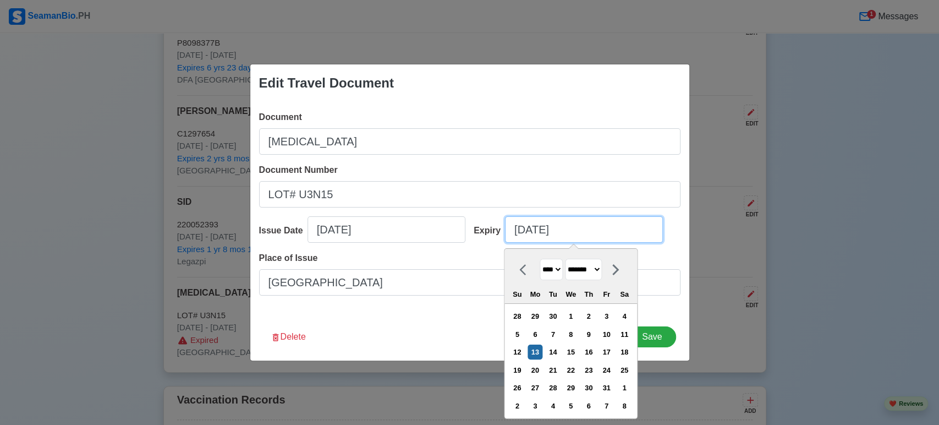
click at [588, 233] on input "[DATE]" at bounding box center [584, 229] width 158 height 26
click at [558, 267] on select "**** **** **** **** **** **** **** **** **** **** **** **** **** **** **** ****…" at bounding box center [551, 268] width 23 height 21
click at [540, 258] on select "**** **** **** **** **** **** **** **** **** **** **** **** **** **** **** ****…" at bounding box center [551, 268] width 23 height 21
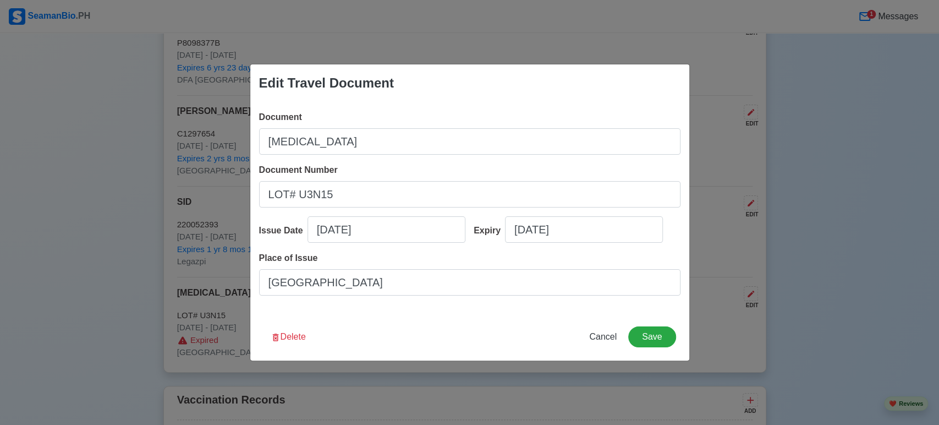
click at [448, 328] on div "Delete Cancel Save" at bounding box center [469, 343] width 439 height 34
click at [650, 333] on button "Save" at bounding box center [651, 336] width 47 height 21
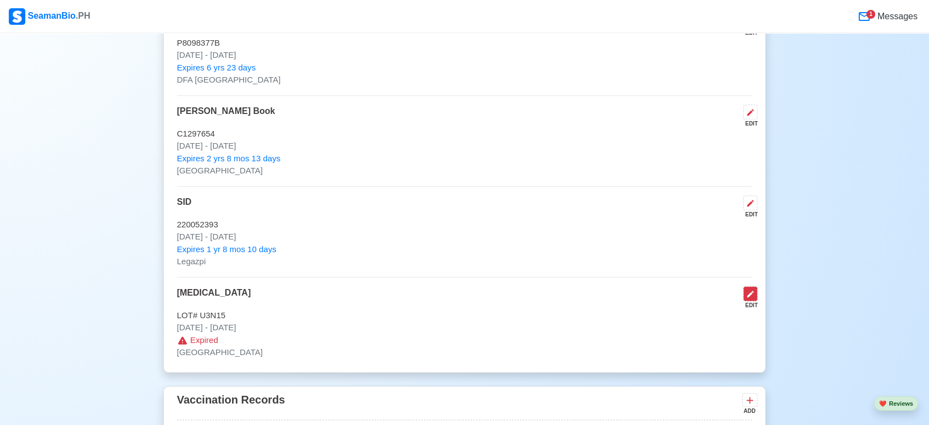
click at [747, 291] on icon at bounding box center [750, 293] width 9 height 9
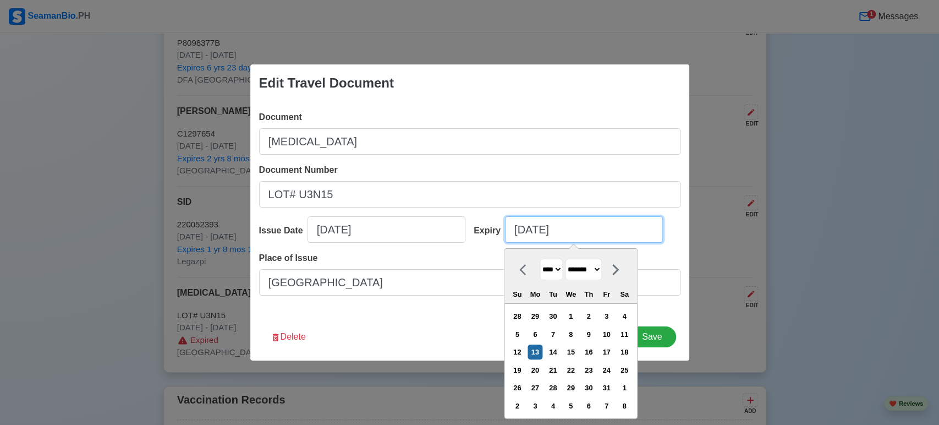
click at [568, 236] on input "[DATE]" at bounding box center [584, 229] width 158 height 26
click at [560, 268] on select "**** **** **** **** **** **** **** **** **** **** **** **** **** **** **** ****…" at bounding box center [551, 268] width 23 height 21
click at [540, 258] on select "**** **** **** **** **** **** **** **** **** **** **** **** **** **** **** ****…" at bounding box center [551, 268] width 23 height 21
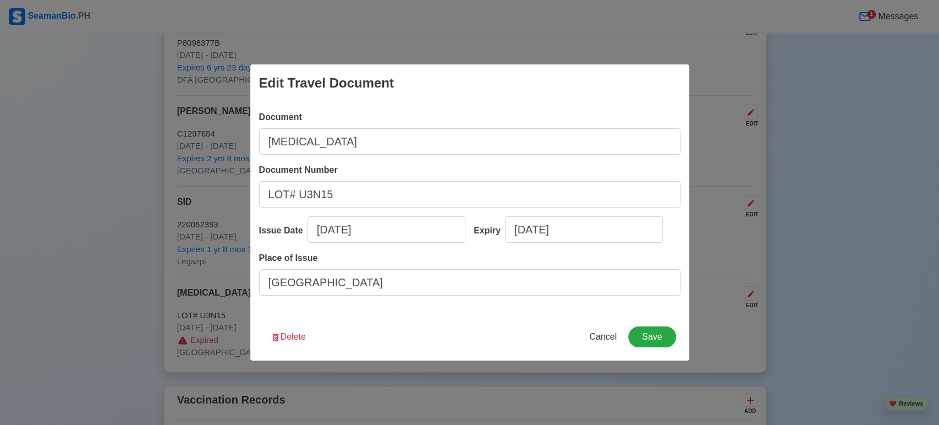
click at [667, 317] on div "Edit Travel Document Document [MEDICAL_DATA] Document Number LOT# U3N15 Issue D…" at bounding box center [470, 212] width 440 height 297
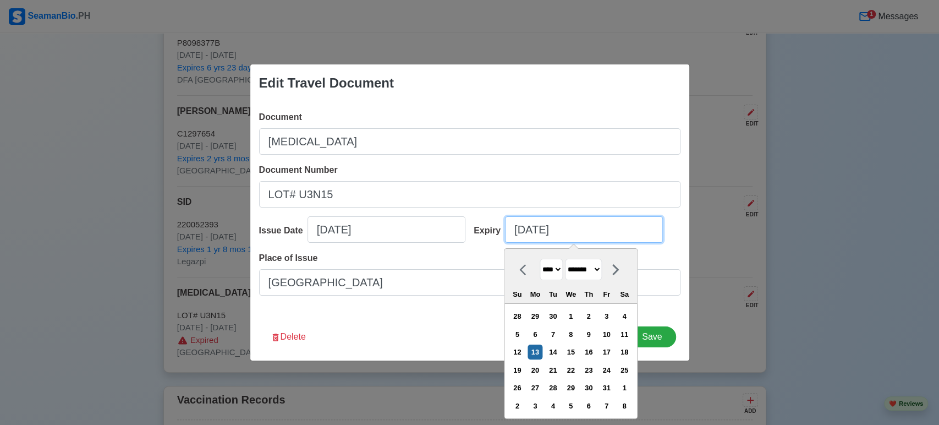
click at [617, 230] on input "[DATE]" at bounding box center [584, 229] width 158 height 26
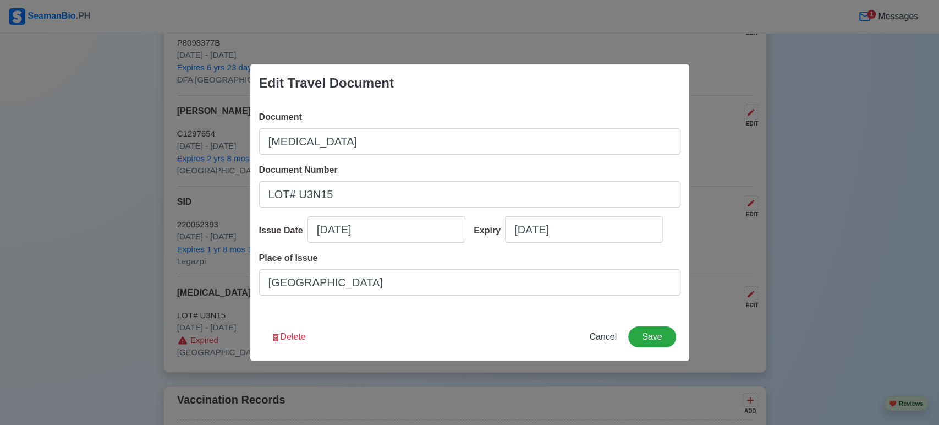
click at [660, 311] on div "Document [MEDICAL_DATA] Document Number LOT# U3N15 Issue Date [DATE] Expiry [DA…" at bounding box center [469, 207] width 439 height 211
click at [651, 335] on button "Save" at bounding box center [651, 336] width 47 height 21
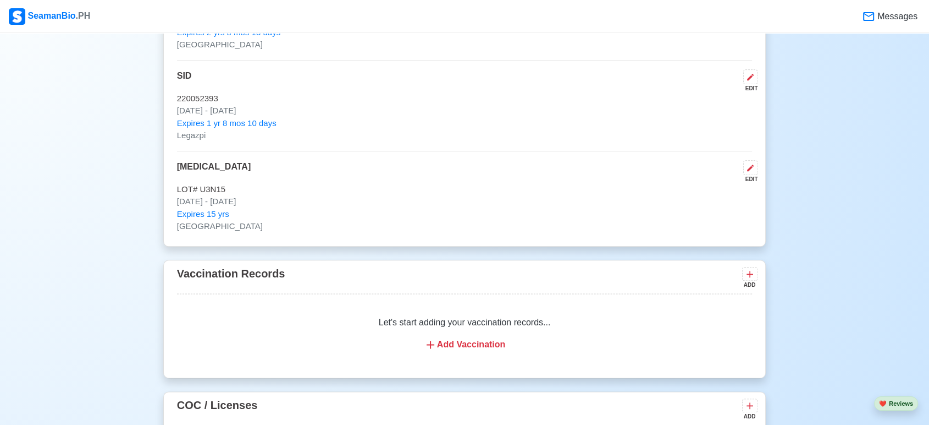
scroll to position [1290, 0]
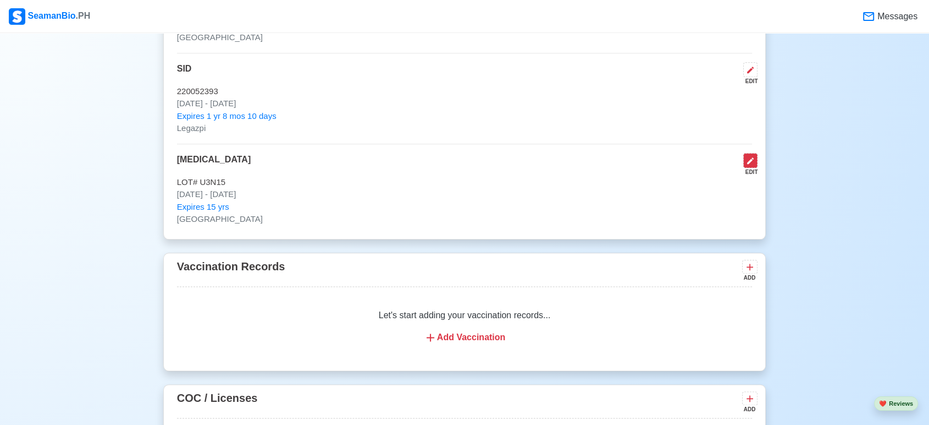
click at [750, 158] on icon at bounding box center [750, 160] width 9 height 9
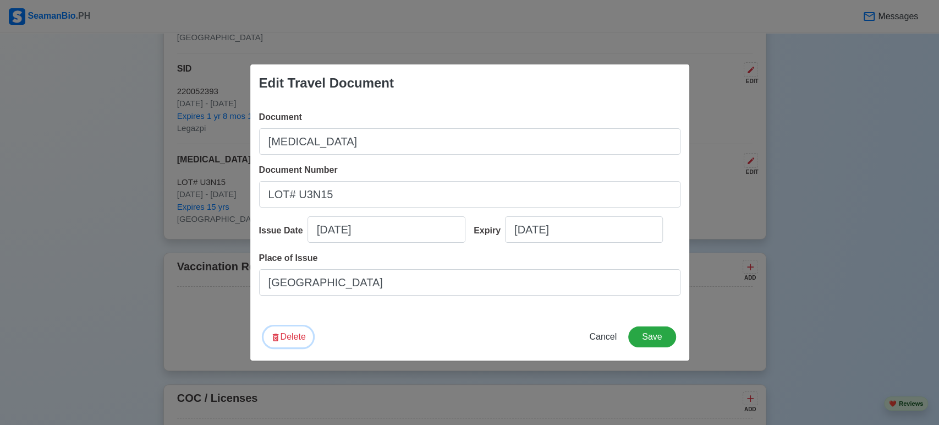
click at [299, 338] on button "Delete" at bounding box center [287, 336] width 49 height 21
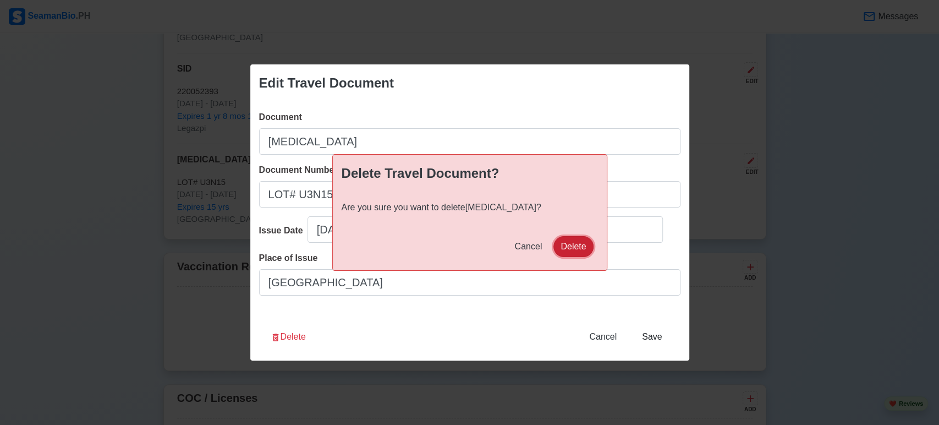
click at [585, 245] on button "Delete" at bounding box center [573, 246] width 40 height 21
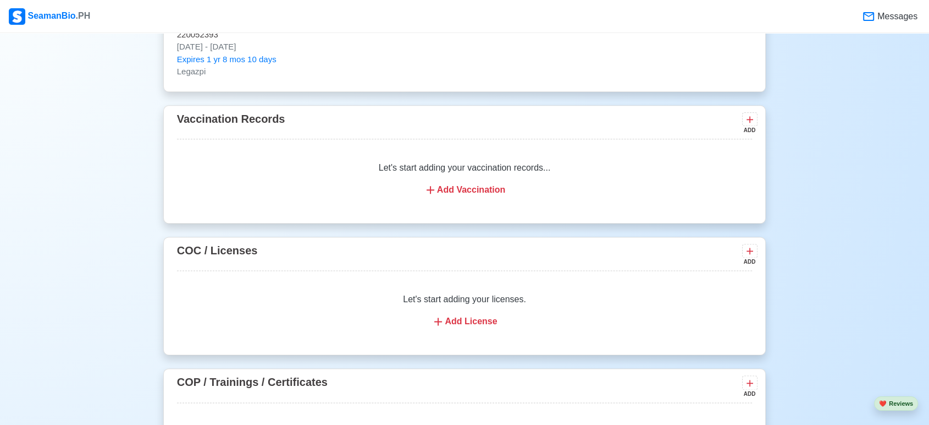
scroll to position [1346, 0]
click at [485, 182] on div "Let's start adding your vaccination records... Add Vaccination" at bounding box center [465, 179] width 576 height 62
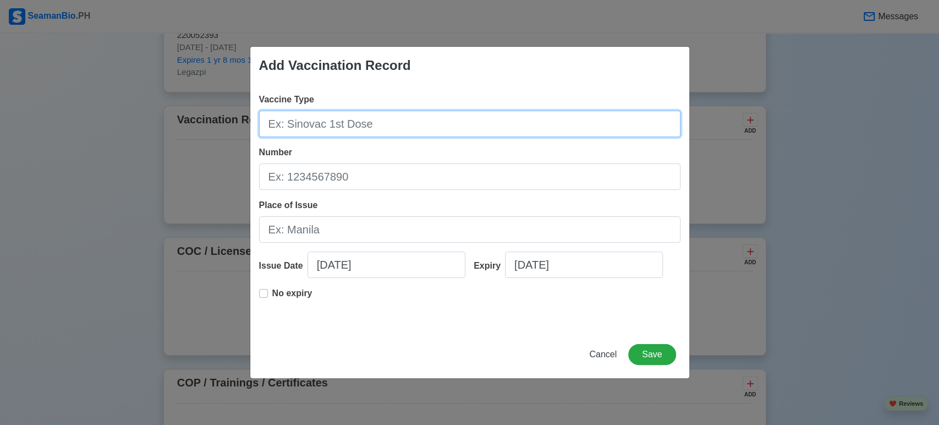
click at [435, 118] on input "Vaccine Type" at bounding box center [469, 124] width 421 height 26
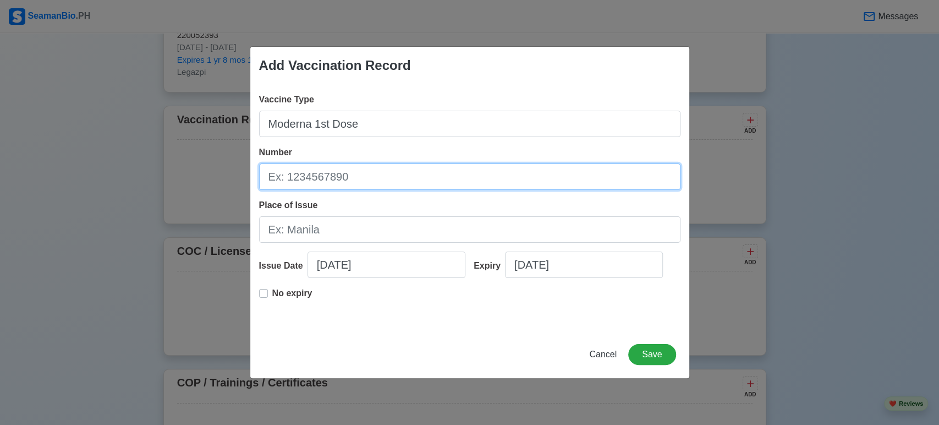
click at [320, 179] on input "Number" at bounding box center [469, 176] width 421 height 26
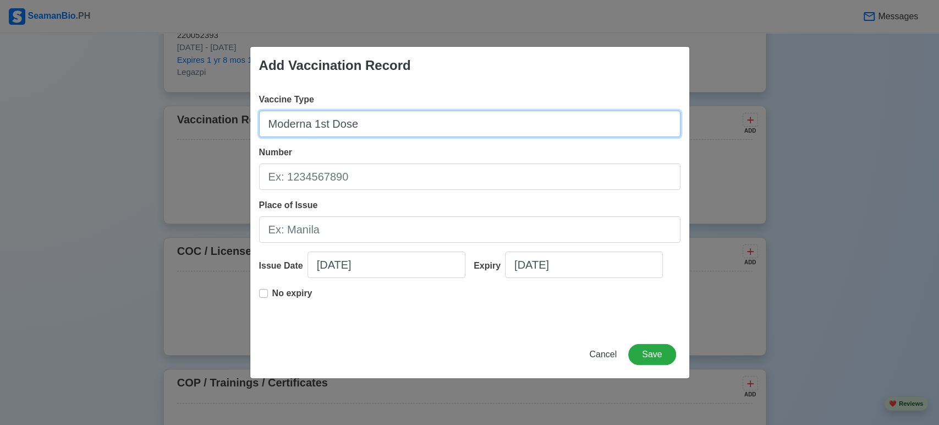
click at [387, 120] on input "Moderna 1st Dose" at bounding box center [469, 124] width 421 height 26
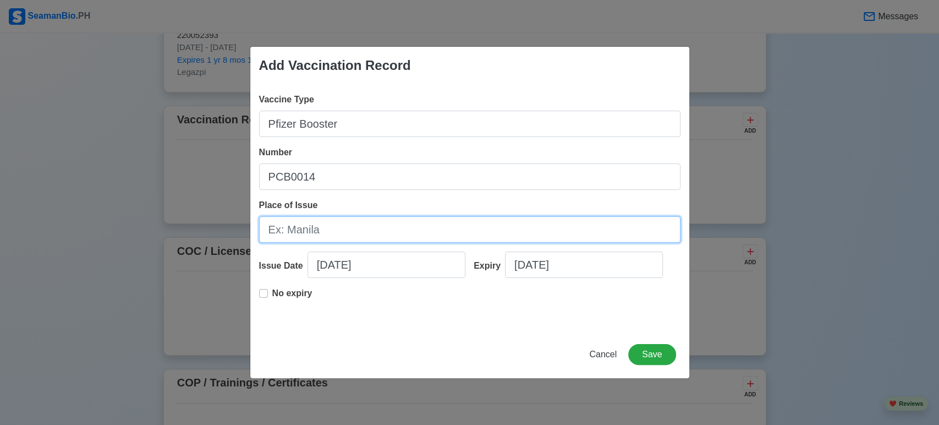
click at [370, 220] on input "Place of Issue" at bounding box center [469, 229] width 421 height 26
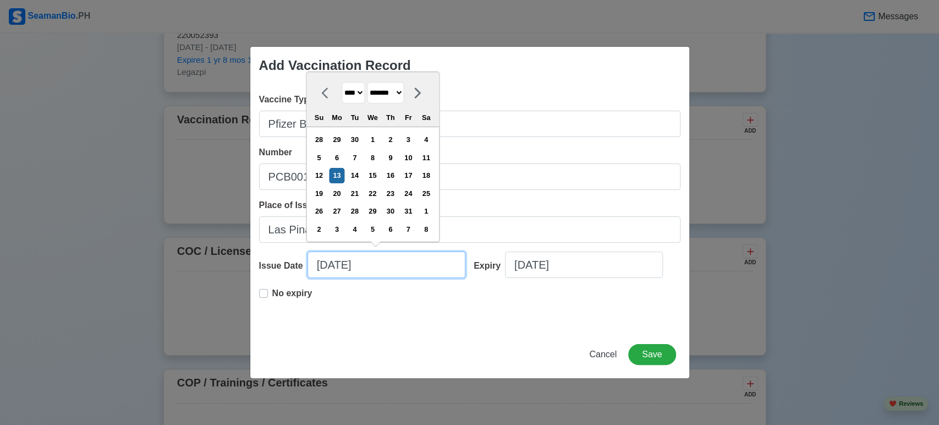
click at [387, 269] on input "[DATE]" at bounding box center [386, 264] width 158 height 26
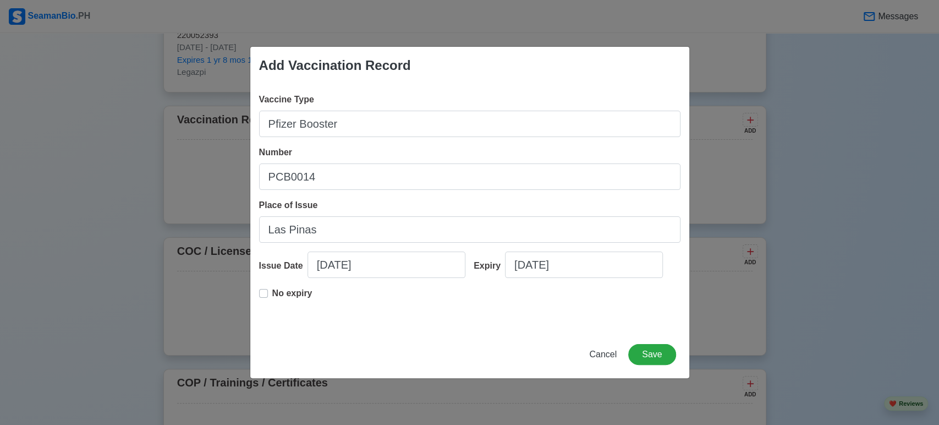
click at [370, 300] on div "No expiry" at bounding box center [469, 304] width 421 height 35
click at [272, 289] on label "No expiry" at bounding box center [292, 298] width 40 height 22
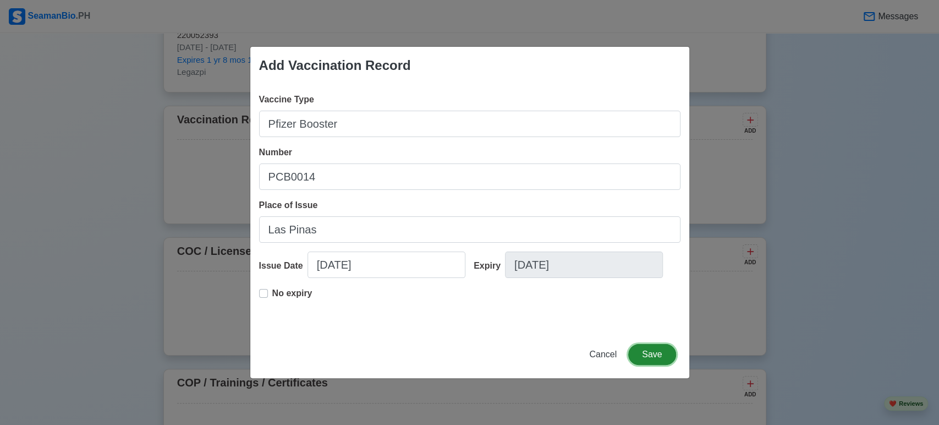
click at [647, 351] on button "Save" at bounding box center [651, 354] width 47 height 21
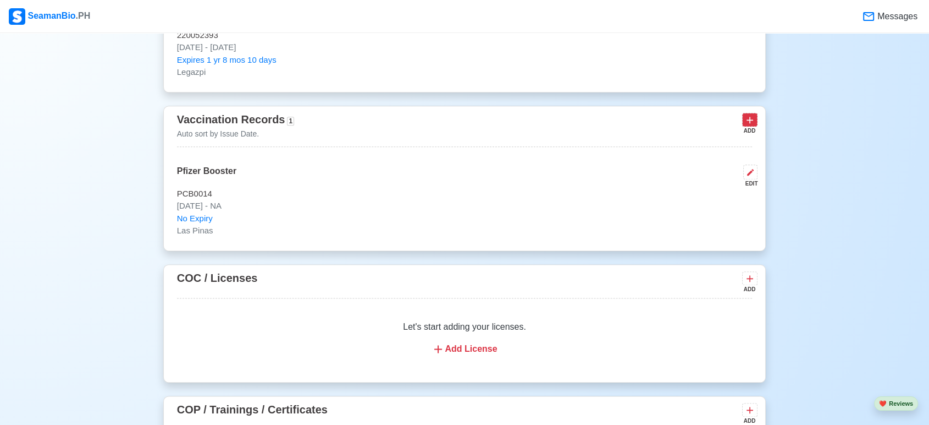
click at [749, 117] on icon at bounding box center [750, 119] width 11 height 11
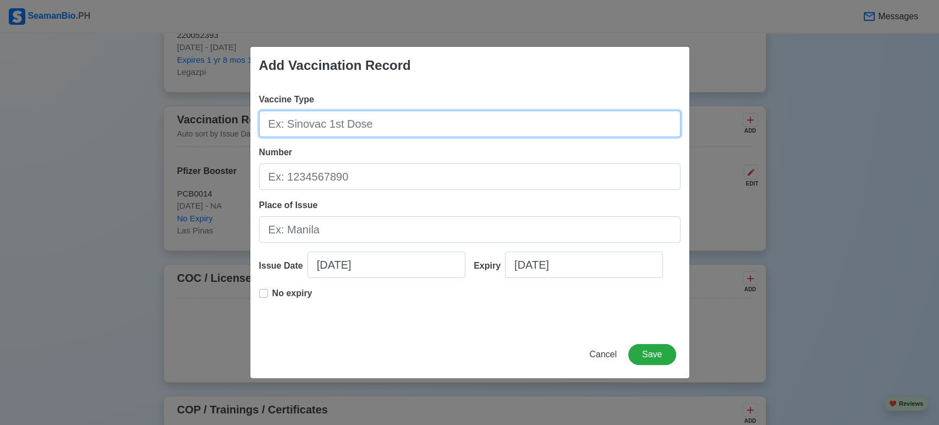
click at [530, 118] on input "Vaccine Type" at bounding box center [469, 124] width 421 height 26
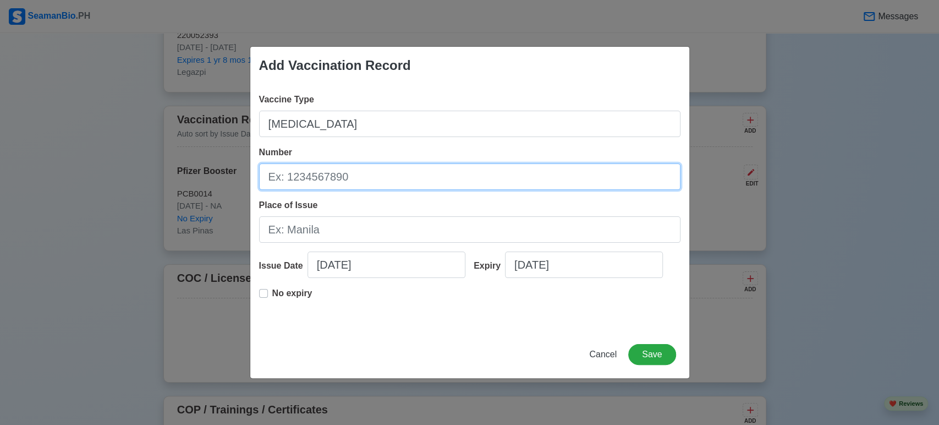
paste input "LOT# U3N15"
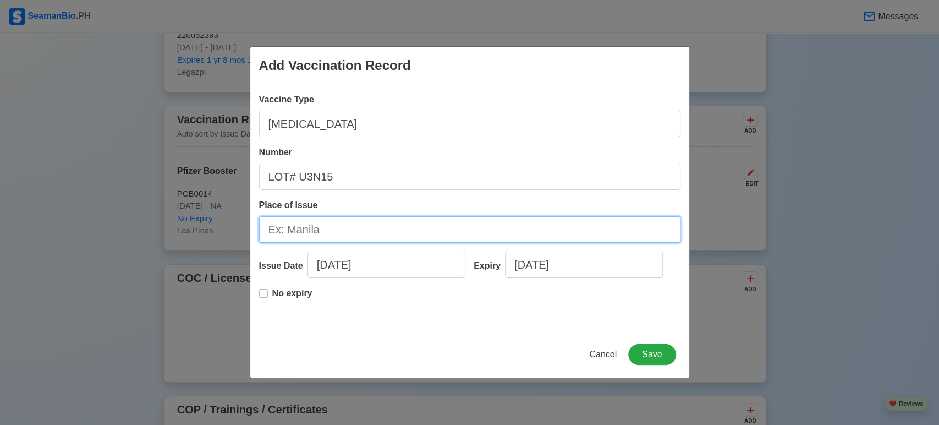
click at [413, 232] on input "Place of Issue" at bounding box center [469, 229] width 421 height 26
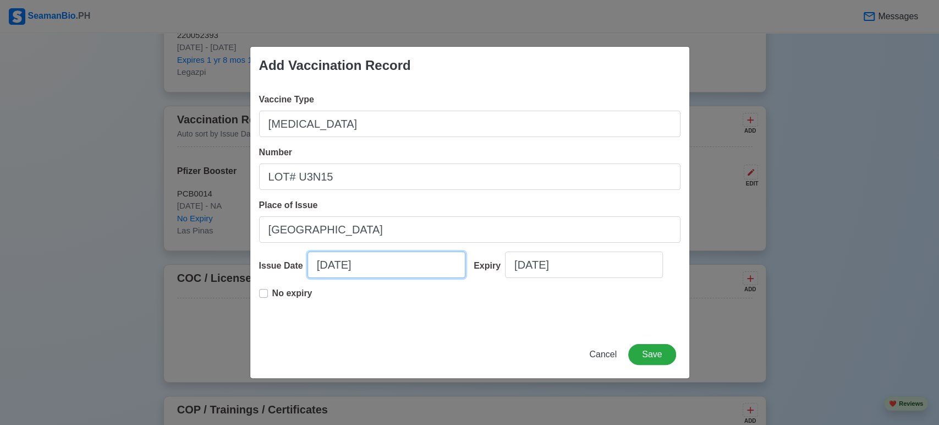
click at [395, 260] on input "[DATE]" at bounding box center [386, 264] width 158 height 26
click at [272, 294] on label "No expiry" at bounding box center [292, 298] width 40 height 22
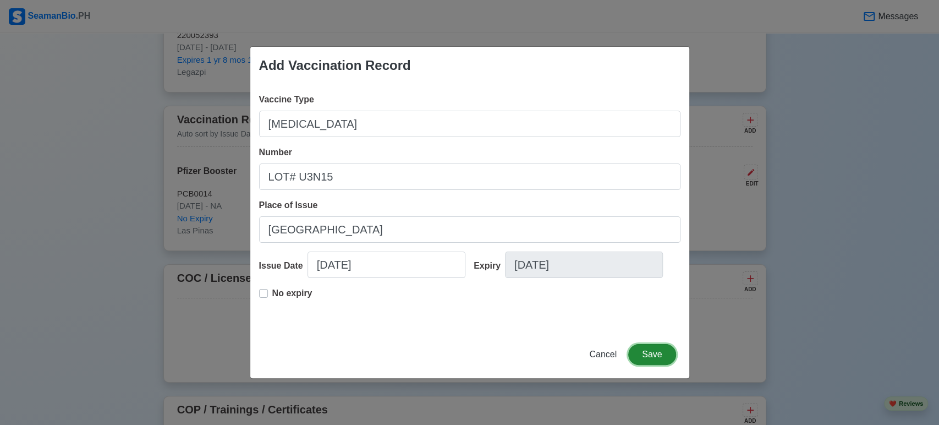
click at [669, 351] on button "Save" at bounding box center [651, 354] width 47 height 21
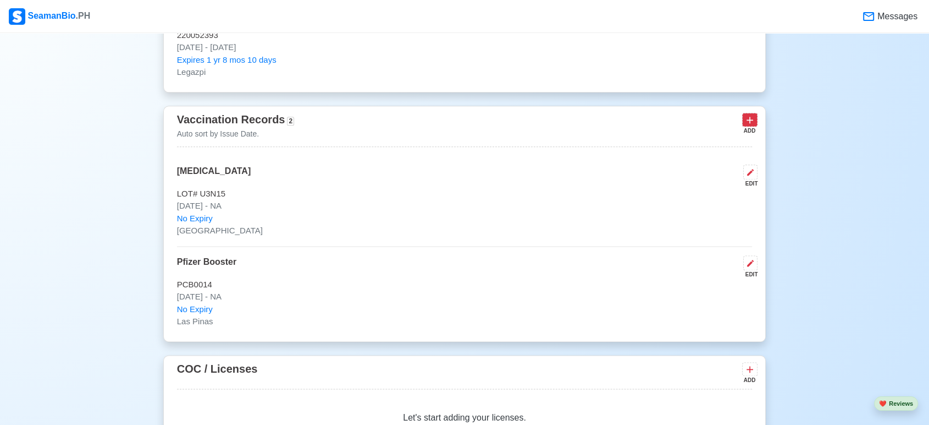
click at [755, 115] on icon at bounding box center [750, 119] width 11 height 11
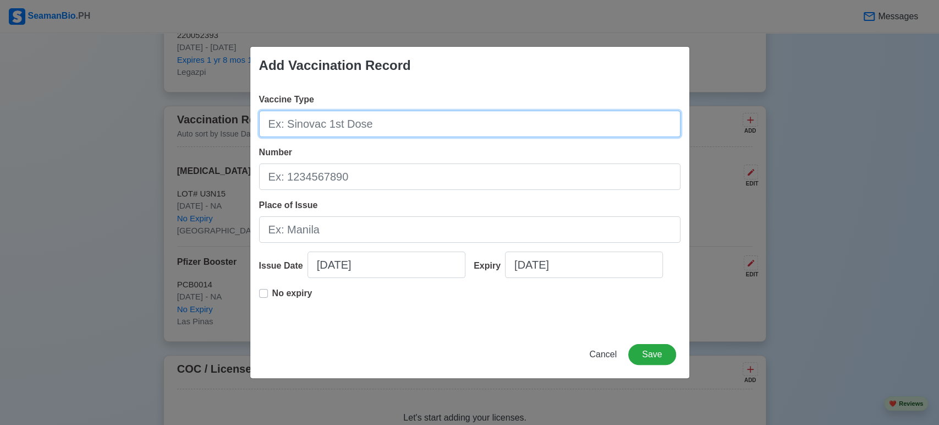
click at [440, 122] on input "Vaccine Type" at bounding box center [469, 124] width 421 height 26
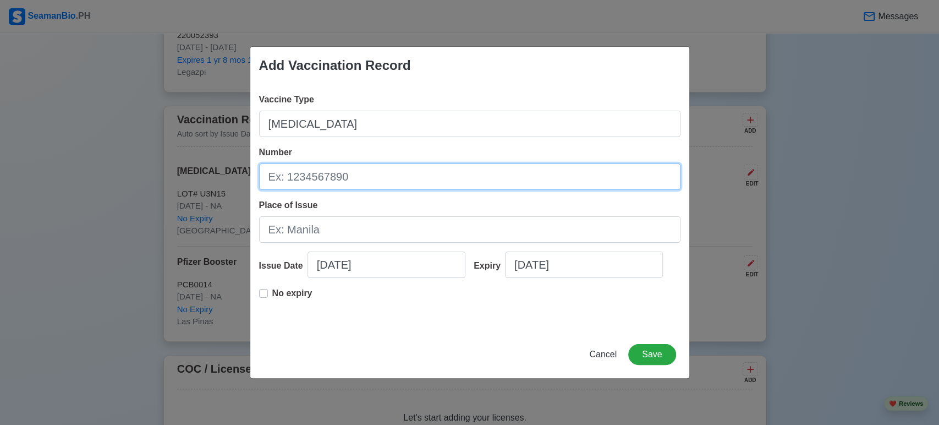
paste input "LOT# T1E76"
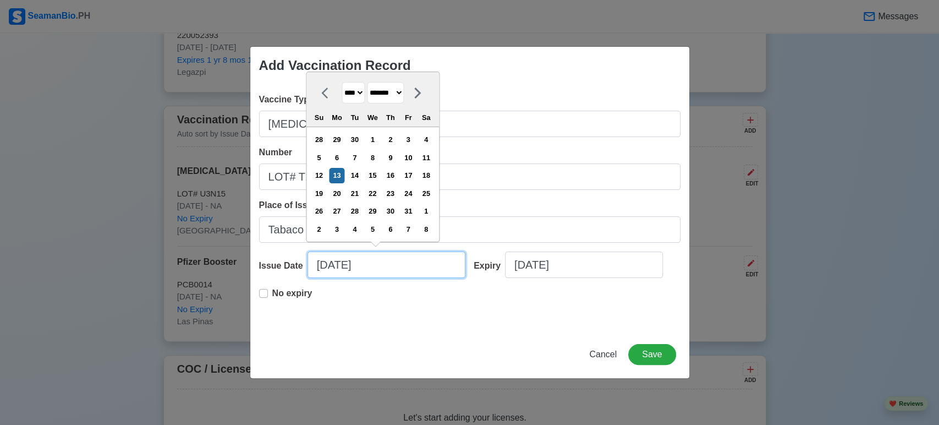
click at [394, 268] on input "[DATE]" at bounding box center [386, 264] width 158 height 26
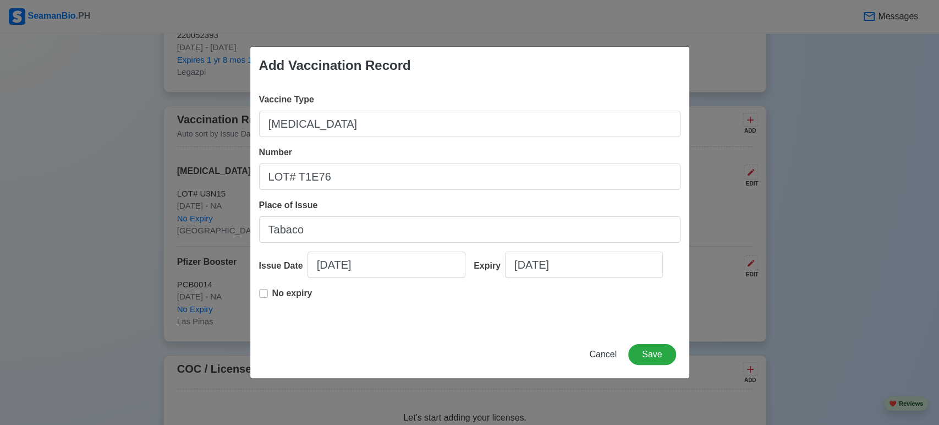
click at [272, 290] on label "No expiry" at bounding box center [292, 298] width 40 height 22
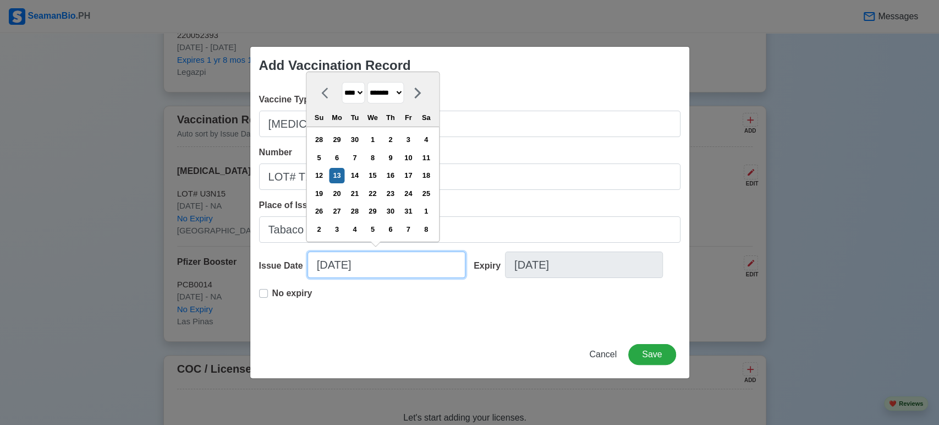
click at [400, 256] on input "[DATE]" at bounding box center [386, 264] width 158 height 26
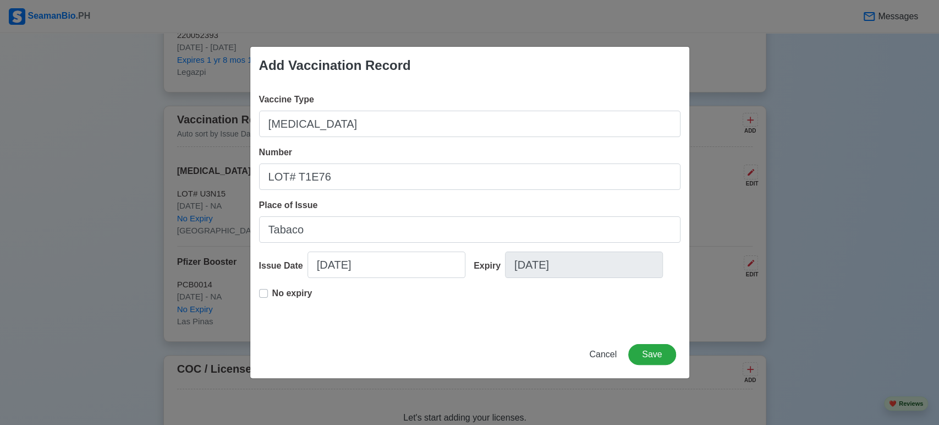
click at [620, 301] on div "No expiry" at bounding box center [469, 304] width 421 height 35
click at [649, 355] on button "Save" at bounding box center [651, 354] width 47 height 21
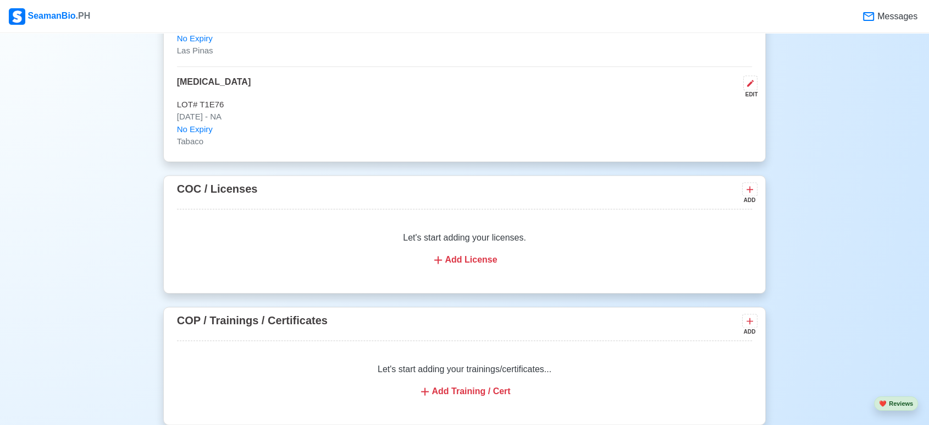
scroll to position [1615, 0]
click at [479, 255] on div "Add License" at bounding box center [464, 261] width 549 height 13
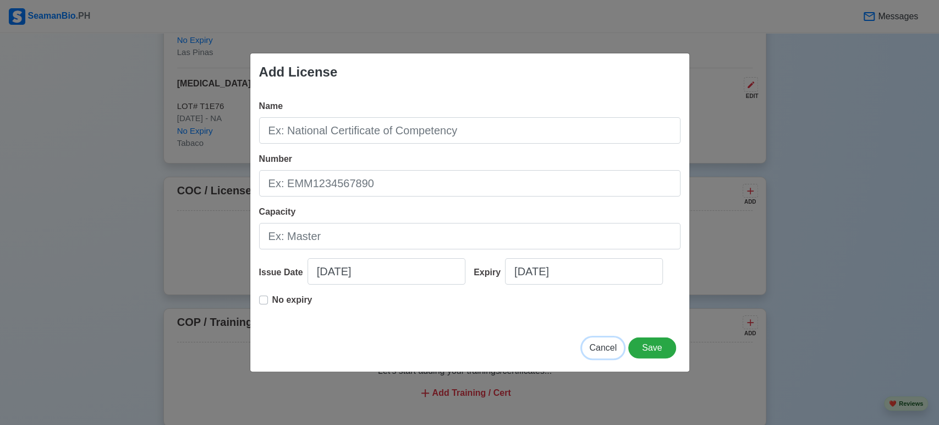
click at [593, 343] on span "Cancel" at bounding box center [602, 347] width 27 height 9
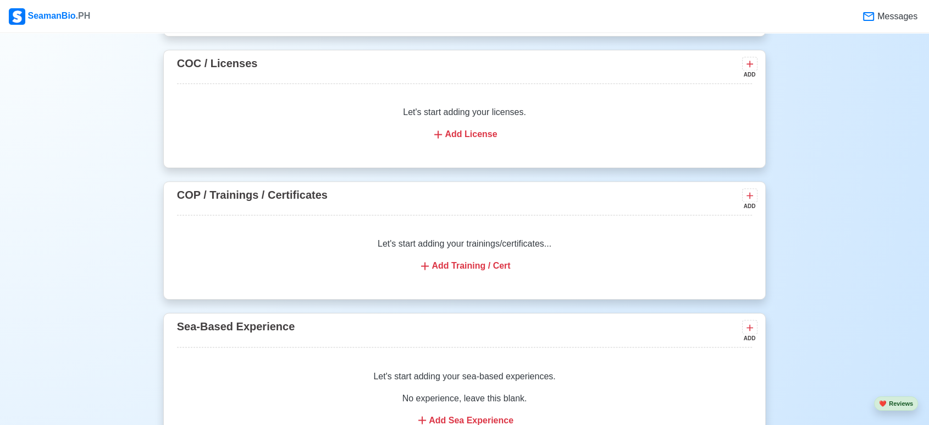
scroll to position [1740, 0]
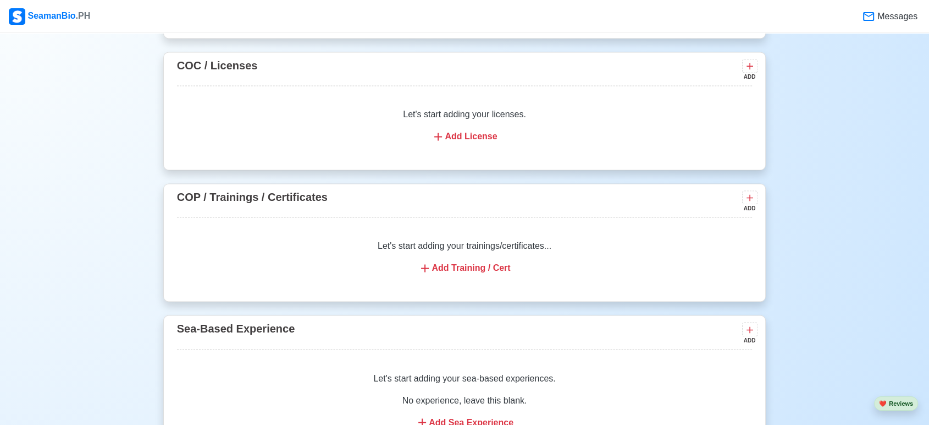
click at [483, 270] on div "Add Training / Cert" at bounding box center [464, 267] width 549 height 13
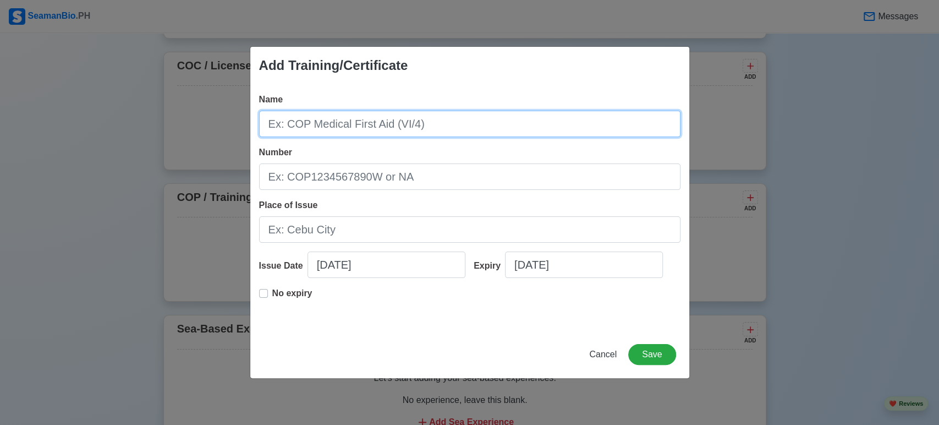
click at [431, 122] on input "Name" at bounding box center [469, 124] width 421 height 26
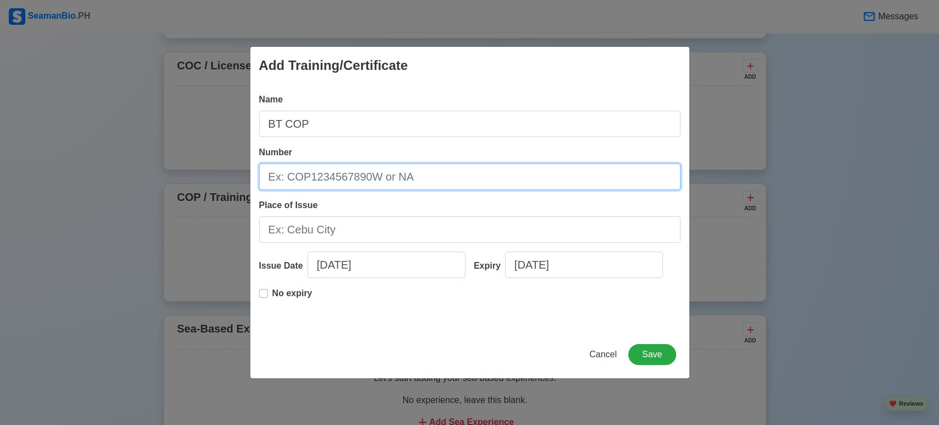
click at [395, 173] on input "Number" at bounding box center [469, 176] width 421 height 26
paste input "BT200051354121"
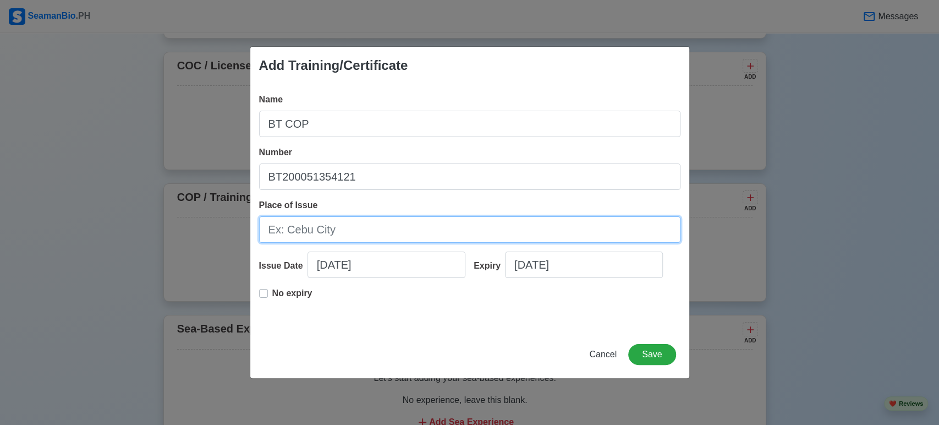
click at [389, 221] on input "Place of Issue" at bounding box center [469, 229] width 421 height 26
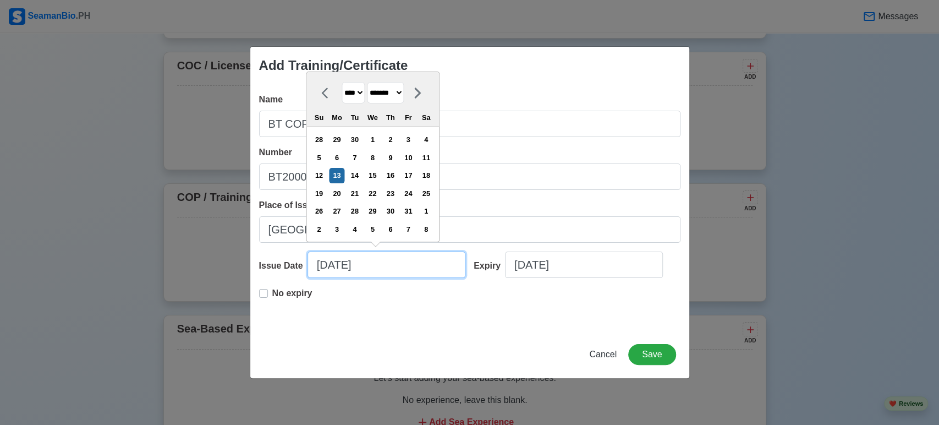
click at [397, 265] on input "[DATE]" at bounding box center [386, 264] width 158 height 26
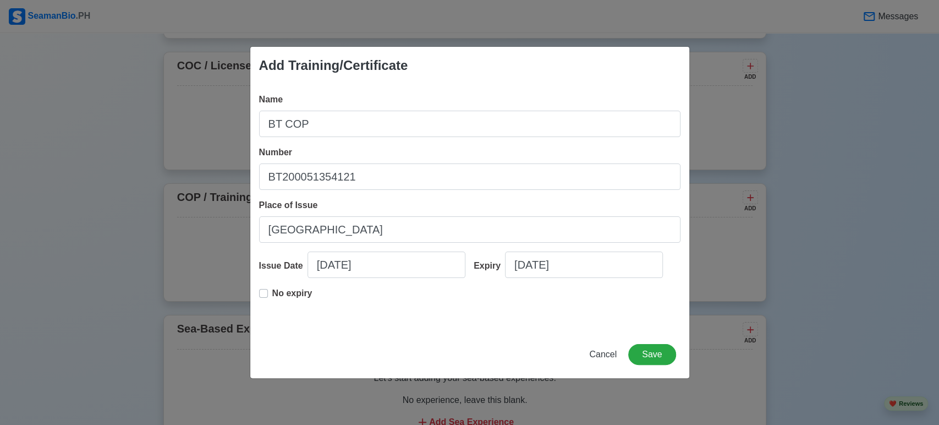
click at [272, 291] on label "No expiry" at bounding box center [292, 298] width 40 height 22
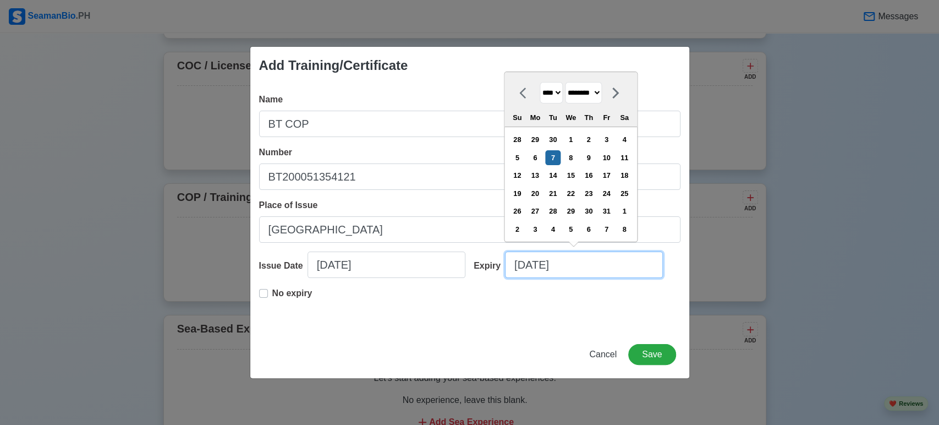
click at [596, 269] on input "[DATE]" at bounding box center [584, 264] width 158 height 26
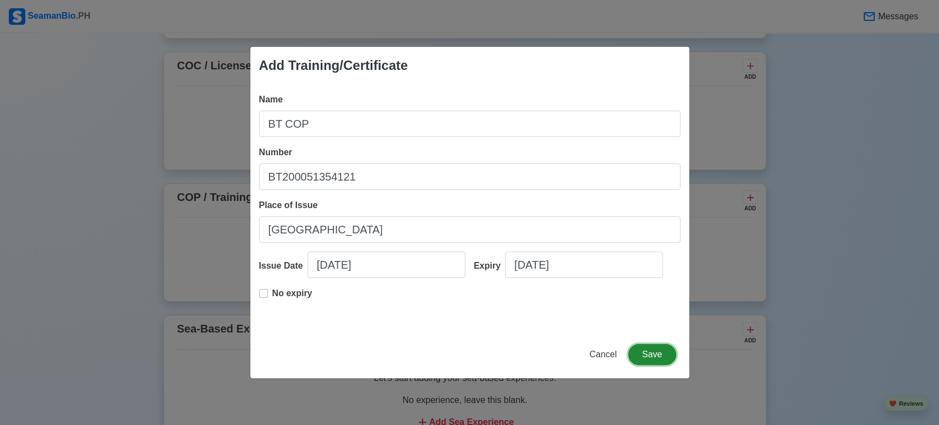
click at [650, 351] on button "Save" at bounding box center [651, 354] width 47 height 21
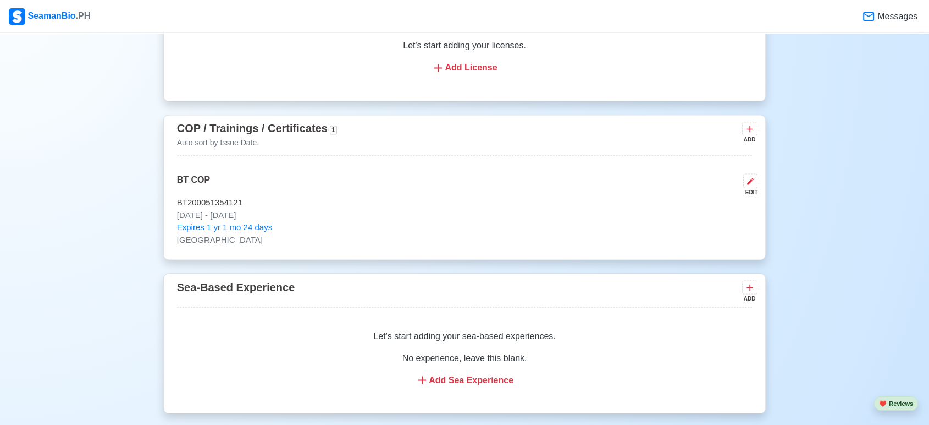
scroll to position [1834, 0]
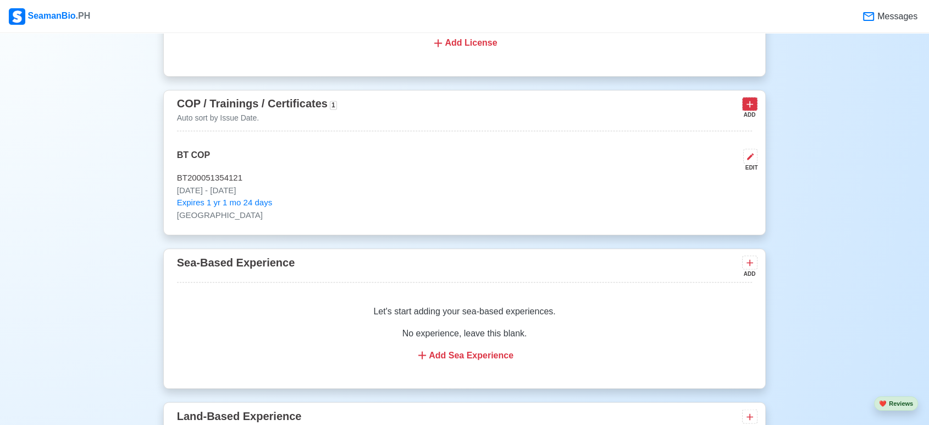
click at [752, 101] on icon at bounding box center [750, 103] width 11 height 11
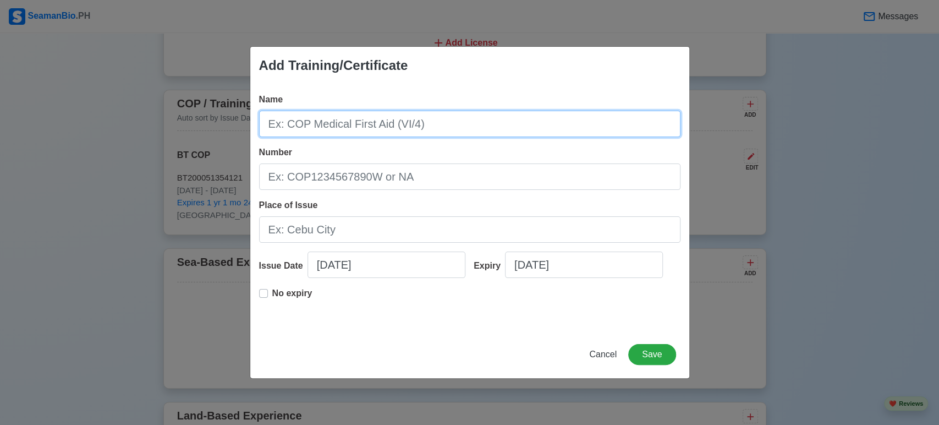
click at [545, 122] on input "Name" at bounding box center [469, 124] width 421 height 26
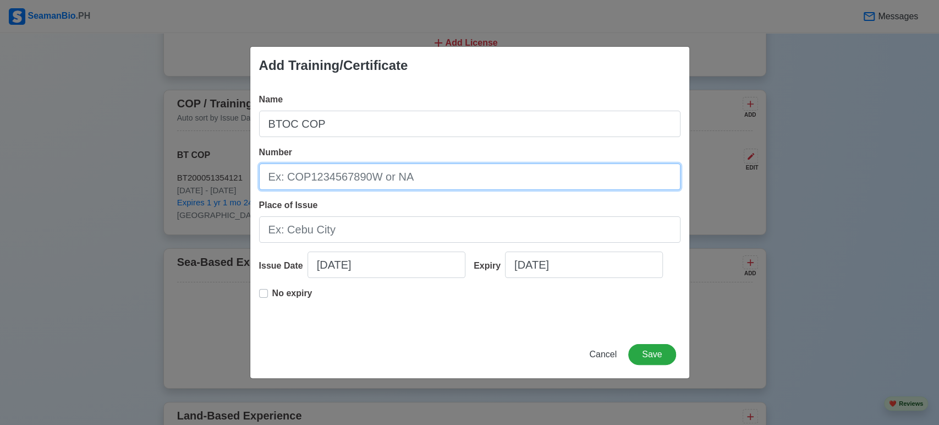
click at [400, 174] on input "Number" at bounding box center [469, 176] width 421 height 26
paste input "BTOC200011172522"
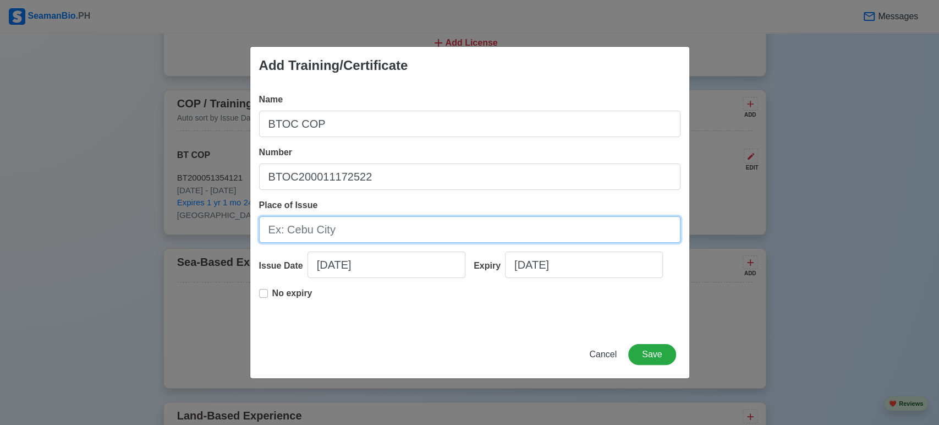
click at [387, 240] on input "Place of Issue" at bounding box center [469, 229] width 421 height 26
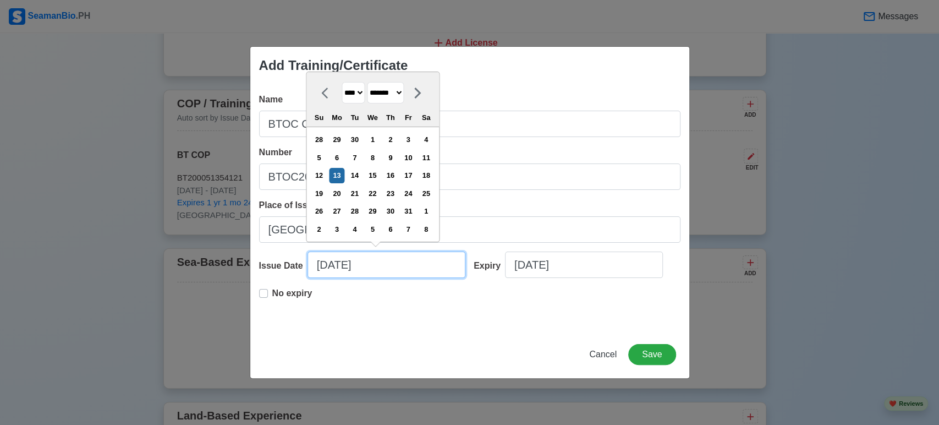
click at [405, 258] on input "[DATE]" at bounding box center [386, 264] width 158 height 26
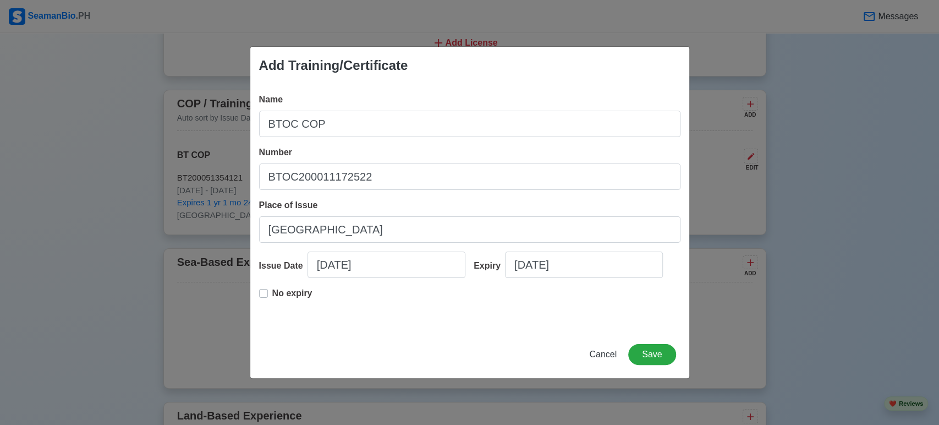
drag, startPoint x: 264, startPoint y: 293, endPoint x: 518, endPoint y: 332, distance: 257.1
click at [518, 332] on div "Add Training/Certificate Name BTOC COP Number BTOC200011172522 Place of Issue M…" at bounding box center [470, 212] width 440 height 332
click at [272, 290] on label "No expiry" at bounding box center [292, 298] width 40 height 22
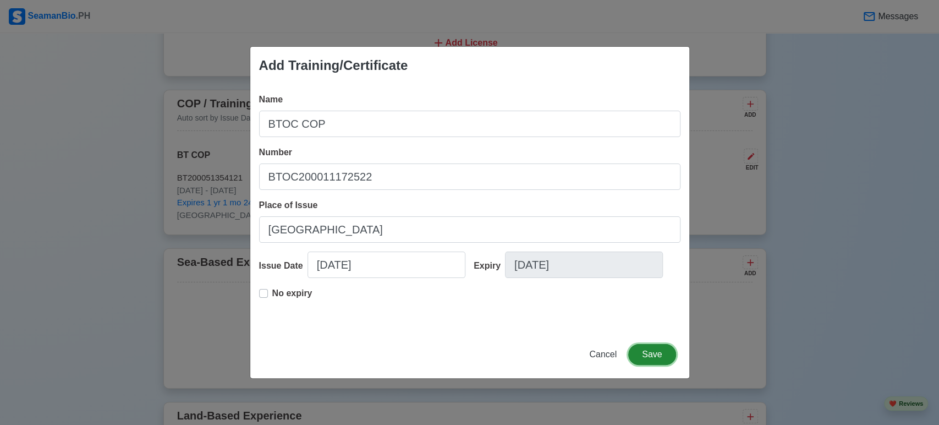
click at [652, 355] on button "Save" at bounding box center [651, 354] width 47 height 21
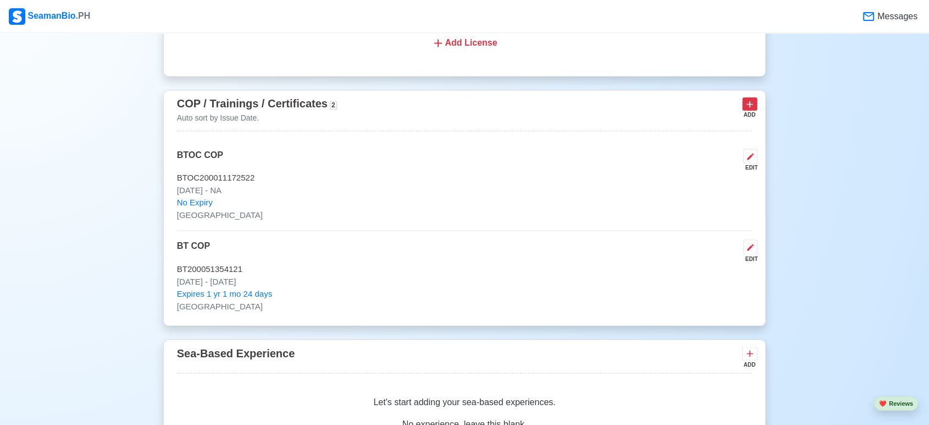
click at [745, 104] on icon at bounding box center [750, 103] width 11 height 11
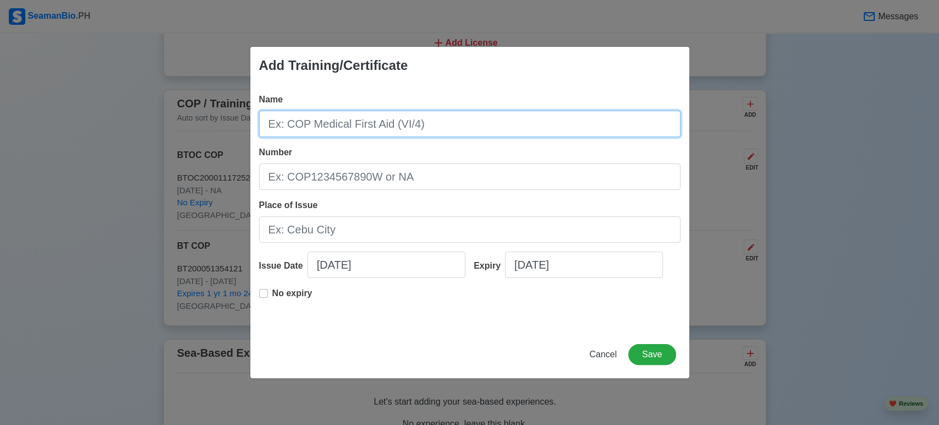
click at [516, 127] on input "Name" at bounding box center [469, 124] width 421 height 26
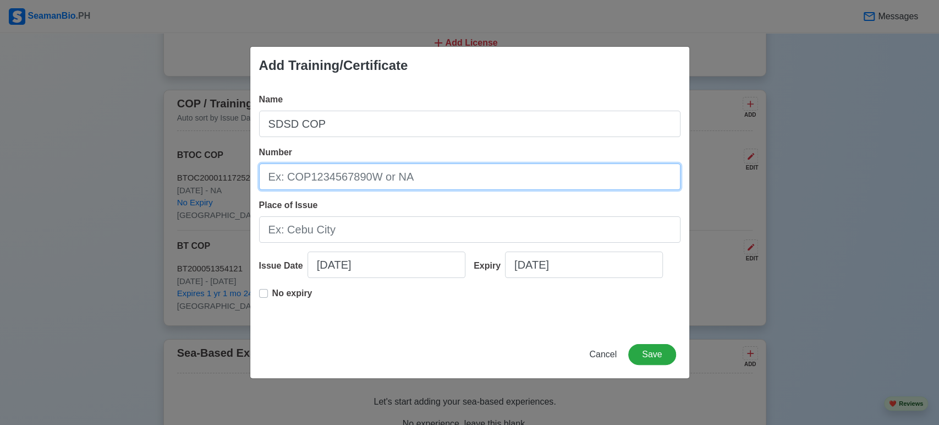
click at [491, 189] on input "Number" at bounding box center [469, 176] width 421 height 26
paste input "SDSD200010127622"
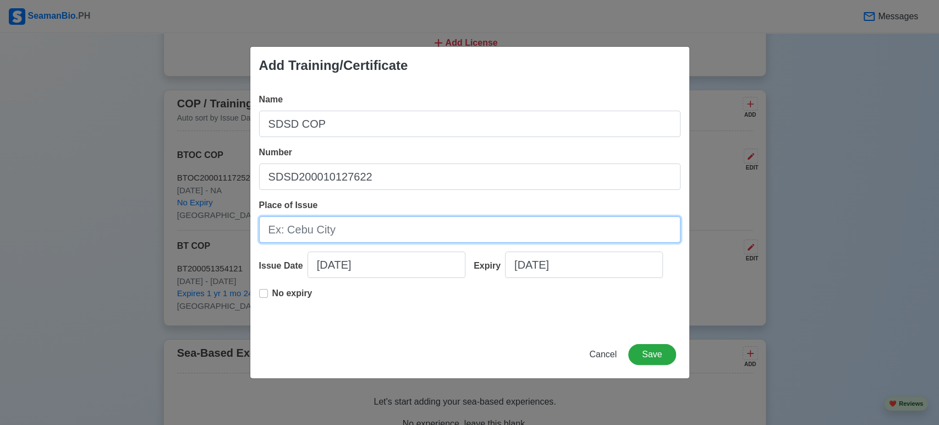
click at [374, 236] on input "Place of Issue" at bounding box center [469, 229] width 421 height 26
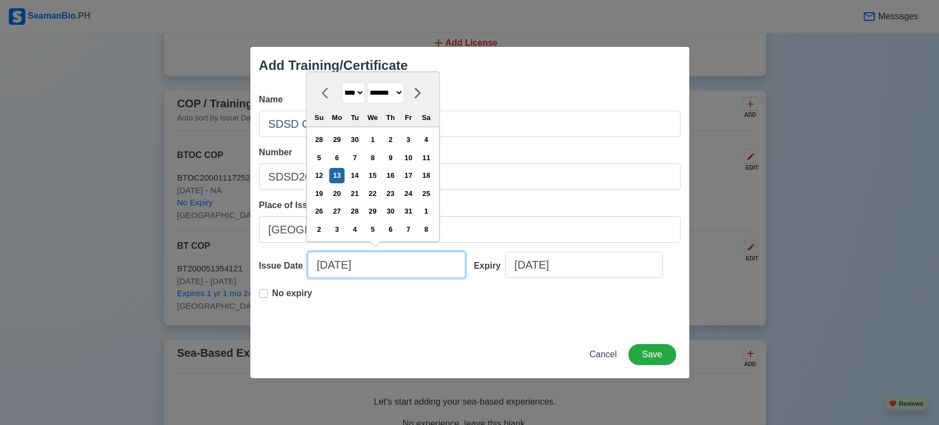
click at [398, 263] on input "[DATE]" at bounding box center [386, 264] width 158 height 26
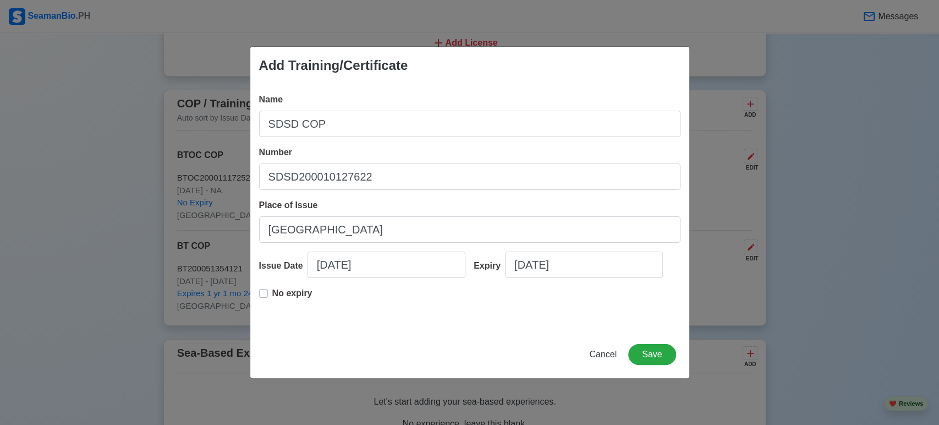
click at [272, 289] on label "No expiry" at bounding box center [292, 298] width 40 height 22
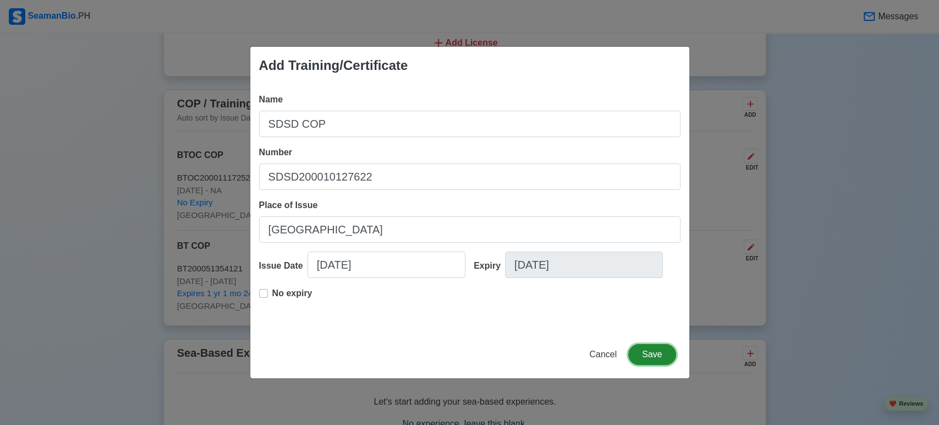
click at [647, 353] on button "Save" at bounding box center [651, 354] width 47 height 21
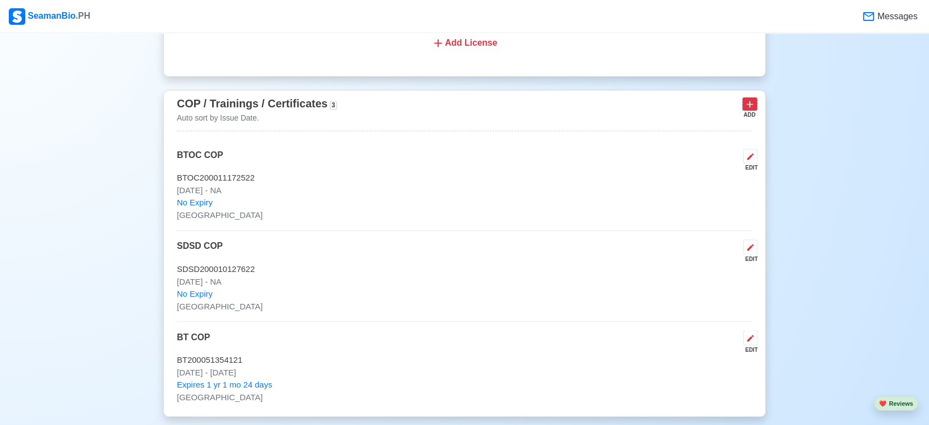
click at [753, 102] on icon at bounding box center [750, 103] width 11 height 11
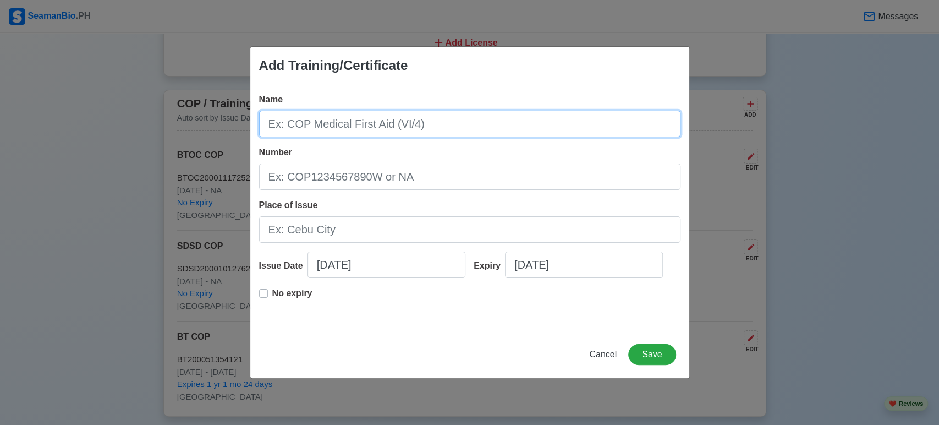
click at [549, 118] on input "Name" at bounding box center [469, 124] width 421 height 26
click at [509, 126] on input "RFPNW II/4 COP" at bounding box center [469, 124] width 421 height 26
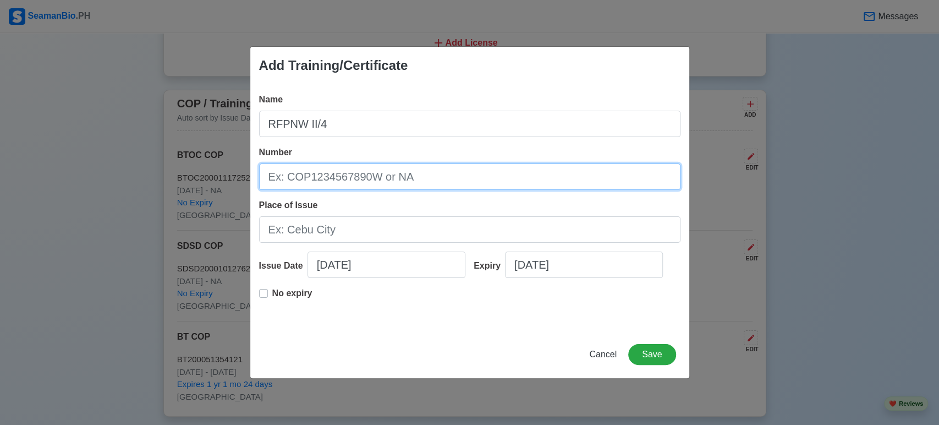
click at [403, 174] on input "Number" at bounding box center [469, 176] width 421 height 26
paste input "[US_VEHICLE_IDENTIFICATION_NUMBER]"
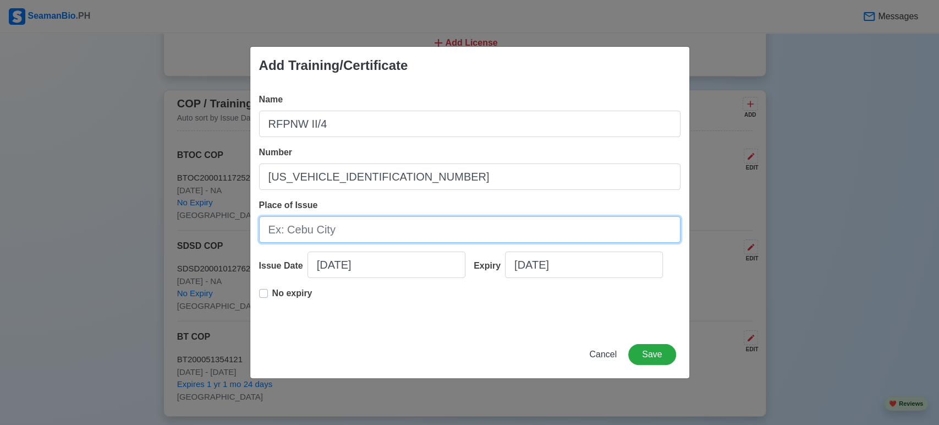
click at [359, 225] on input "Place of Issue" at bounding box center [469, 229] width 421 height 26
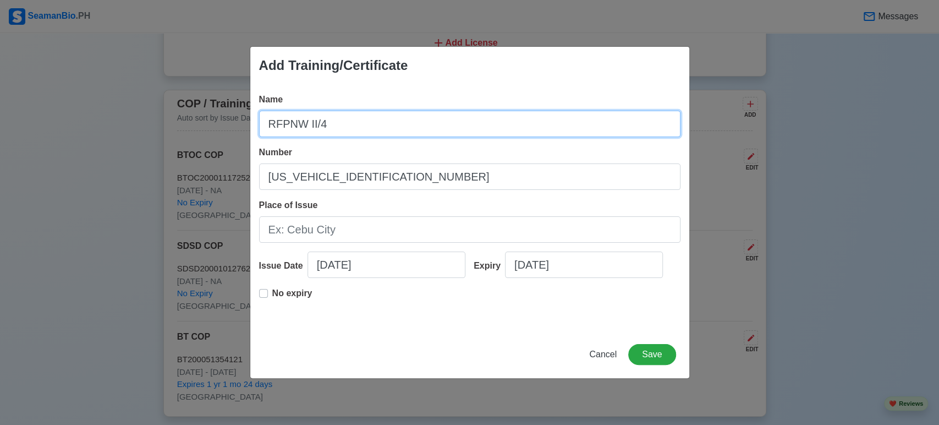
click at [305, 122] on input "RFPNW II/4" at bounding box center [469, 124] width 421 height 26
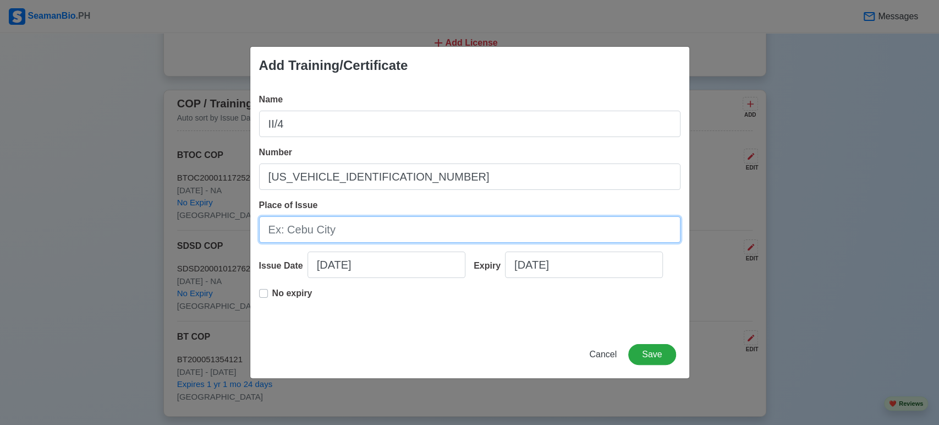
click at [341, 226] on input "Place of Issue" at bounding box center [469, 229] width 421 height 26
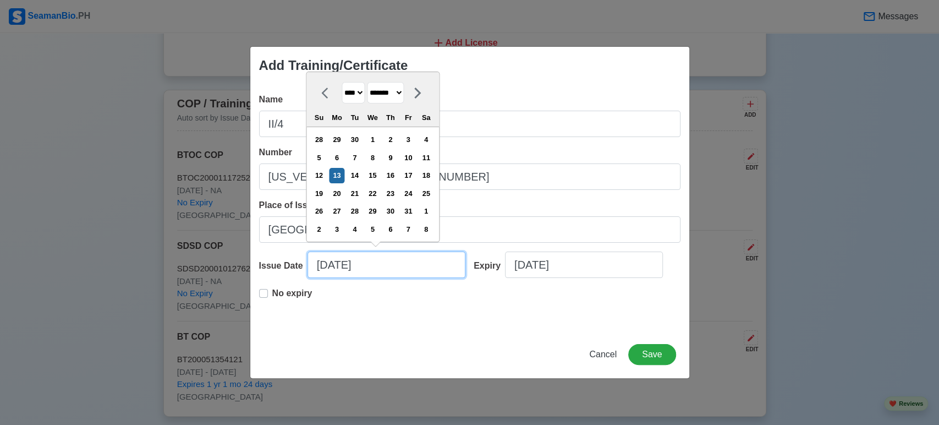
click at [360, 263] on input "[DATE]" at bounding box center [386, 264] width 158 height 26
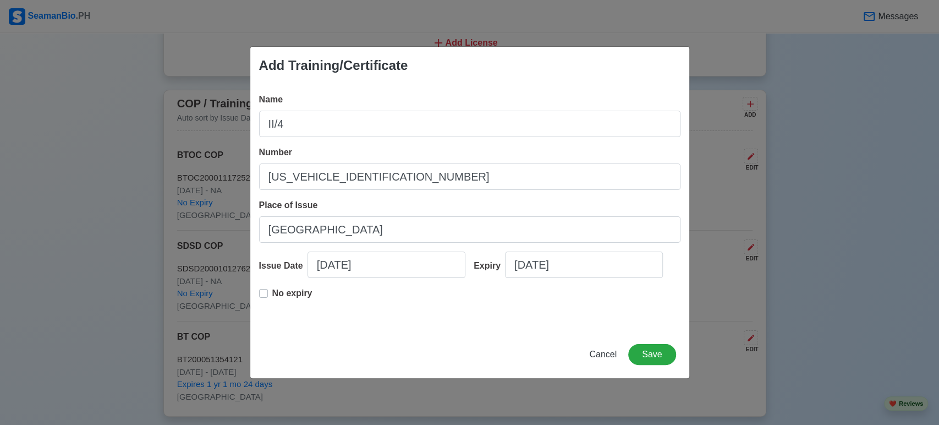
drag, startPoint x: 265, startPoint y: 290, endPoint x: 260, endPoint y: 293, distance: 5.9
click at [272, 293] on label "No expiry" at bounding box center [292, 298] width 40 height 22
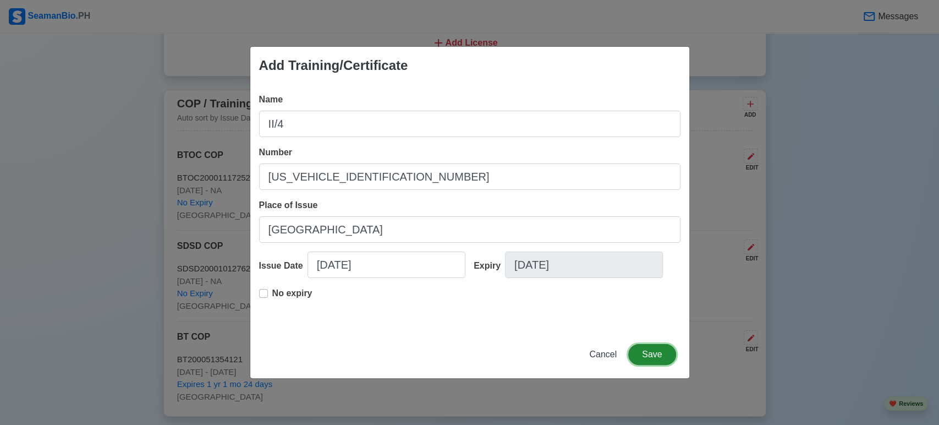
click at [642, 355] on button "Save" at bounding box center [651, 354] width 47 height 21
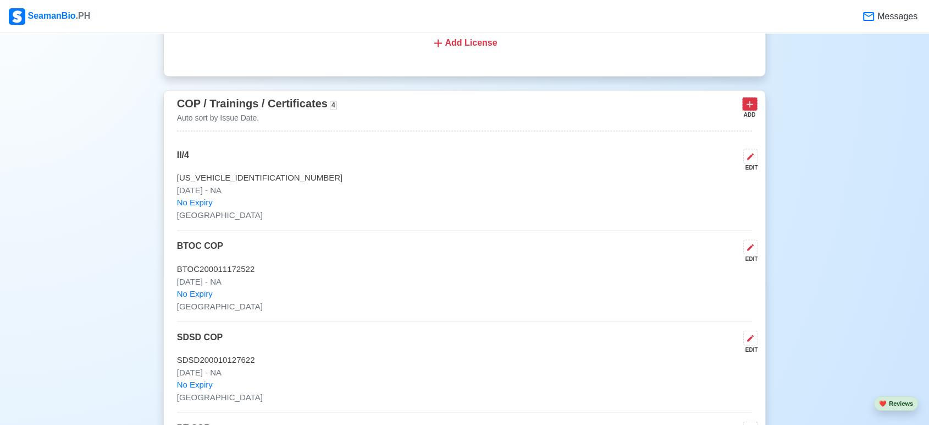
click at [748, 104] on icon at bounding box center [750, 103] width 11 height 11
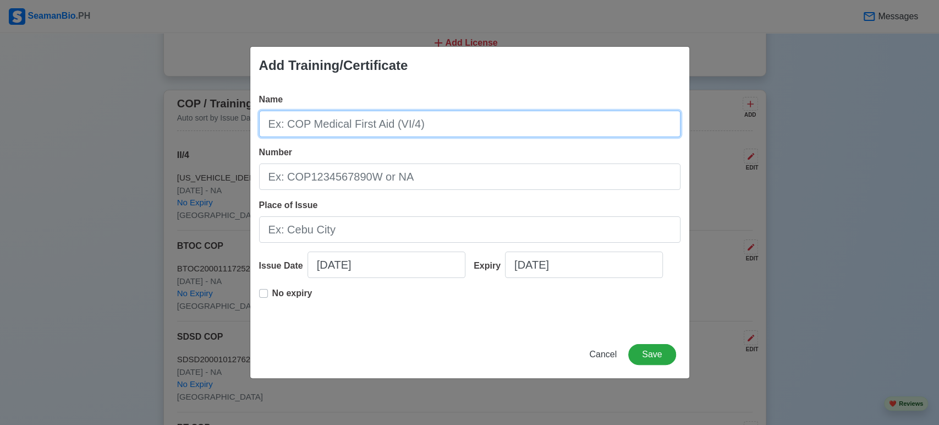
click at [502, 124] on input "Name" at bounding box center [469, 124] width 421 height 26
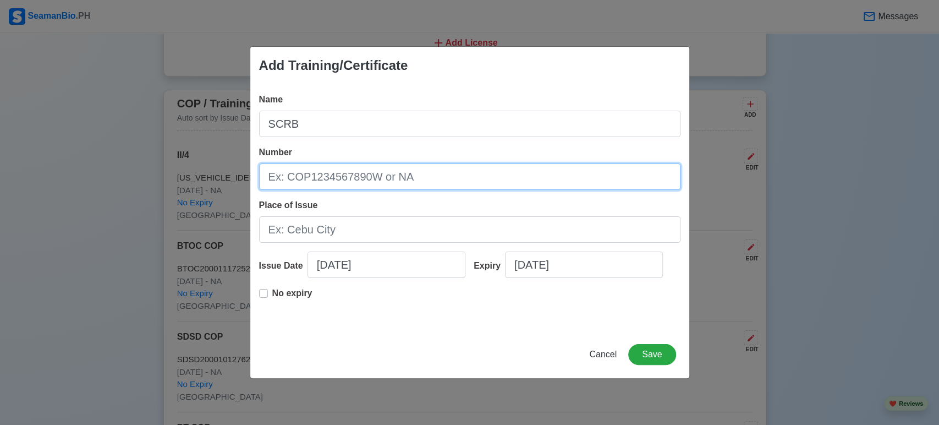
paste input "SCRB-21B201-05"
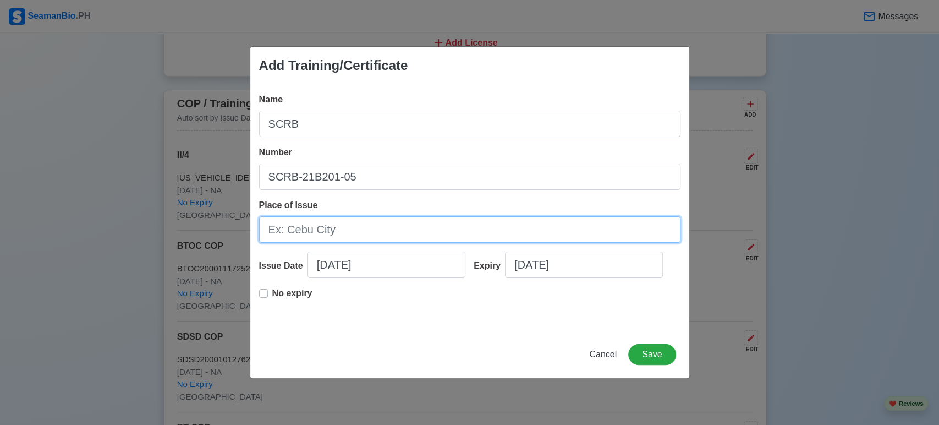
click at [401, 221] on input "Place of Issue" at bounding box center [469, 229] width 421 height 26
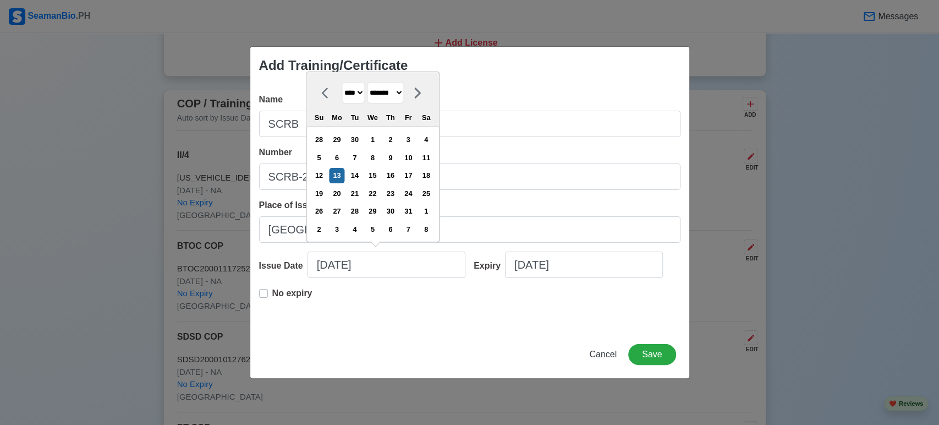
click at [411, 272] on input "[DATE]" at bounding box center [386, 264] width 158 height 26
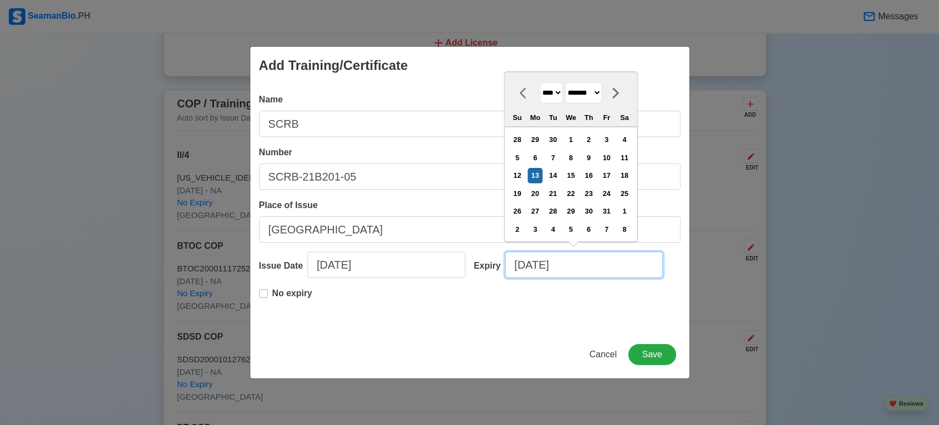
click at [598, 269] on input "[DATE]" at bounding box center [584, 264] width 158 height 26
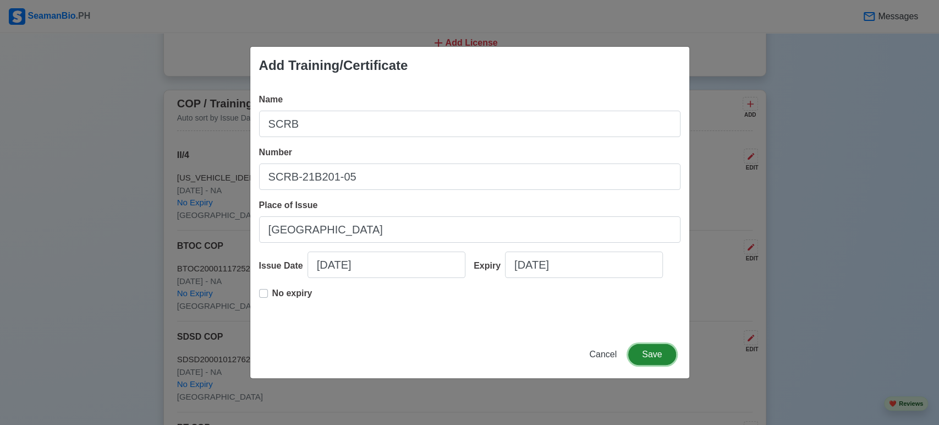
click at [647, 351] on button "Save" at bounding box center [651, 354] width 47 height 21
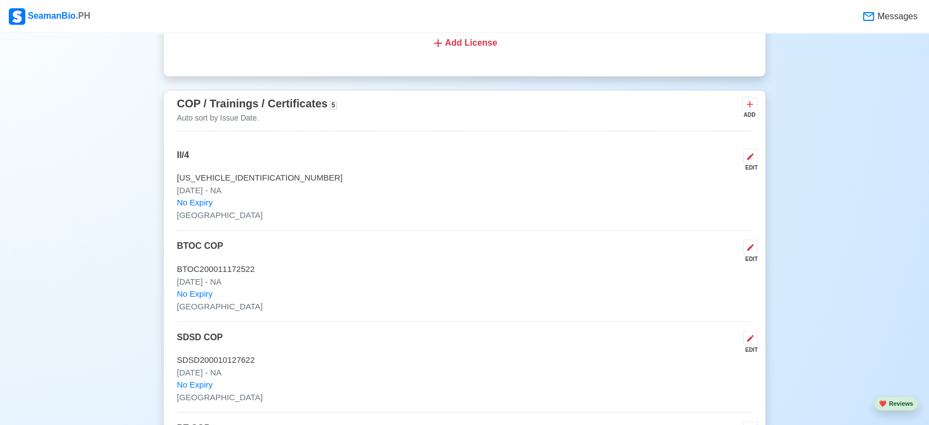
click at [647, 353] on p "SDSD200010127622" at bounding box center [465, 359] width 576 height 13
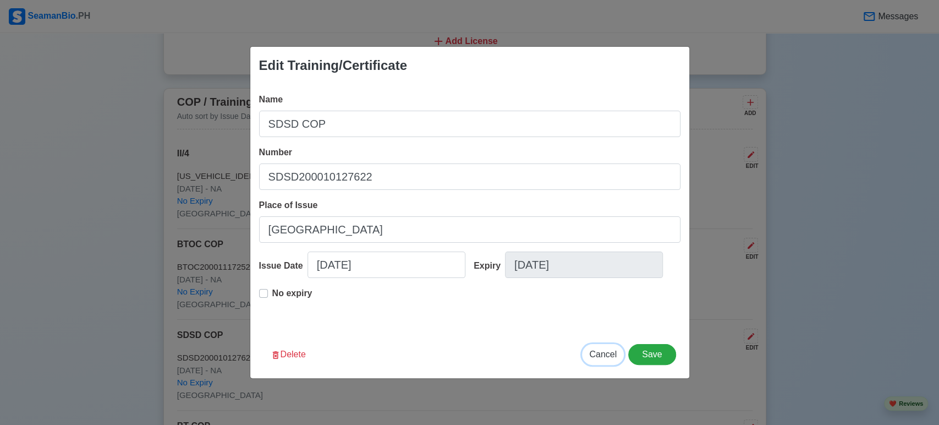
click at [607, 354] on span "Cancel" at bounding box center [602, 353] width 27 height 9
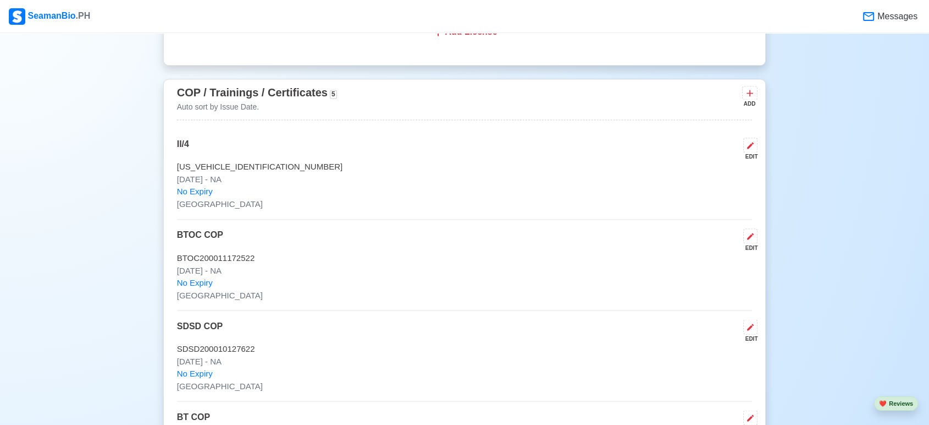
scroll to position [1845, 0]
click at [756, 88] on icon at bounding box center [750, 92] width 11 height 11
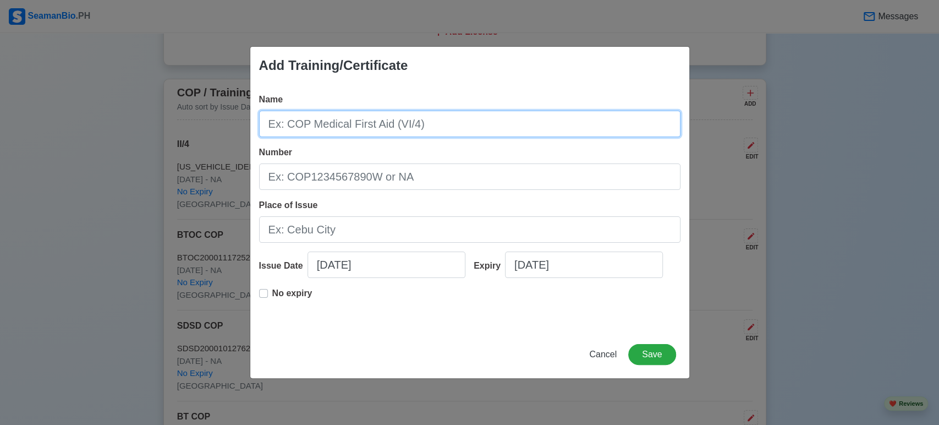
click at [624, 123] on input "Name" at bounding box center [469, 124] width 421 height 26
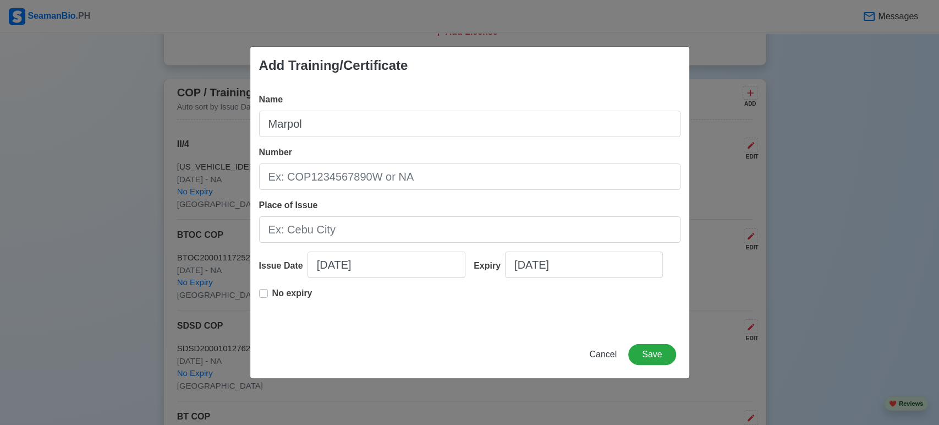
click at [408, 310] on div "No expiry" at bounding box center [469, 304] width 421 height 35
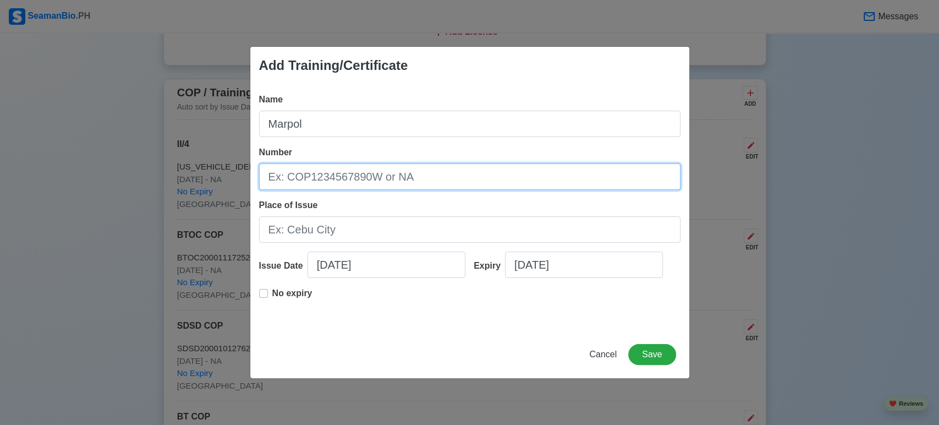
click at [400, 183] on input "Number" at bounding box center [469, 176] width 421 height 26
paste input "CMP-21B111-06"
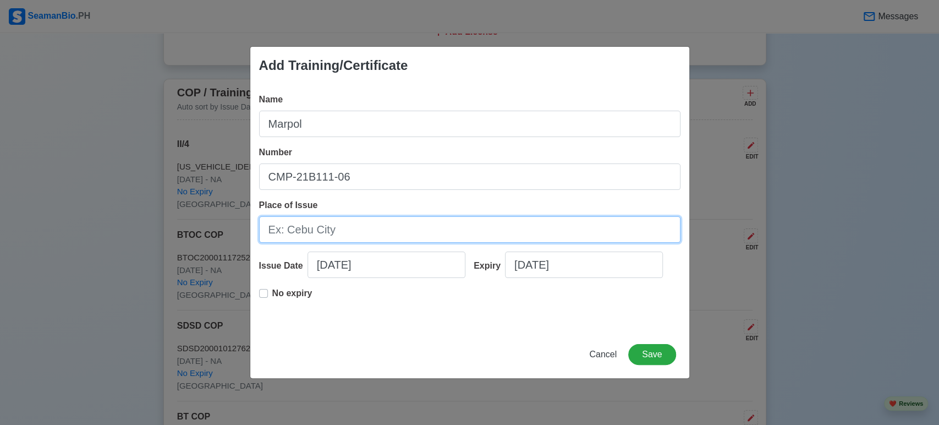
click at [399, 228] on input "Place of Issue" at bounding box center [469, 229] width 421 height 26
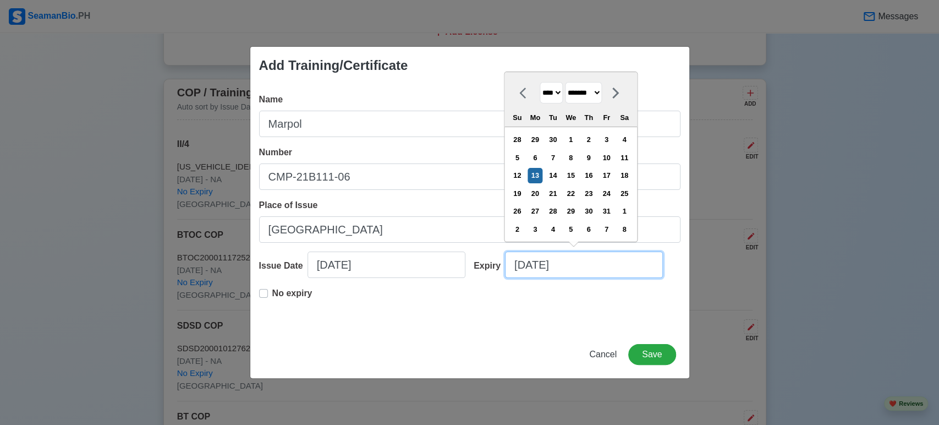
click at [585, 272] on input "[DATE]" at bounding box center [584, 264] width 158 height 26
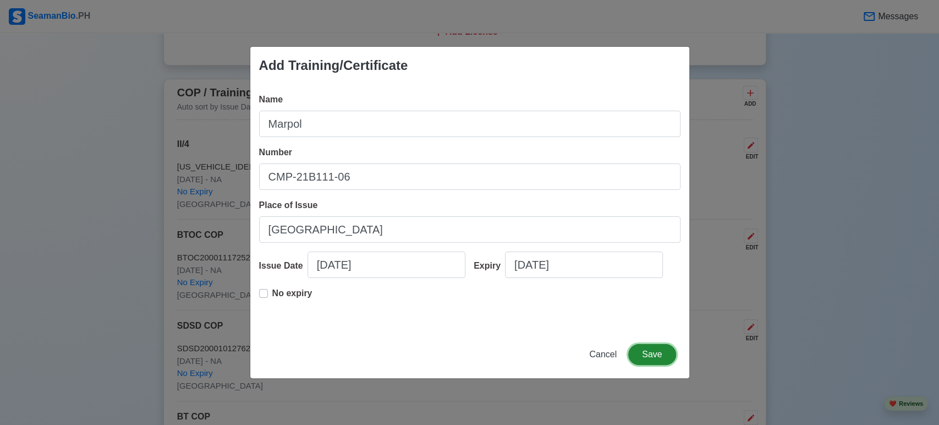
click at [640, 355] on button "Save" at bounding box center [651, 354] width 47 height 21
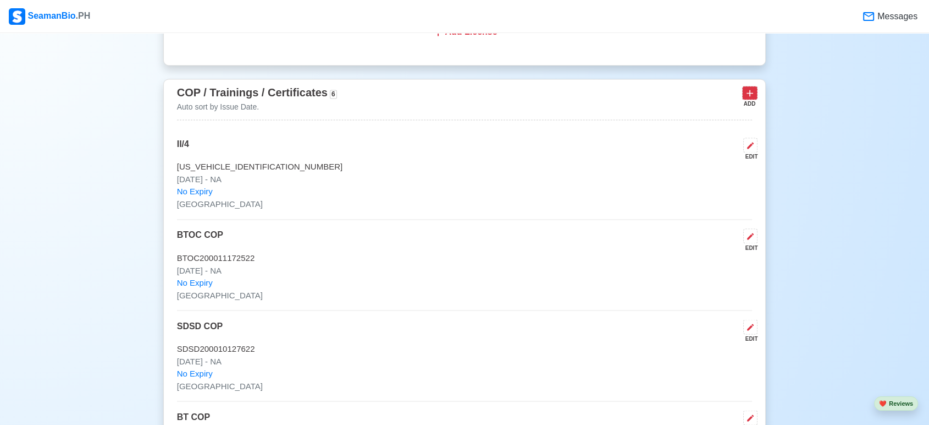
click at [750, 90] on icon at bounding box center [750, 93] width 7 height 7
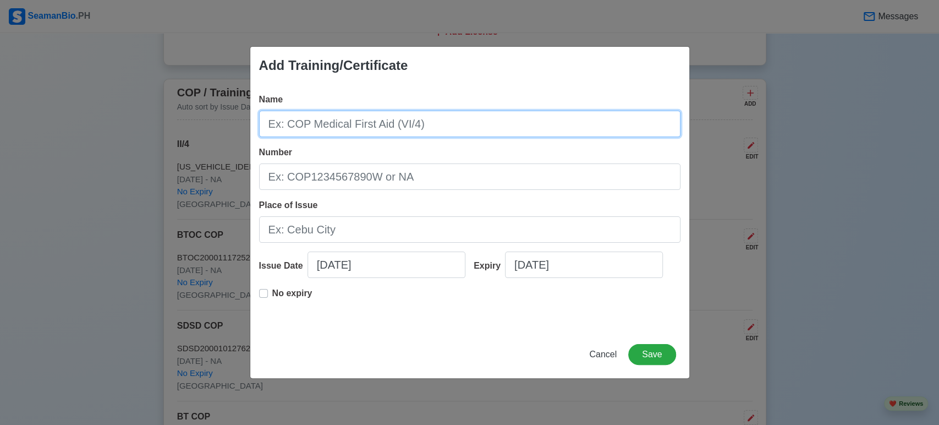
click at [598, 119] on input "Name" at bounding box center [469, 124] width 421 height 26
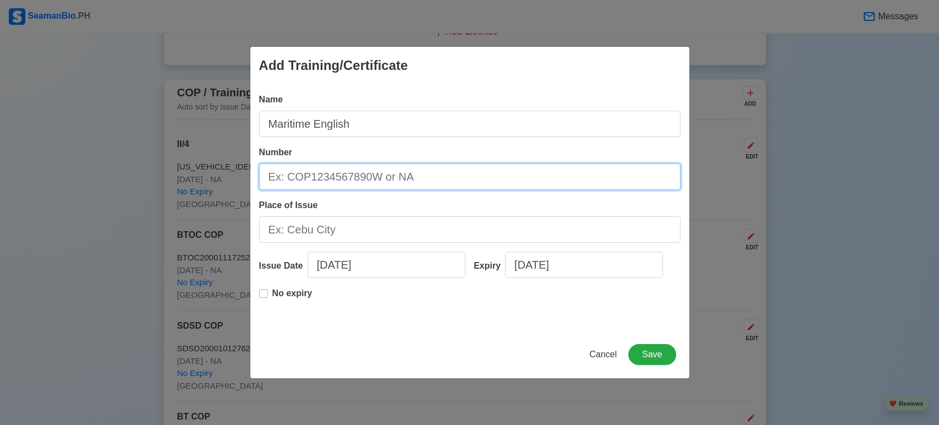
paste input "MAEN011AM-3714"
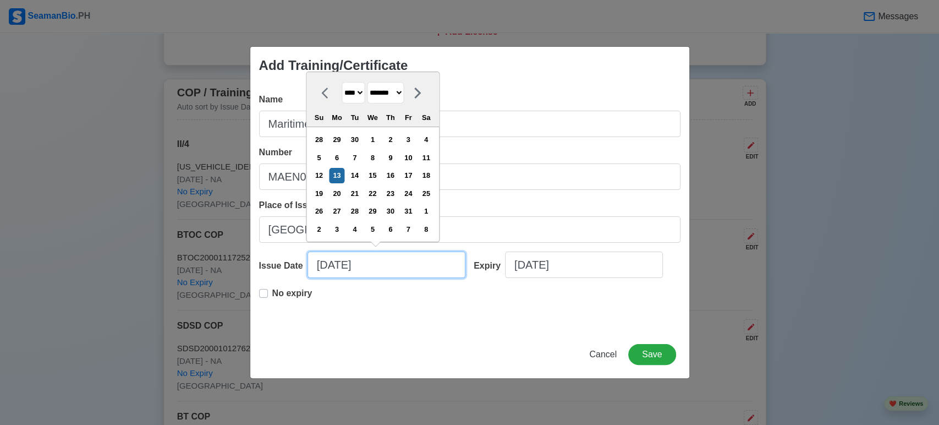
click at [422, 274] on input "[DATE]" at bounding box center [386, 264] width 158 height 26
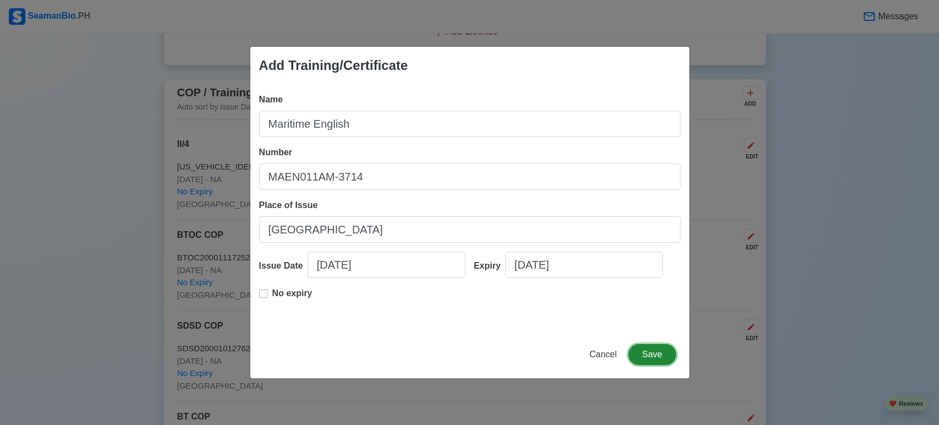
click at [648, 349] on button "Save" at bounding box center [651, 354] width 47 height 21
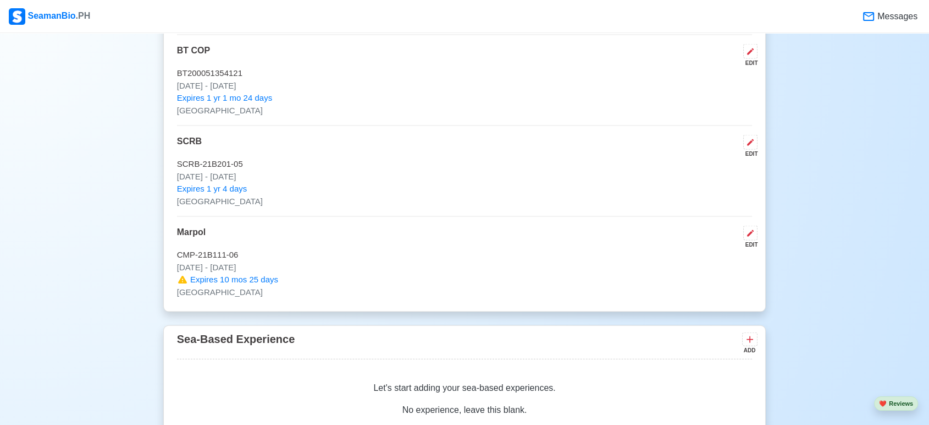
click at [648, 349] on div "Sea-Based Experience ADD" at bounding box center [465, 344] width 576 height 29
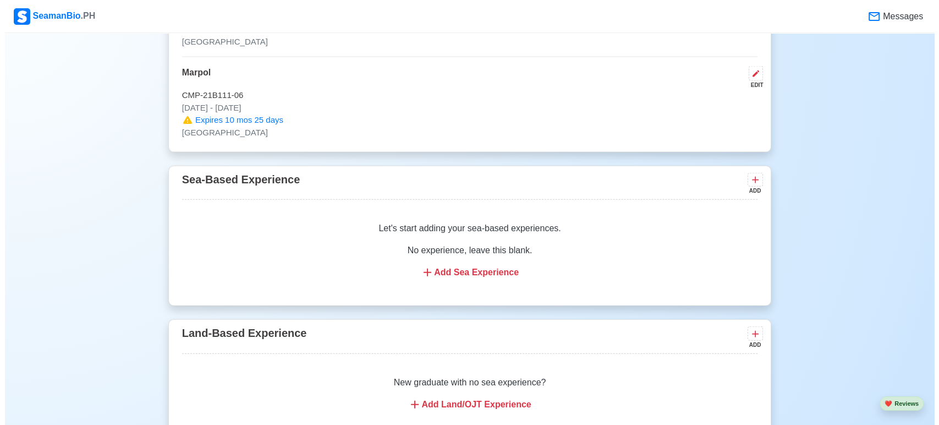
scroll to position [2461, 0]
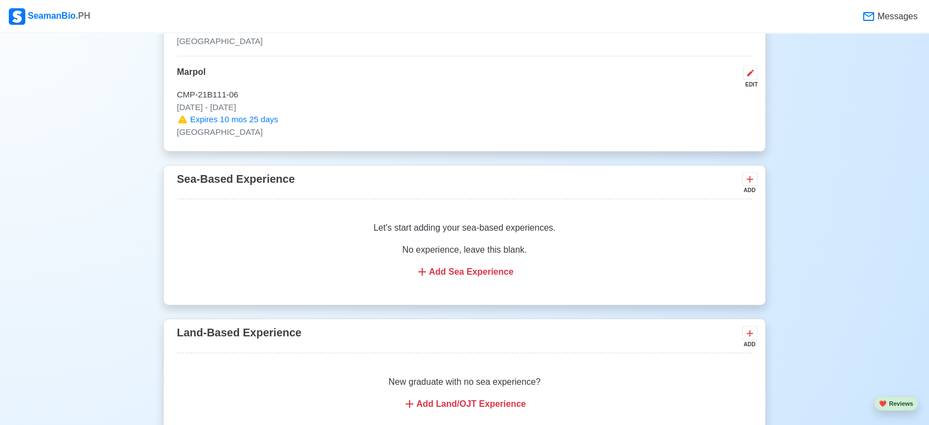
click at [485, 265] on div "Add Sea Experience" at bounding box center [464, 271] width 549 height 13
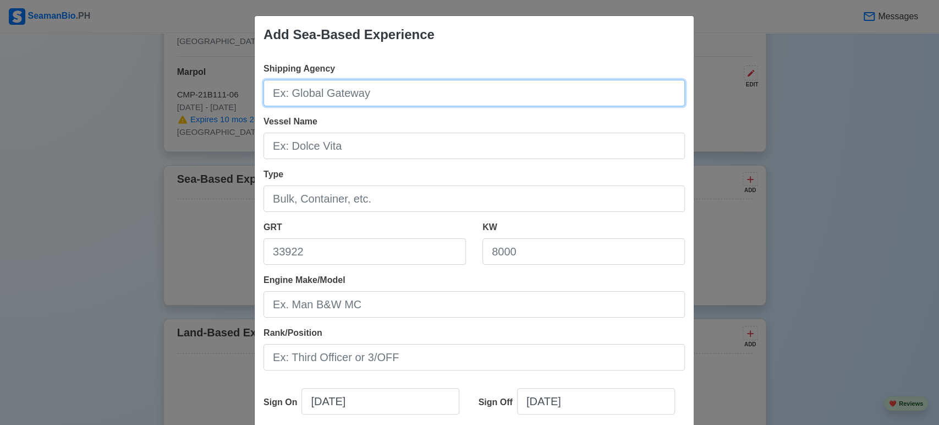
click at [416, 98] on input "Shipping Agency" at bounding box center [473, 93] width 421 height 26
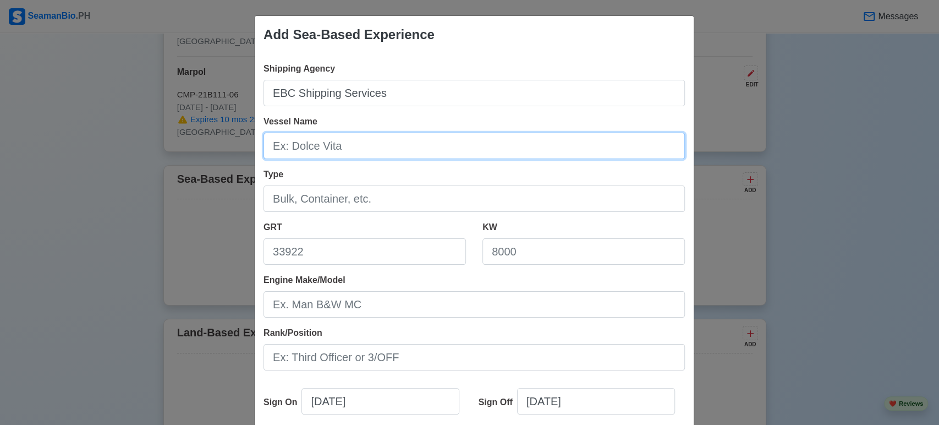
click at [413, 150] on input "Vessel Name" at bounding box center [473, 146] width 421 height 26
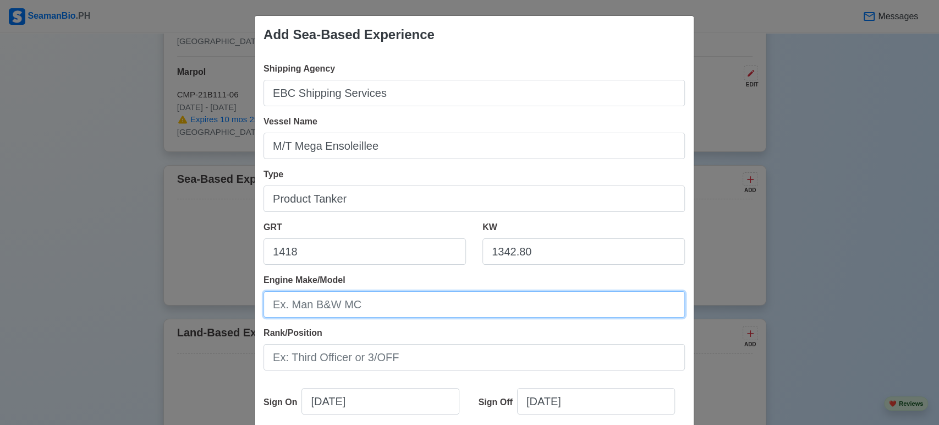
click at [366, 300] on input "Engine Make/Model" at bounding box center [473, 304] width 421 height 26
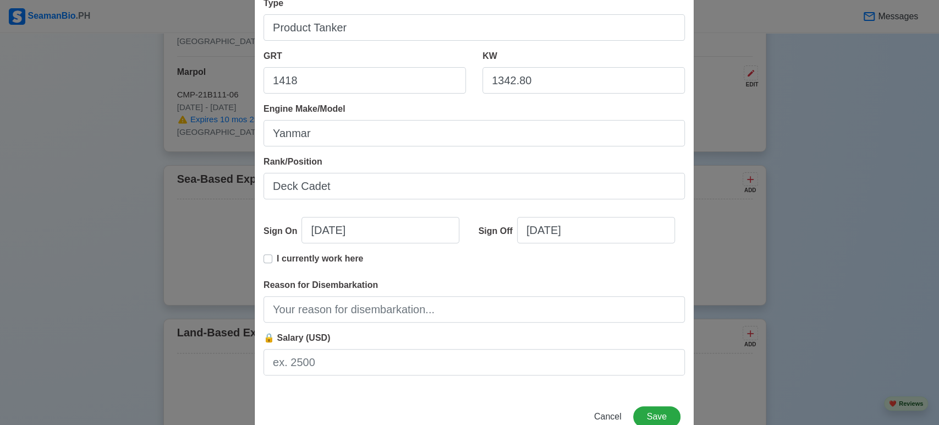
scroll to position [195, 0]
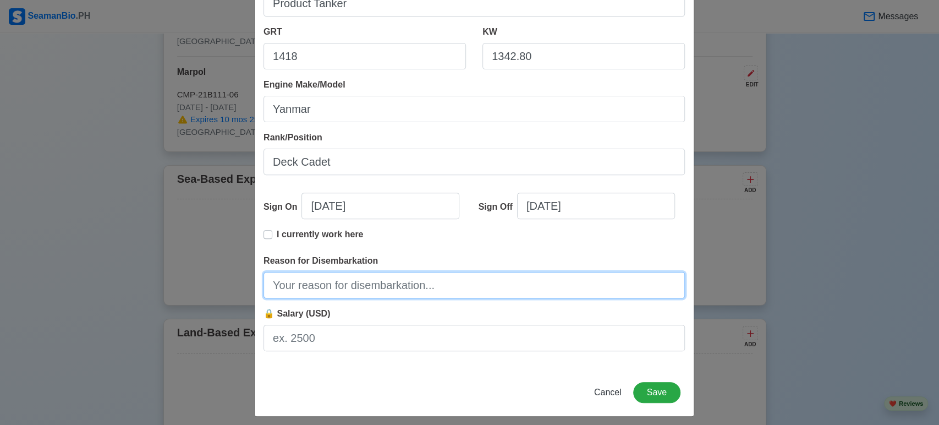
click at [337, 285] on input "Reason for Disembarkation" at bounding box center [473, 285] width 421 height 26
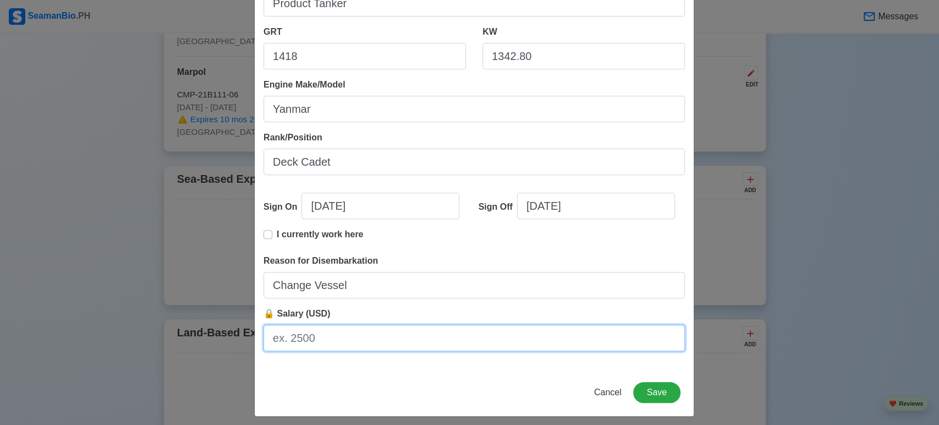
click at [333, 335] on input "🔒 Salary (USD)" at bounding box center [473, 337] width 421 height 26
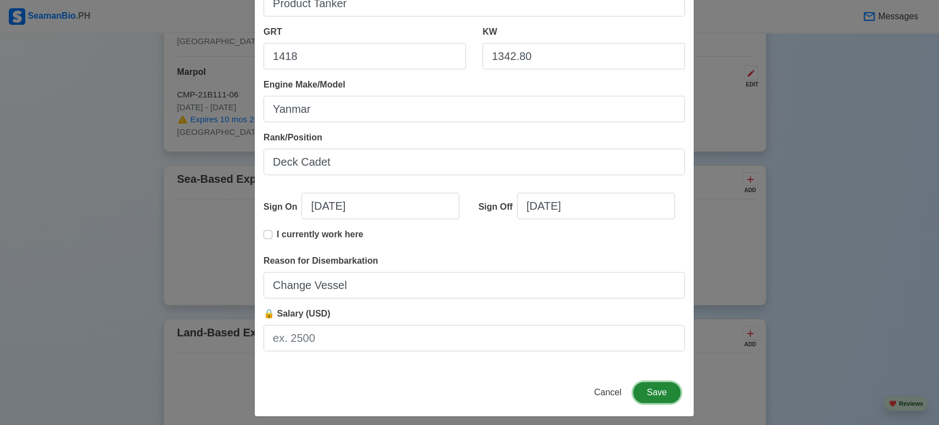
click at [669, 388] on button "Save" at bounding box center [656, 392] width 47 height 21
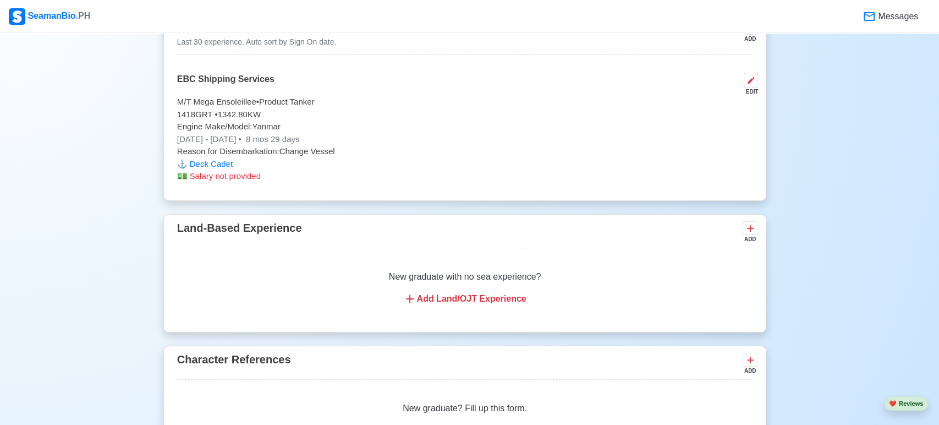
scroll to position [2310, 0]
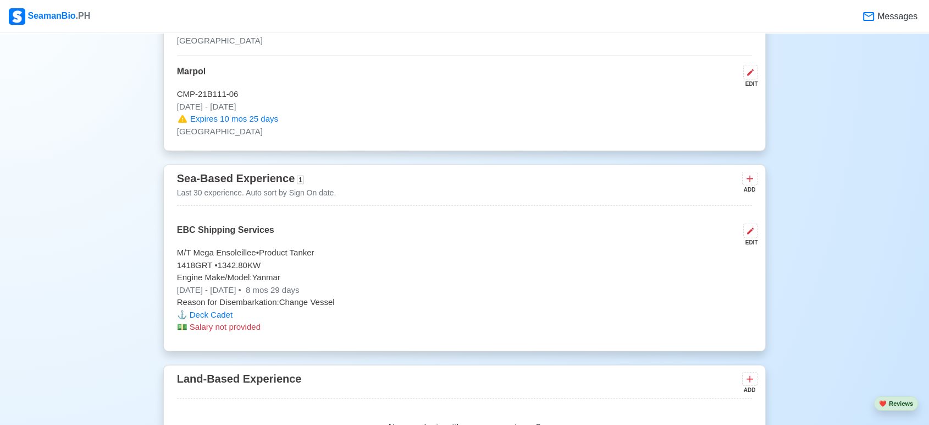
click at [671, 246] on p "M/T Mega Ensoleillee • Product Tanker" at bounding box center [465, 252] width 576 height 13
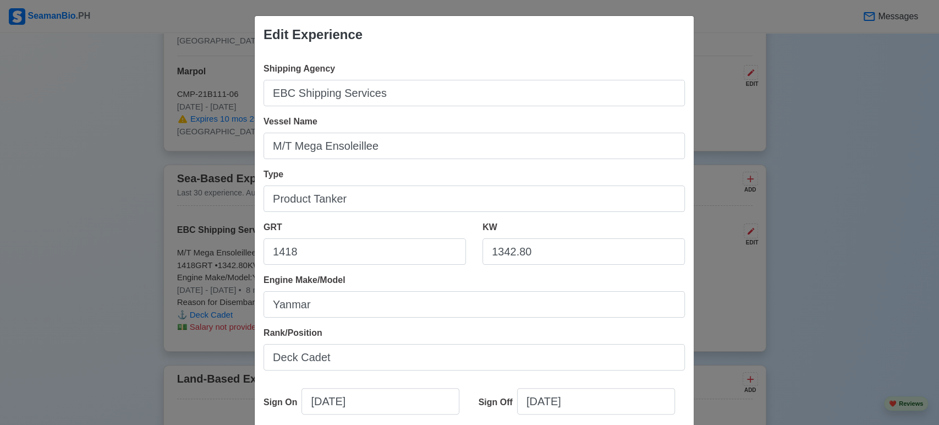
click at [803, 210] on div "Edit Experience Shipping Agency EBC Shipping Services Vessel Name M/T Mega Enso…" at bounding box center [469, 212] width 939 height 425
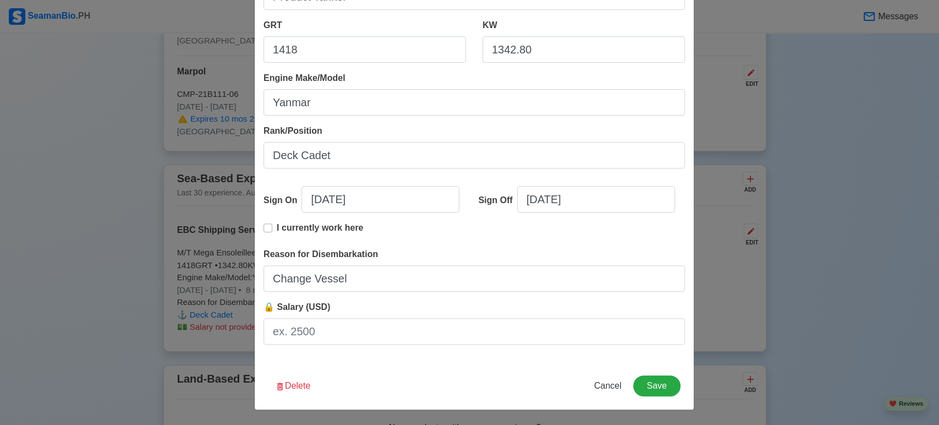
scroll to position [201, 0]
click at [612, 389] on span "Cancel" at bounding box center [607, 385] width 27 height 9
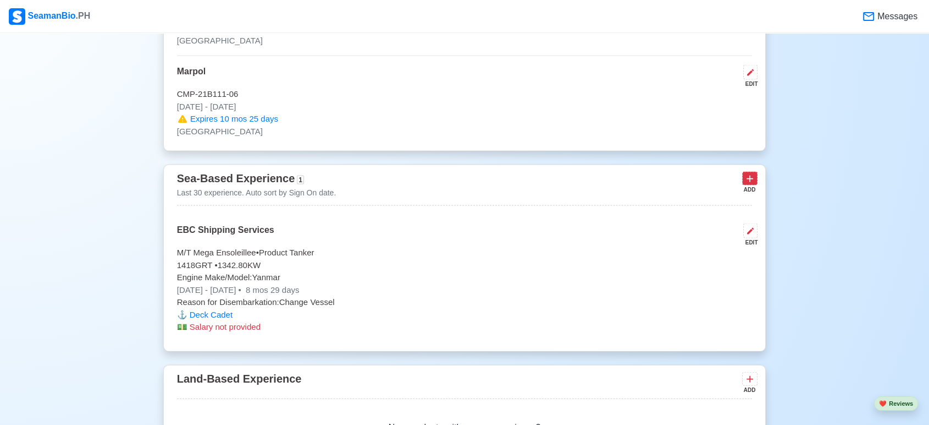
click at [746, 179] on icon at bounding box center [750, 178] width 11 height 11
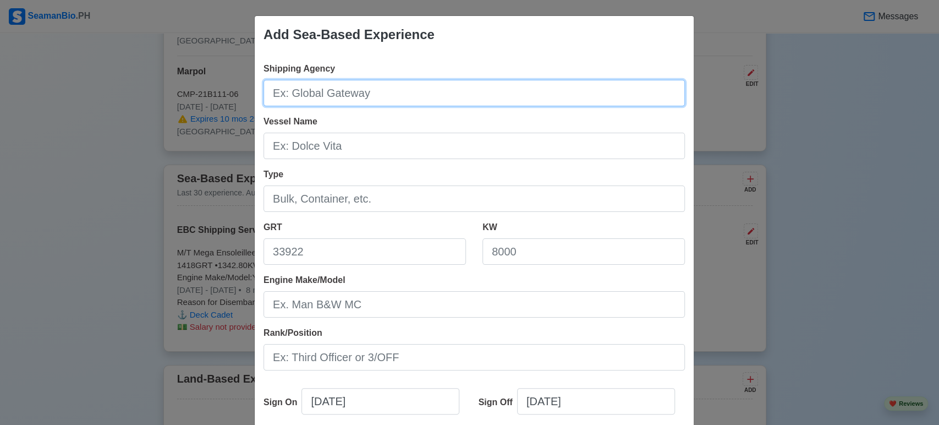
click at [347, 96] on input "Shipping Agency" at bounding box center [473, 93] width 421 height 26
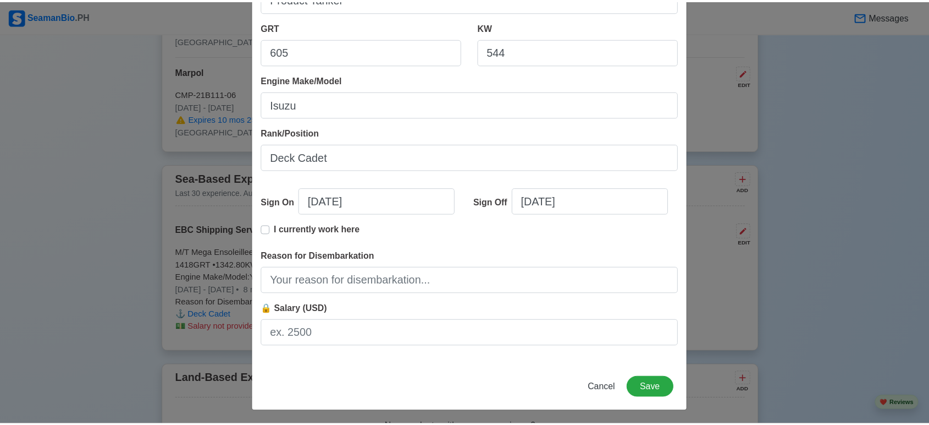
scroll to position [202, 0]
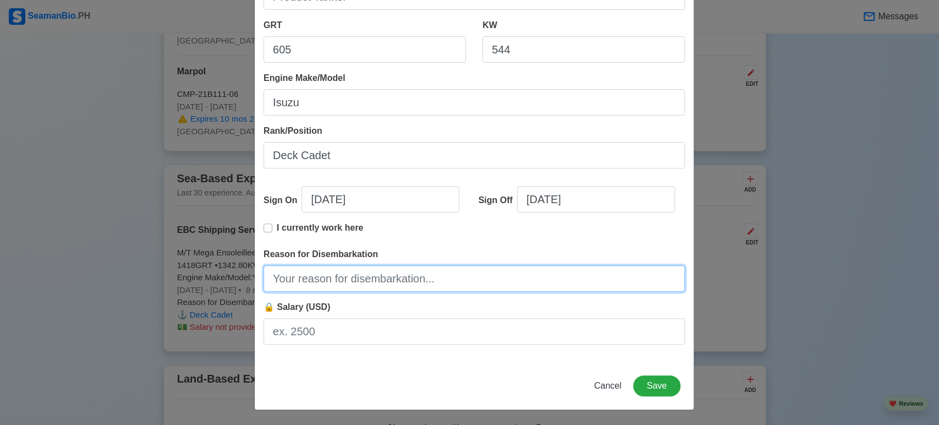
click at [382, 281] on input "Reason for Disembarkation" at bounding box center [473, 278] width 421 height 26
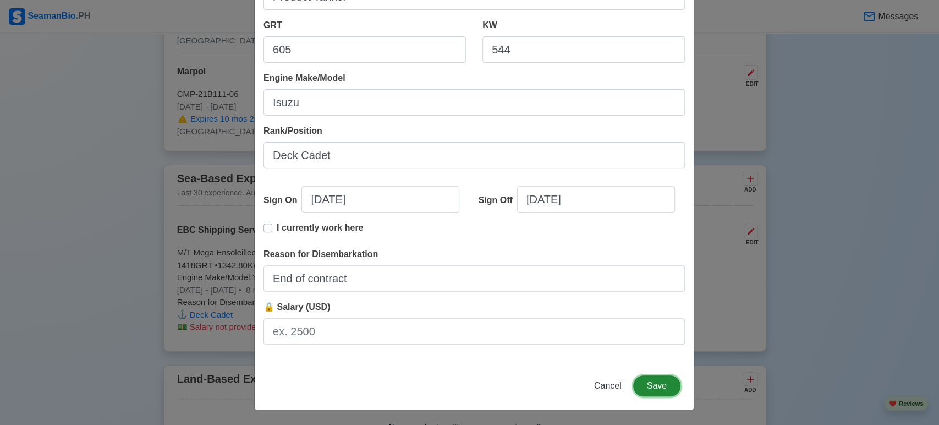
click at [658, 382] on button "Save" at bounding box center [656, 385] width 47 height 21
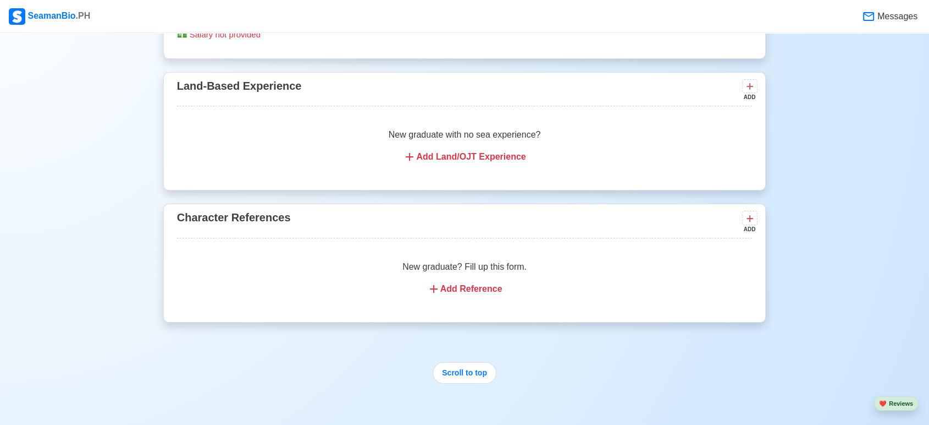
scroll to position [2731, 0]
click at [498, 282] on div "Add Reference" at bounding box center [464, 288] width 549 height 13
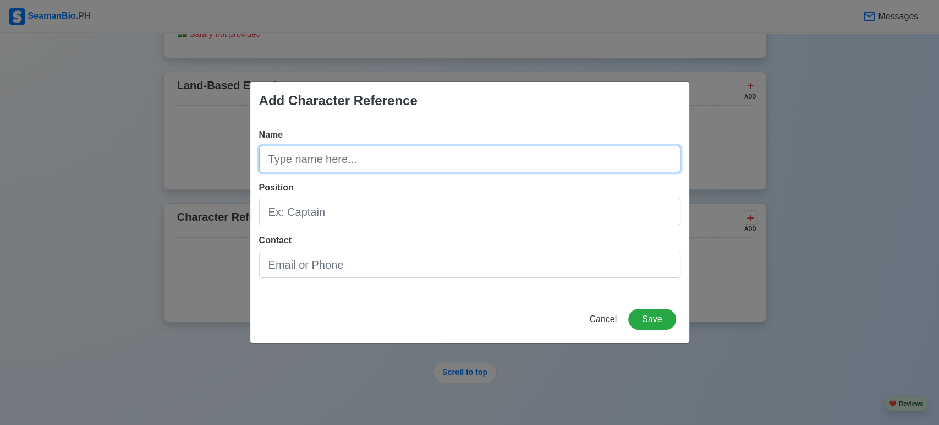
click at [312, 156] on input "Name" at bounding box center [469, 159] width 421 height 26
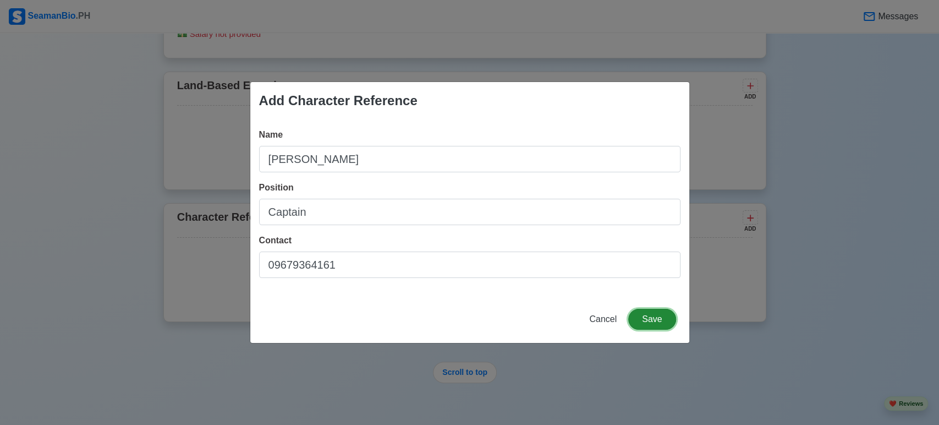
click at [661, 324] on button "Save" at bounding box center [651, 319] width 47 height 21
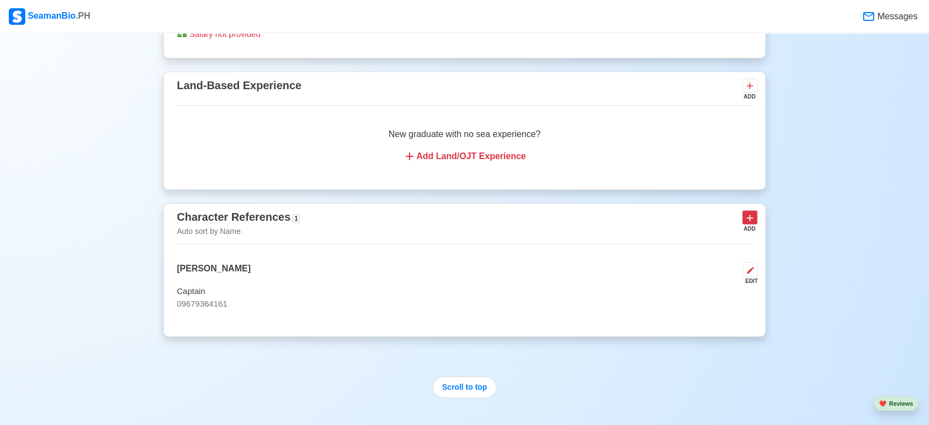
click at [749, 214] on icon at bounding box center [750, 217] width 11 height 11
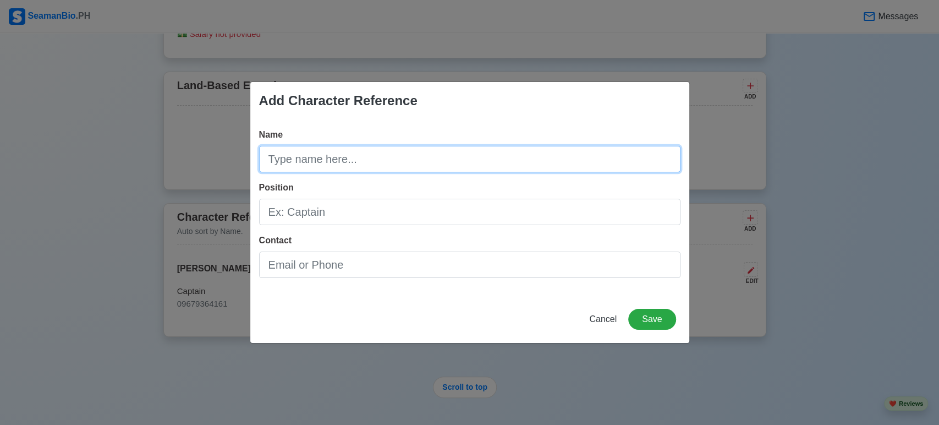
click at [624, 156] on input "Name" at bounding box center [469, 159] width 421 height 26
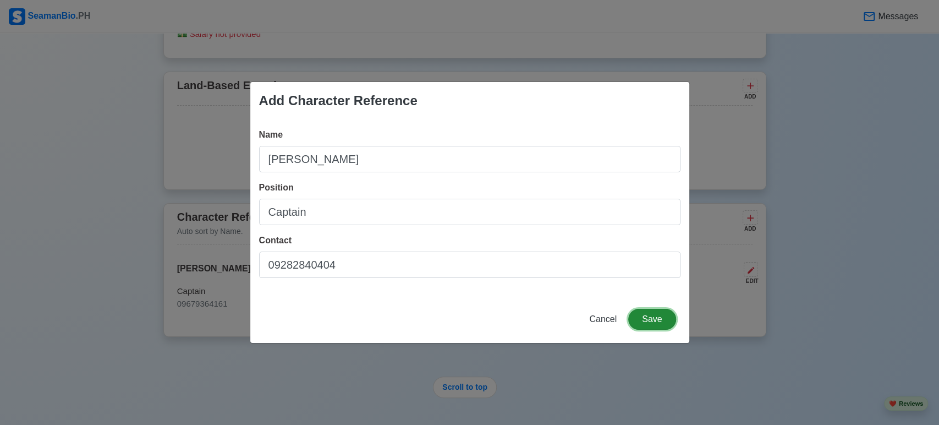
click at [655, 321] on button "Save" at bounding box center [651, 319] width 47 height 21
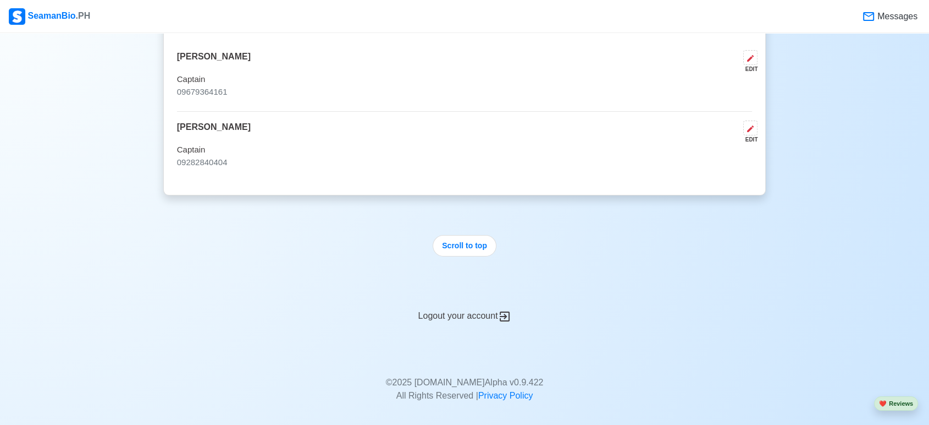
scroll to position [2970, 0]
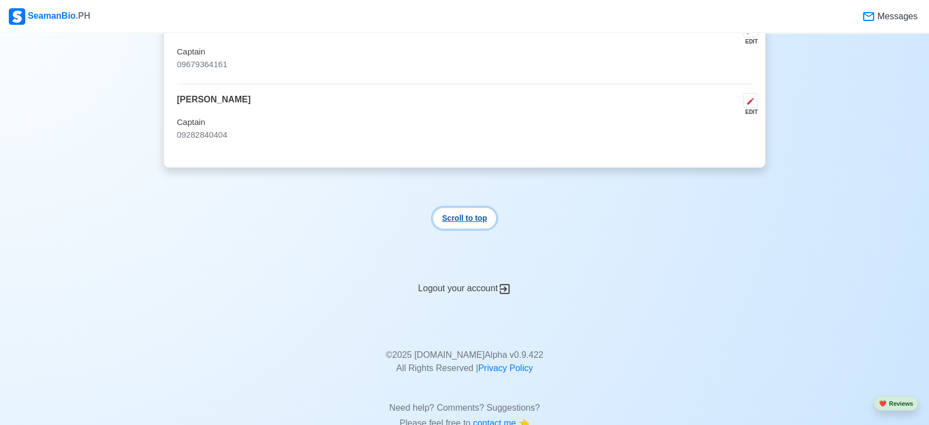
click at [479, 219] on button "Scroll to top" at bounding box center [465, 217] width 64 height 21
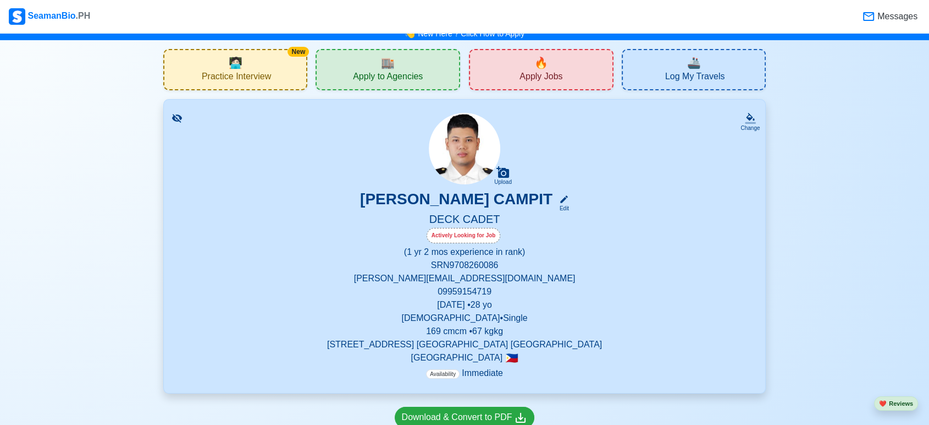
scroll to position [0, 0]
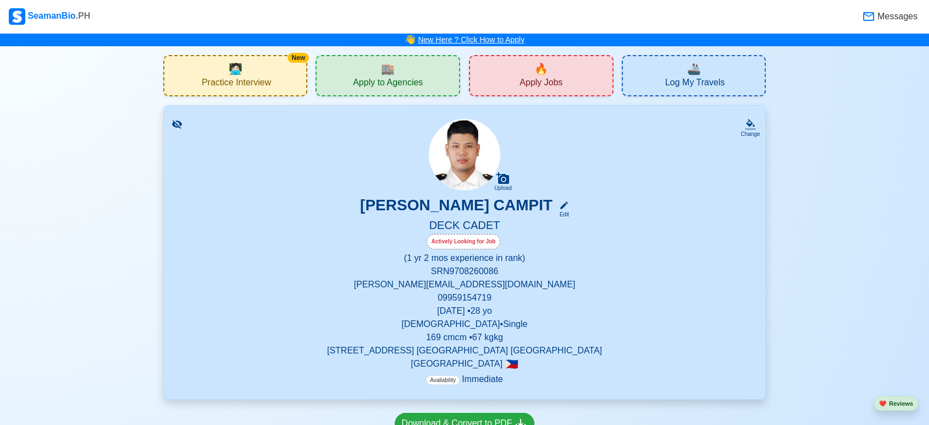
click at [482, 36] on link "New Here ? Click How to Apply" at bounding box center [471, 39] width 107 height 9
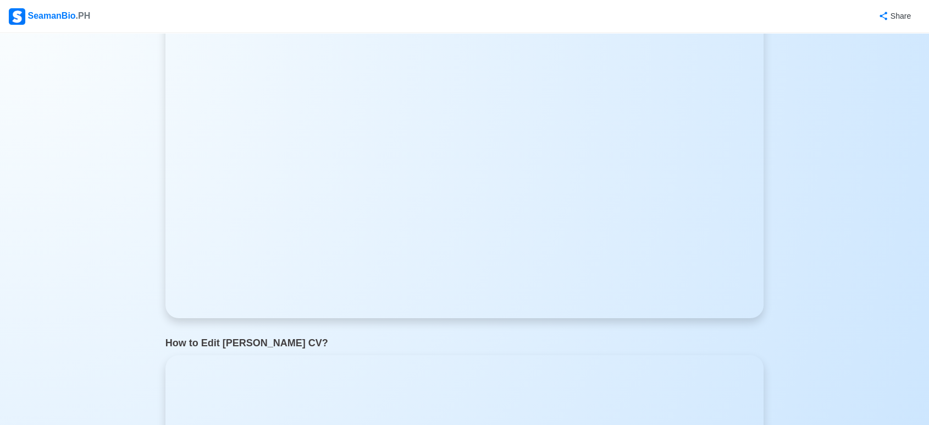
scroll to position [532, 0]
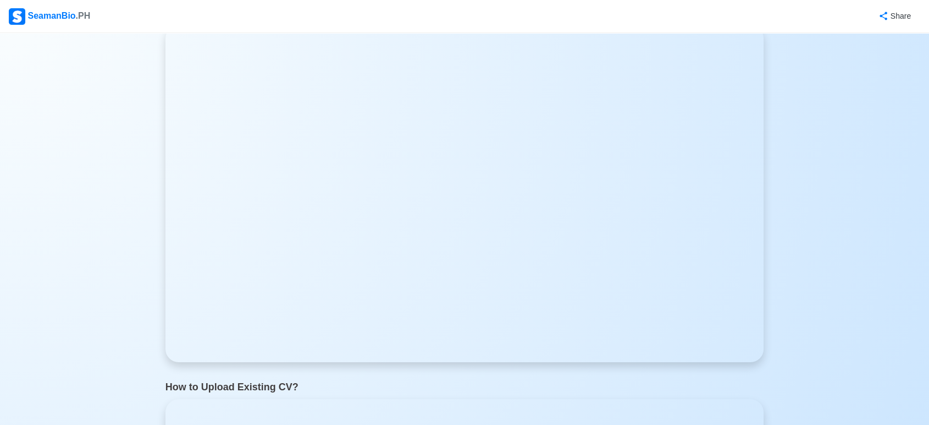
click at [84, 210] on div "Home How to Apply Jobs? Apply Jobs * Direct to Agency How to Download FREE CV? …" at bounding box center [464, 221] width 929 height 2849
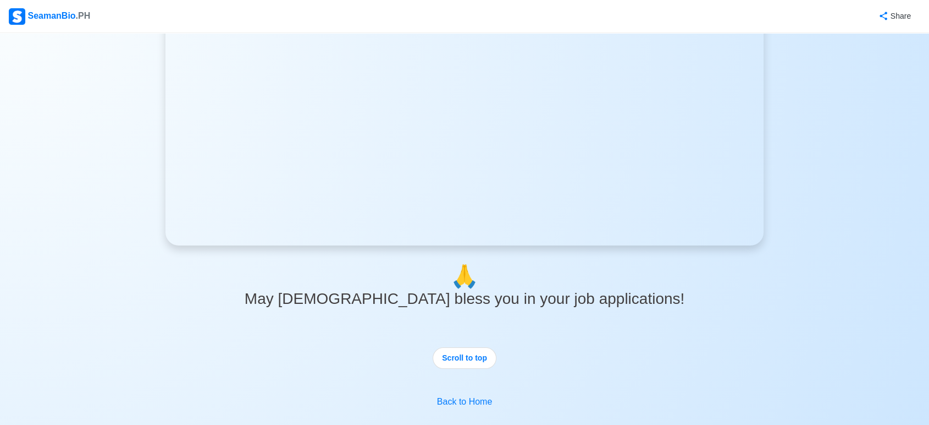
scroll to position [2475, 0]
click at [454, 358] on button "Scroll to top" at bounding box center [465, 356] width 64 height 21
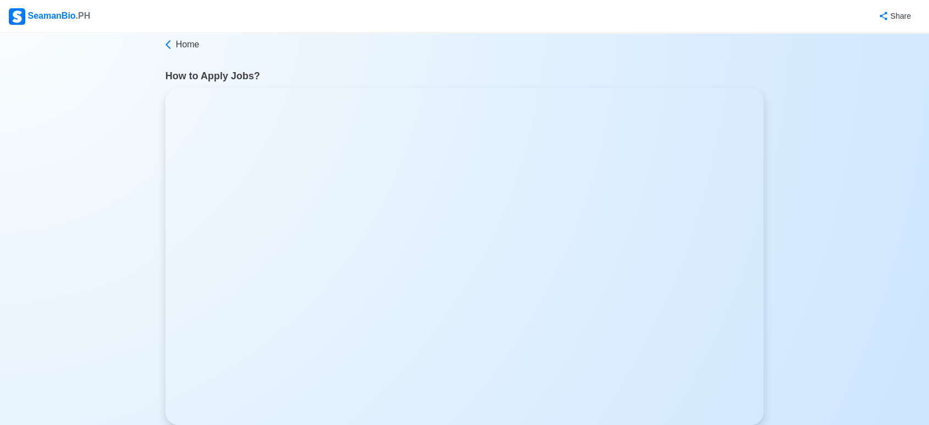
scroll to position [0, 0]
click at [186, 45] on span "Home" at bounding box center [188, 48] width 24 height 13
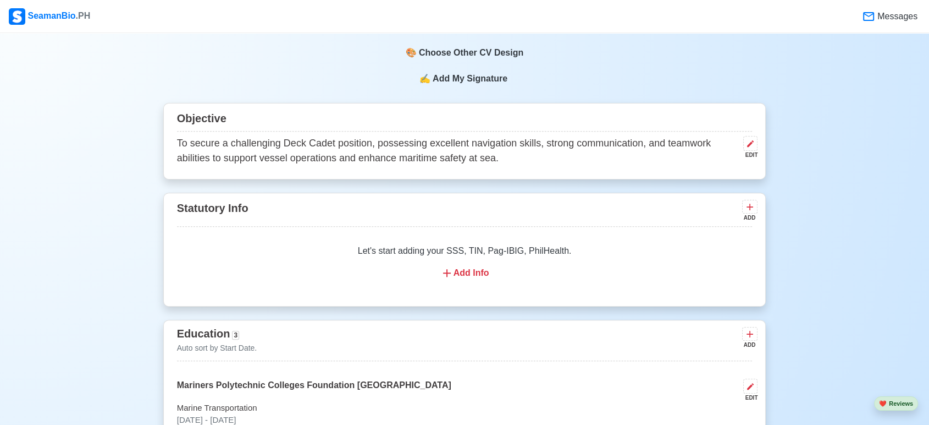
scroll to position [400, 0]
click at [357, 157] on p "To secure a challenging Deck Cadet position, possessing excellent navigation sk…" at bounding box center [458, 151] width 563 height 30
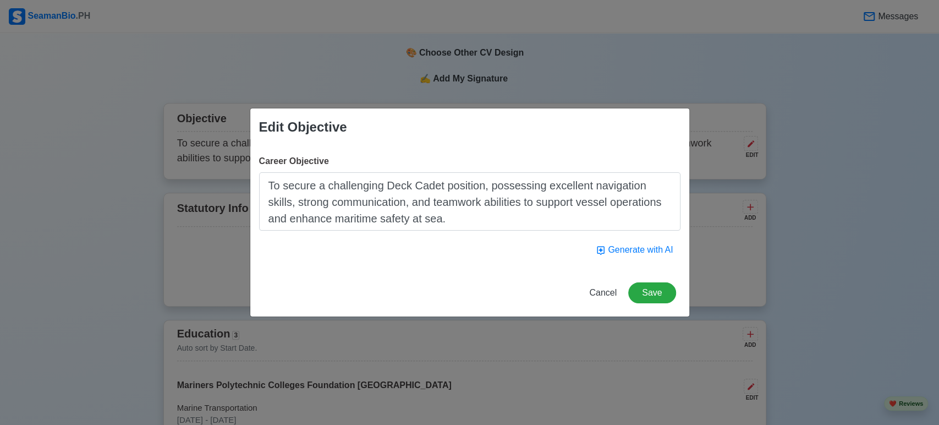
click at [441, 219] on textarea "To secure a challenging Deck Cadet position, possessing excellent navigation sk…" at bounding box center [469, 201] width 421 height 58
click at [644, 294] on button "Save" at bounding box center [651, 292] width 47 height 21
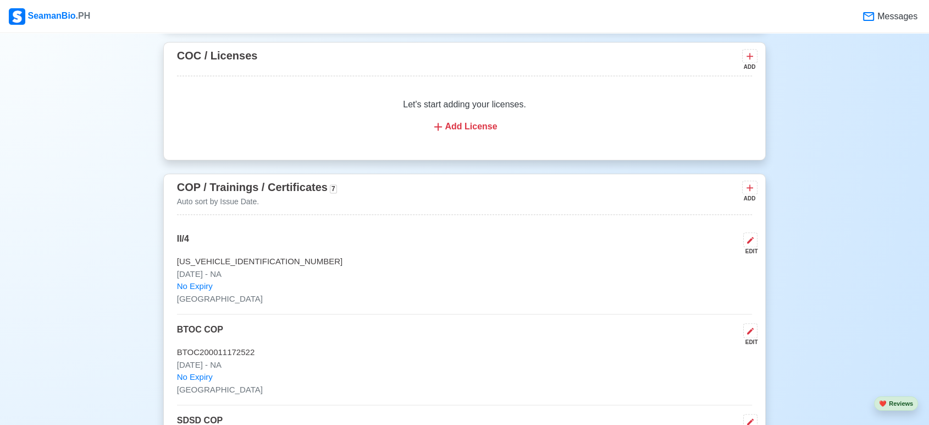
scroll to position [1608, 0]
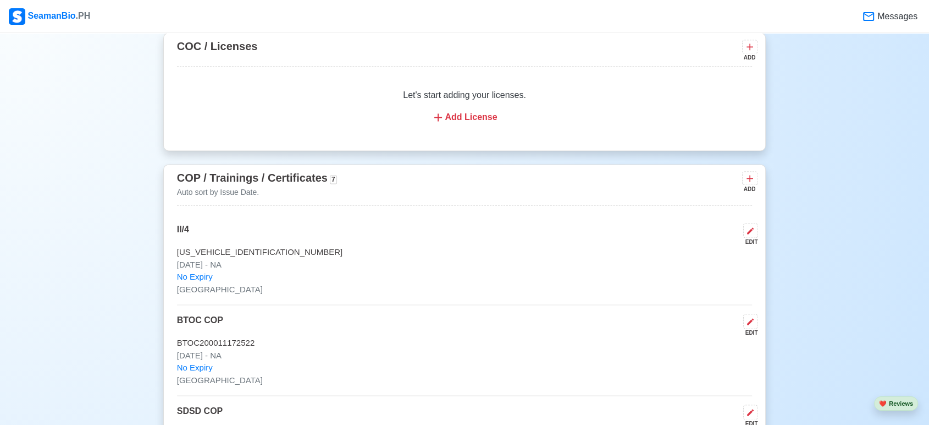
click at [538, 268] on p "[DATE] - NA" at bounding box center [465, 264] width 576 height 13
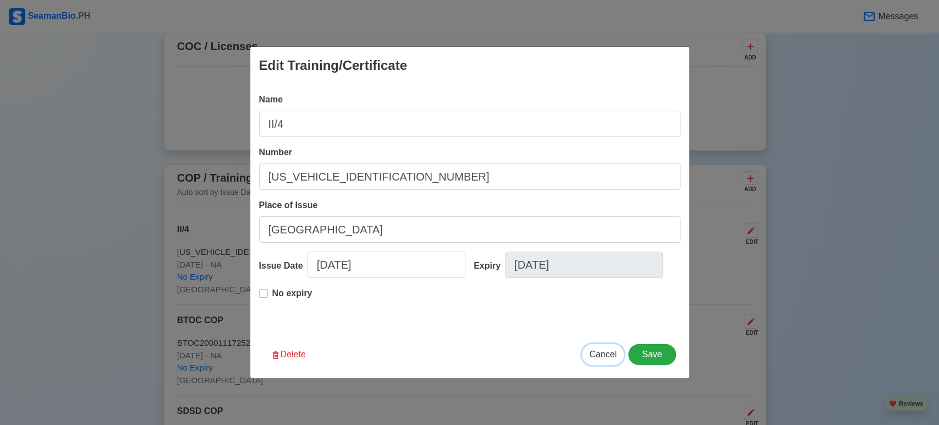
click at [604, 355] on span "Cancel" at bounding box center [602, 353] width 27 height 9
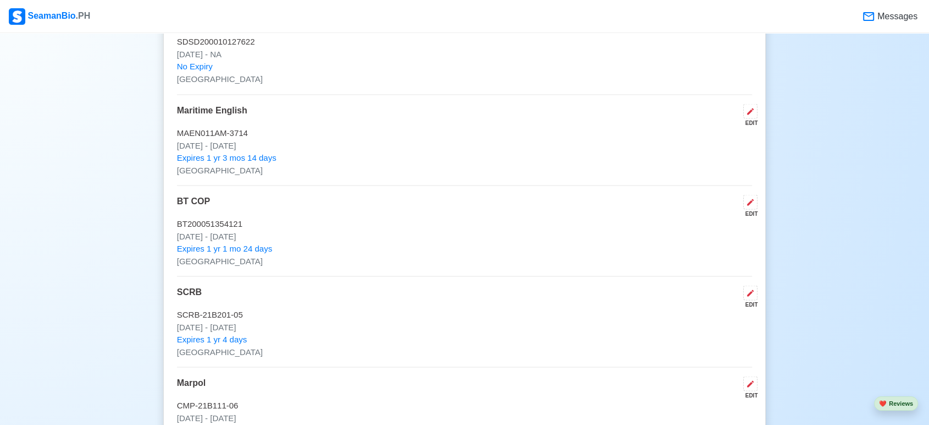
scroll to position [1962, 0]
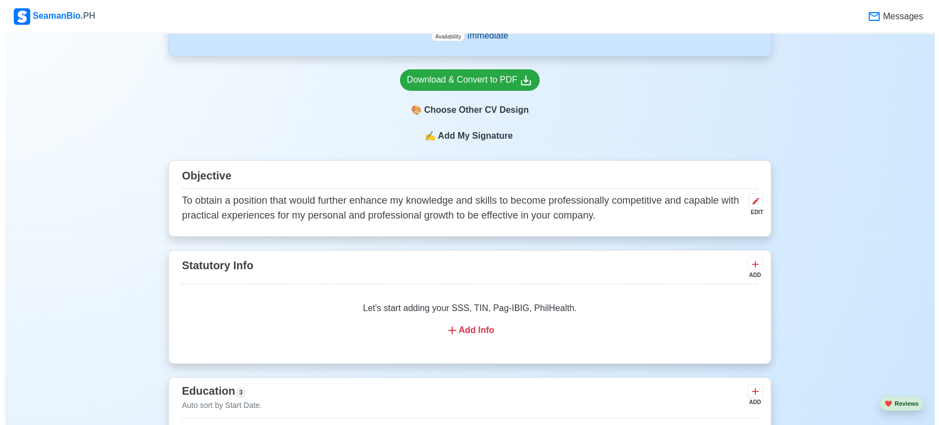
scroll to position [343, 0]
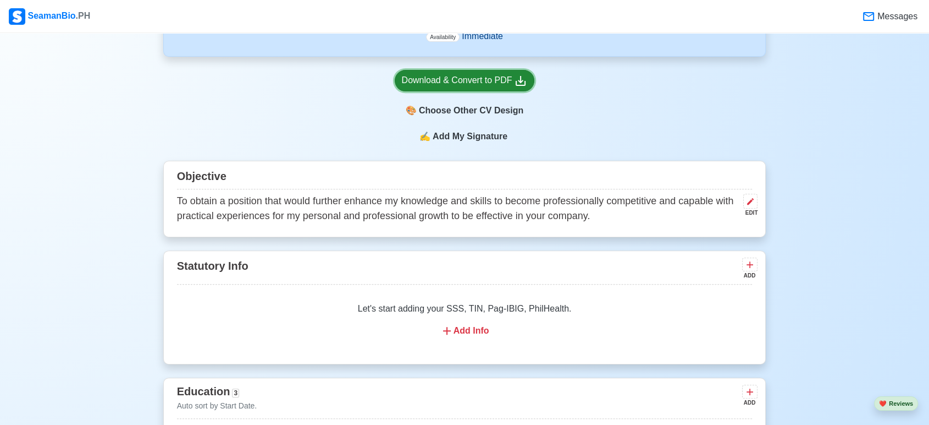
click at [493, 82] on div "Download & Convert to PDF" at bounding box center [465, 81] width 126 height 14
click at [476, 82] on div "Download & Convert to PDF" at bounding box center [465, 81] width 126 height 14
click at [478, 107] on div "🎨 Choose Other CV Design" at bounding box center [465, 110] width 140 height 21
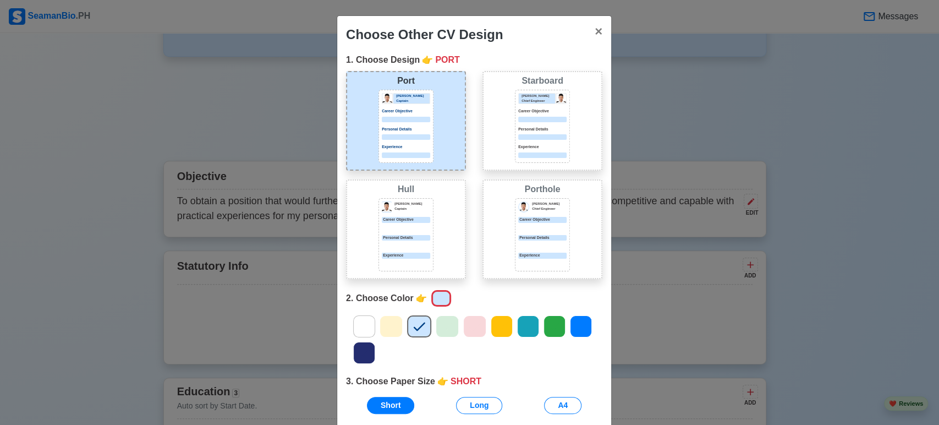
click at [365, 324] on icon at bounding box center [364, 326] width 16 height 16
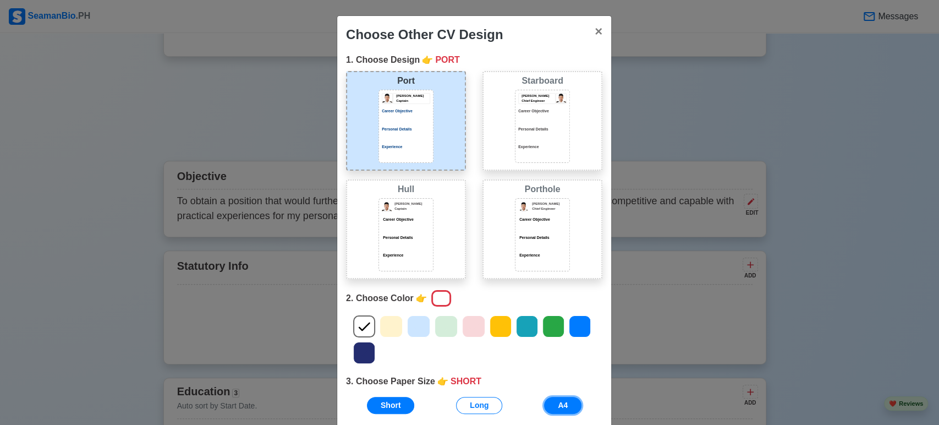
click at [552, 398] on button "A4" at bounding box center [562, 405] width 37 height 17
click at [537, 131] on p "Personal Details" at bounding box center [542, 129] width 48 height 6
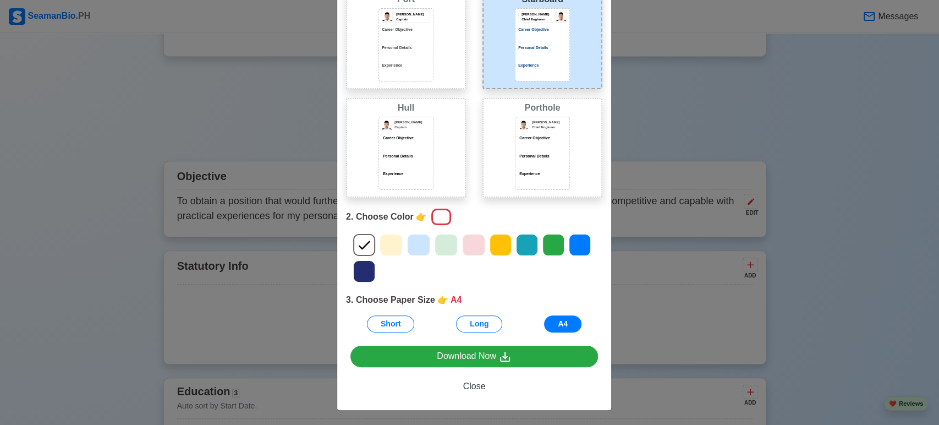
scroll to position [81, 0]
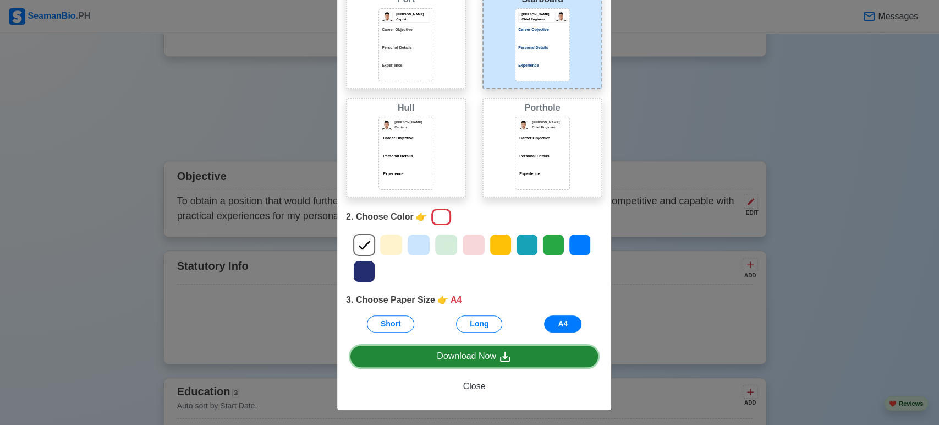
click at [500, 353] on icon at bounding box center [505, 356] width 10 height 10
click at [421, 357] on link "Download Now" at bounding box center [473, 355] width 247 height 21
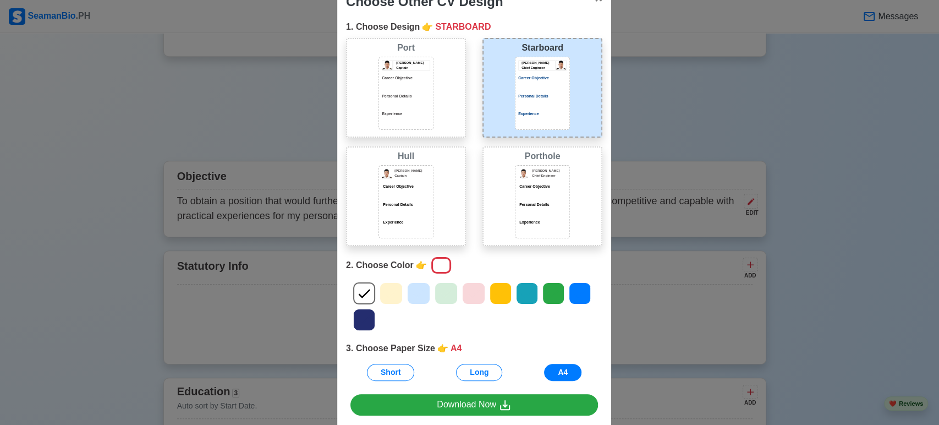
scroll to position [27, 0]
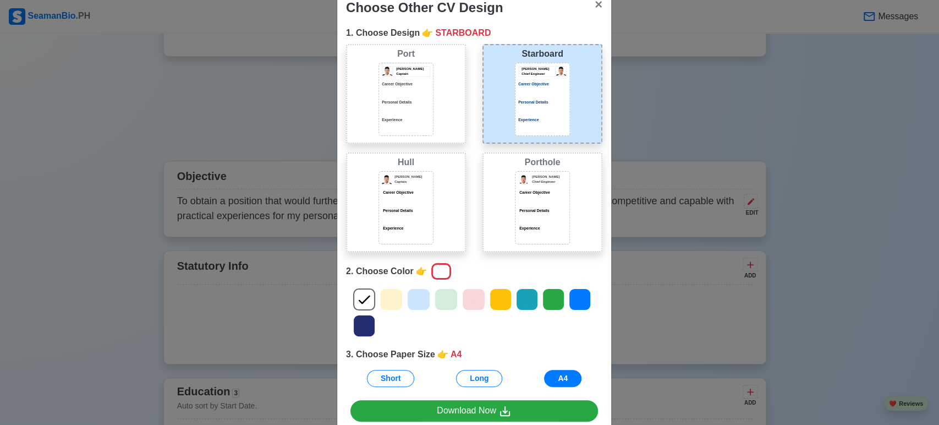
click at [415, 124] on div "Experience" at bounding box center [406, 124] width 48 height 14
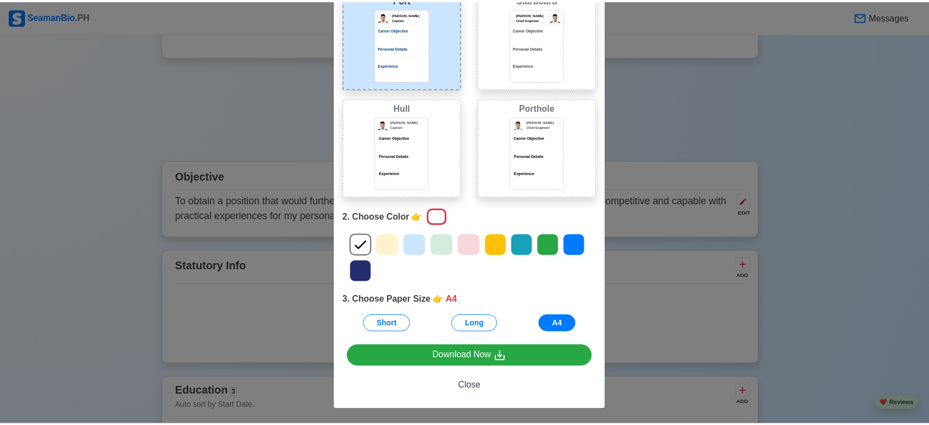
scroll to position [79, 0]
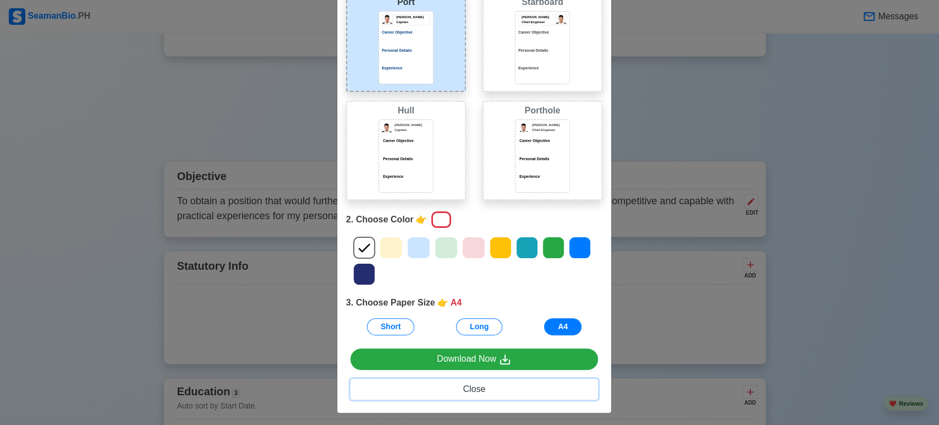
click at [467, 388] on span "Close" at bounding box center [474, 388] width 23 height 9
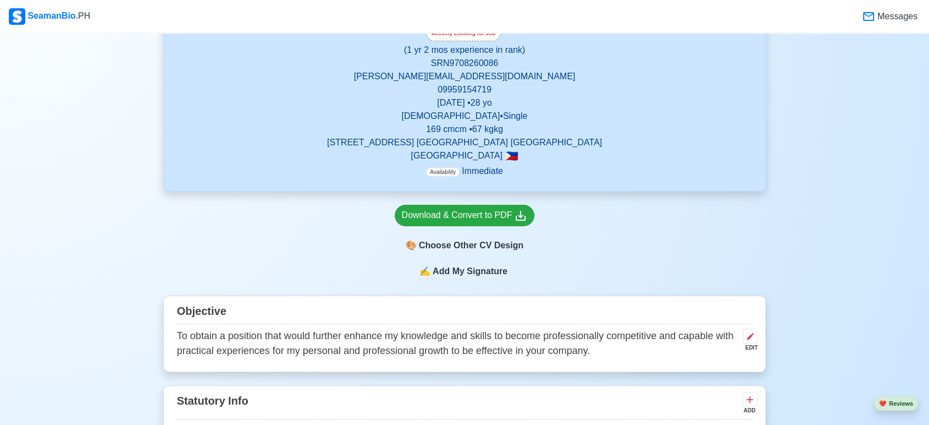
scroll to position [0, 0]
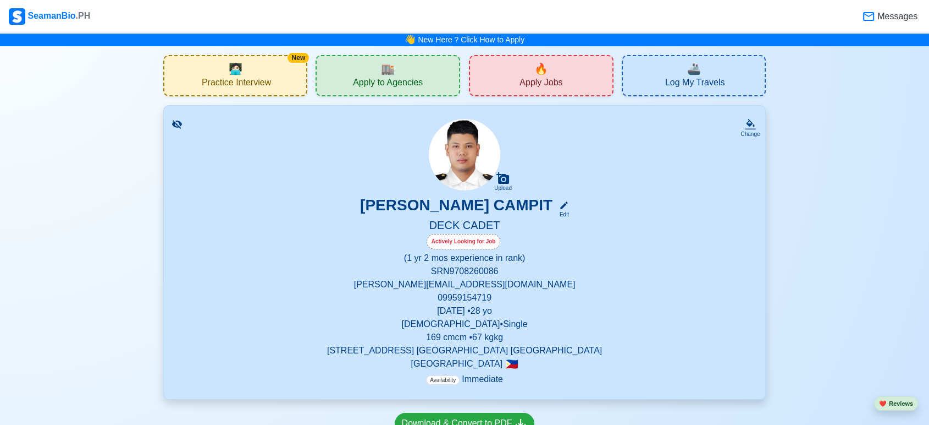
click at [408, 70] on div "🏬 Apply to Agencies" at bounding box center [388, 75] width 145 height 41
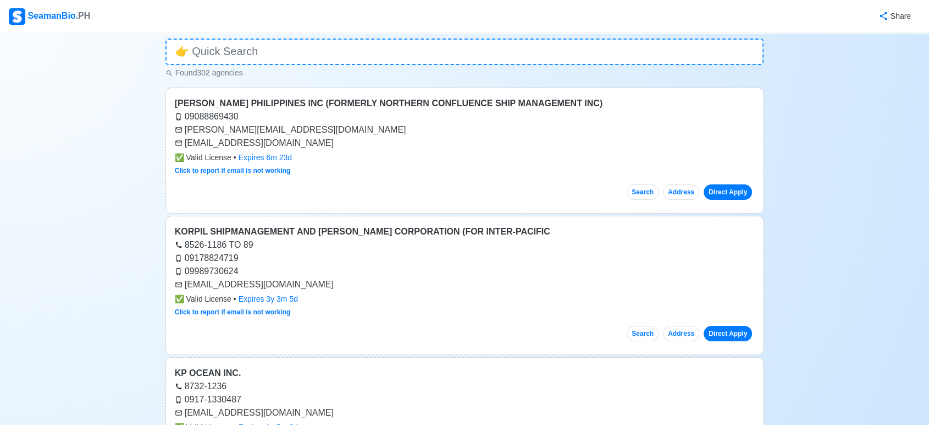
scroll to position [41, 0]
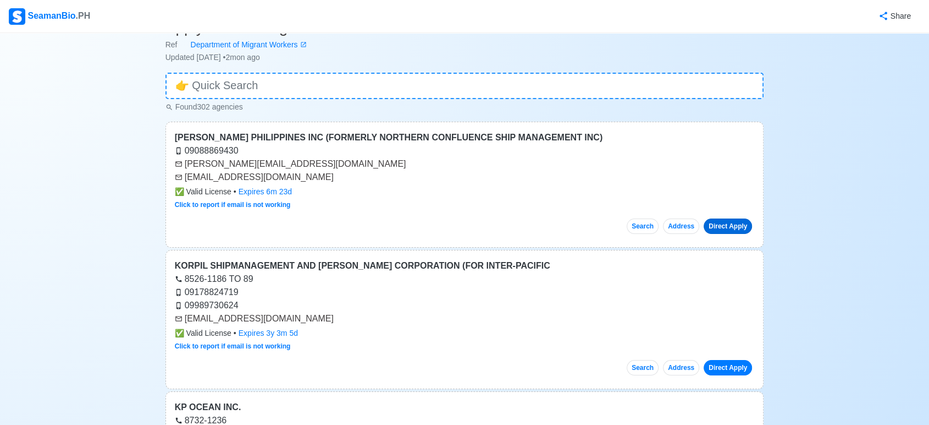
click at [731, 231] on link "Direct Apply" at bounding box center [728, 225] width 48 height 15
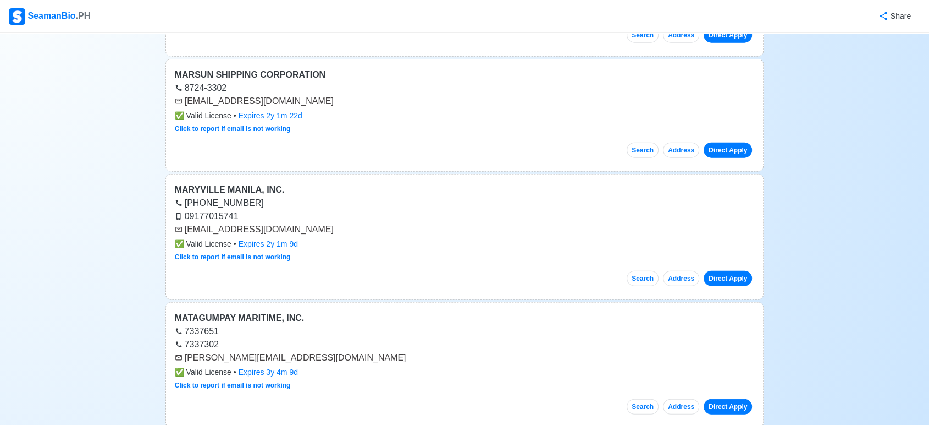
scroll to position [2657, 0]
